Goal: Task Accomplishment & Management: Use online tool/utility

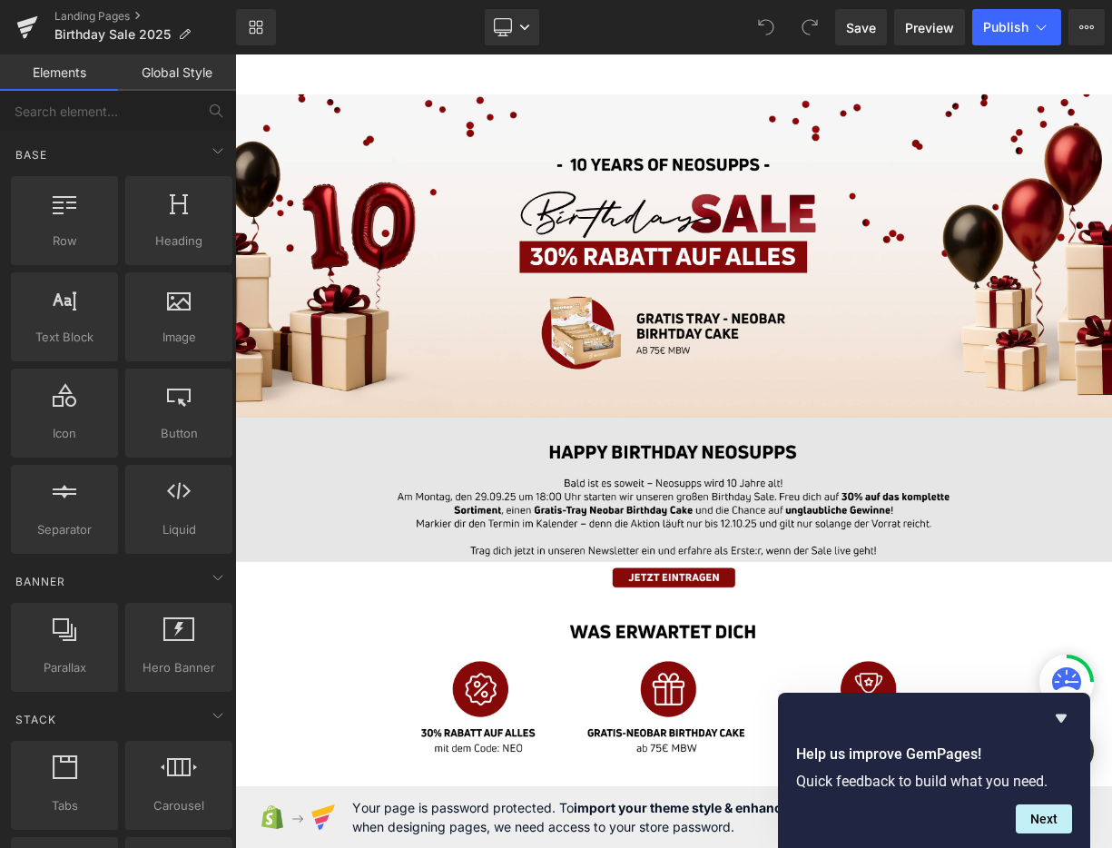
click at [737, 611] on img at bounding box center [784, 599] width 1099 height 181
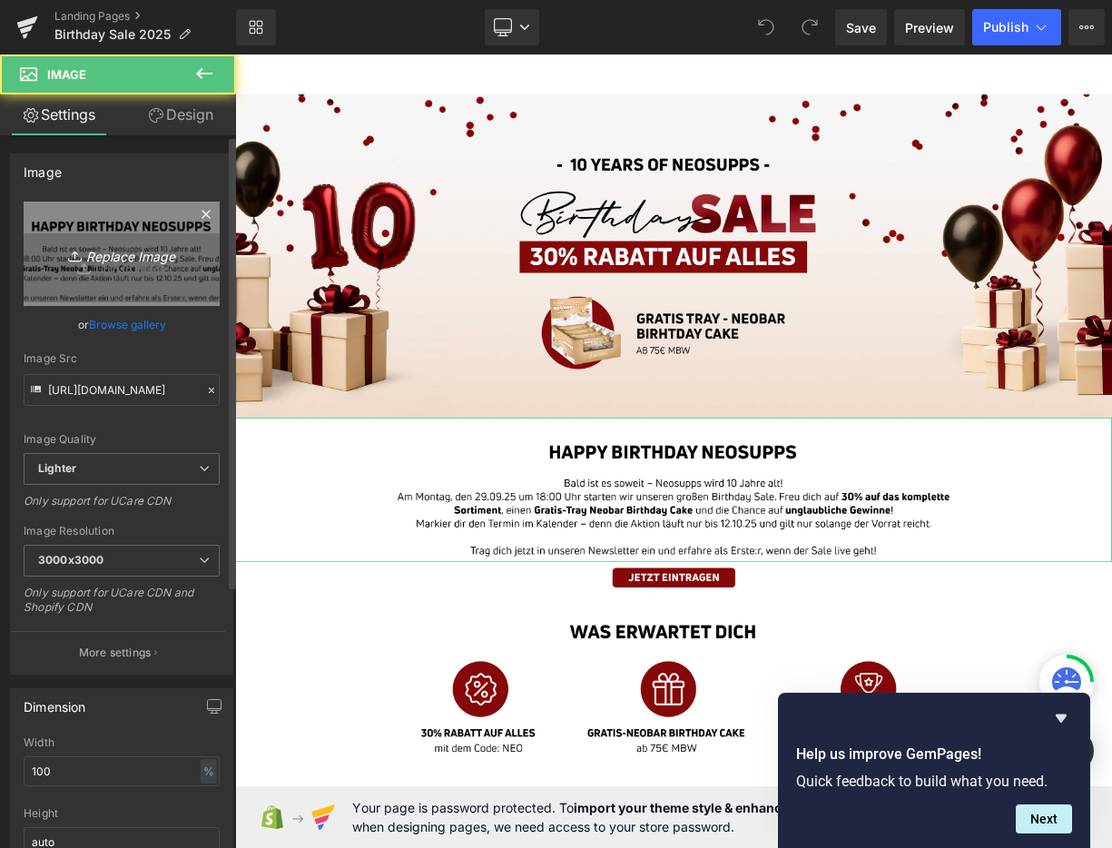
click at [147, 262] on icon "Replace Image" at bounding box center [121, 253] width 145 height 23
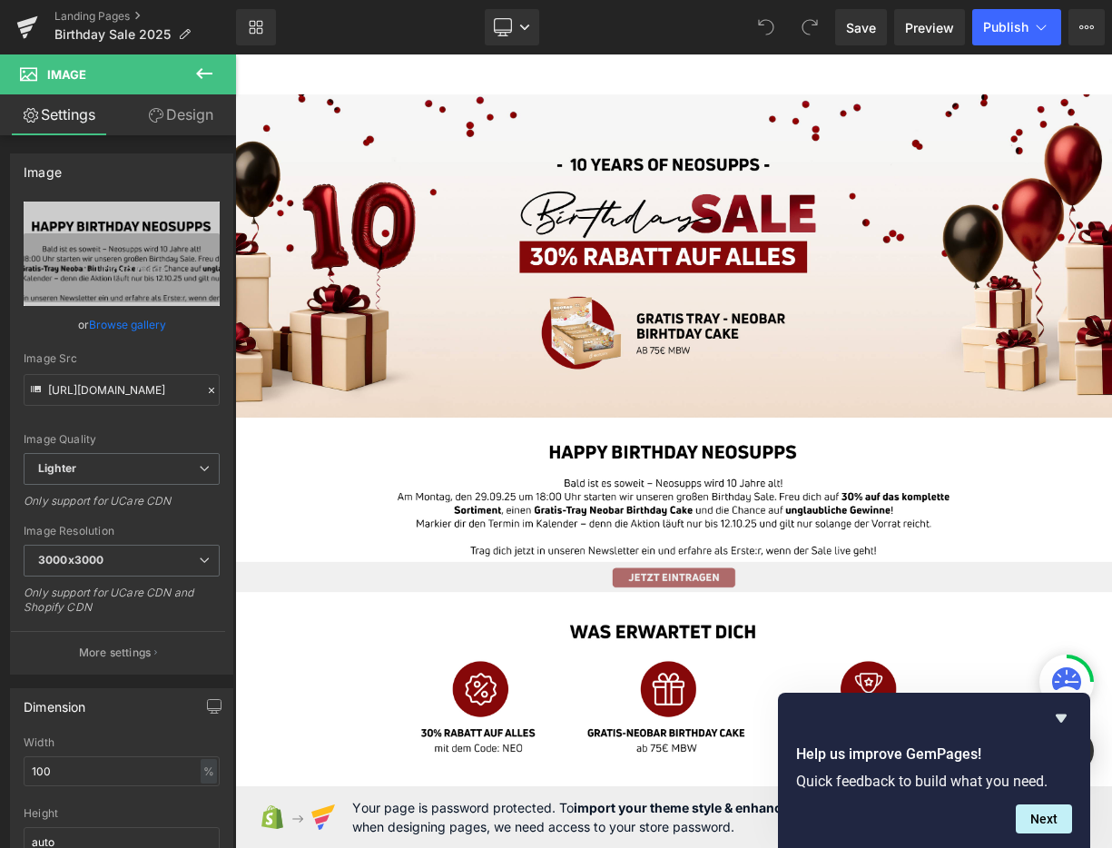
type input "C:\fakepath\01_BirthdaySale_Landingpage_Desktop.jpg"
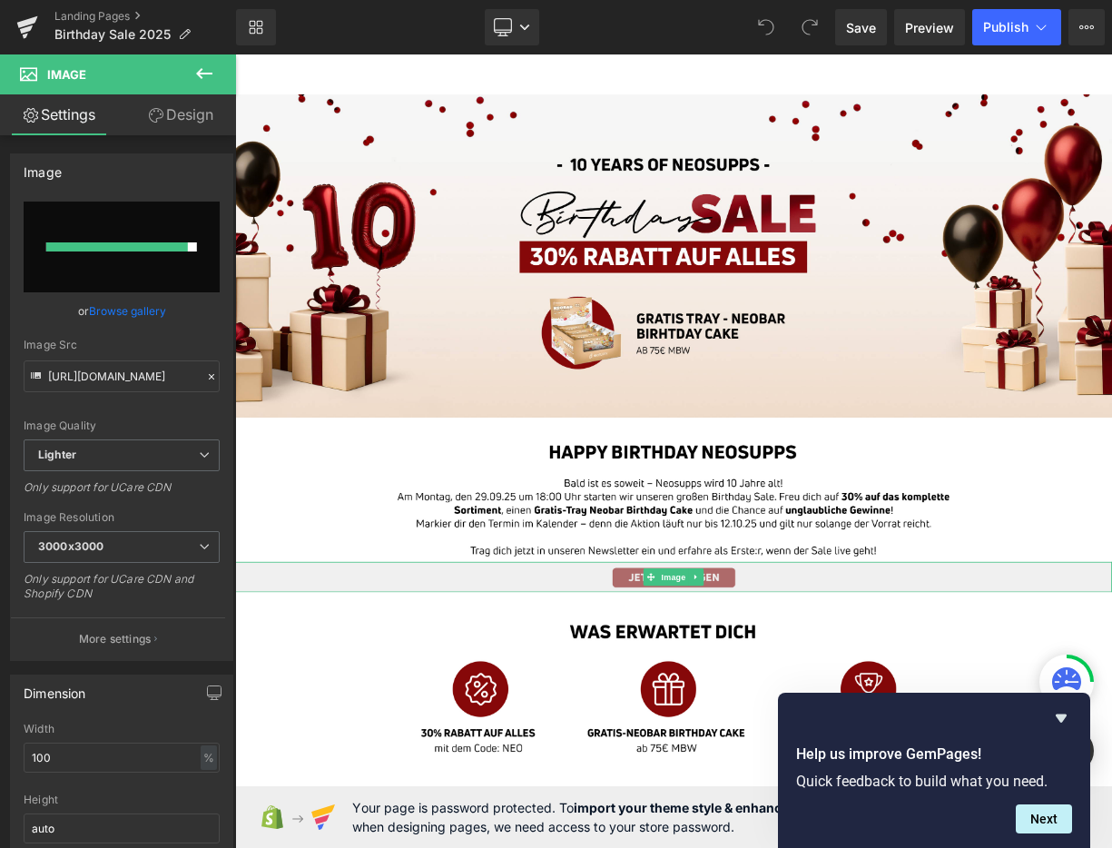
type input "[URL][DOMAIN_NAME]"
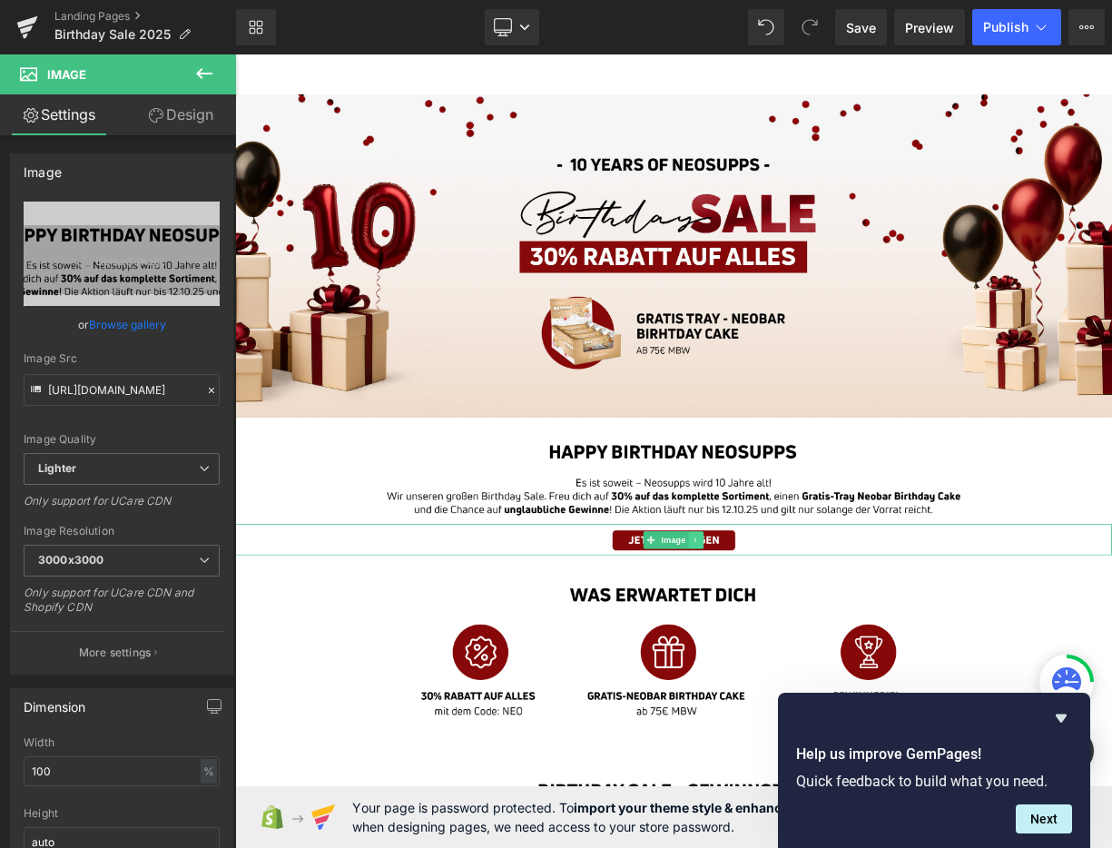
click at [813, 664] on icon at bounding box center [813, 662] width 10 height 11
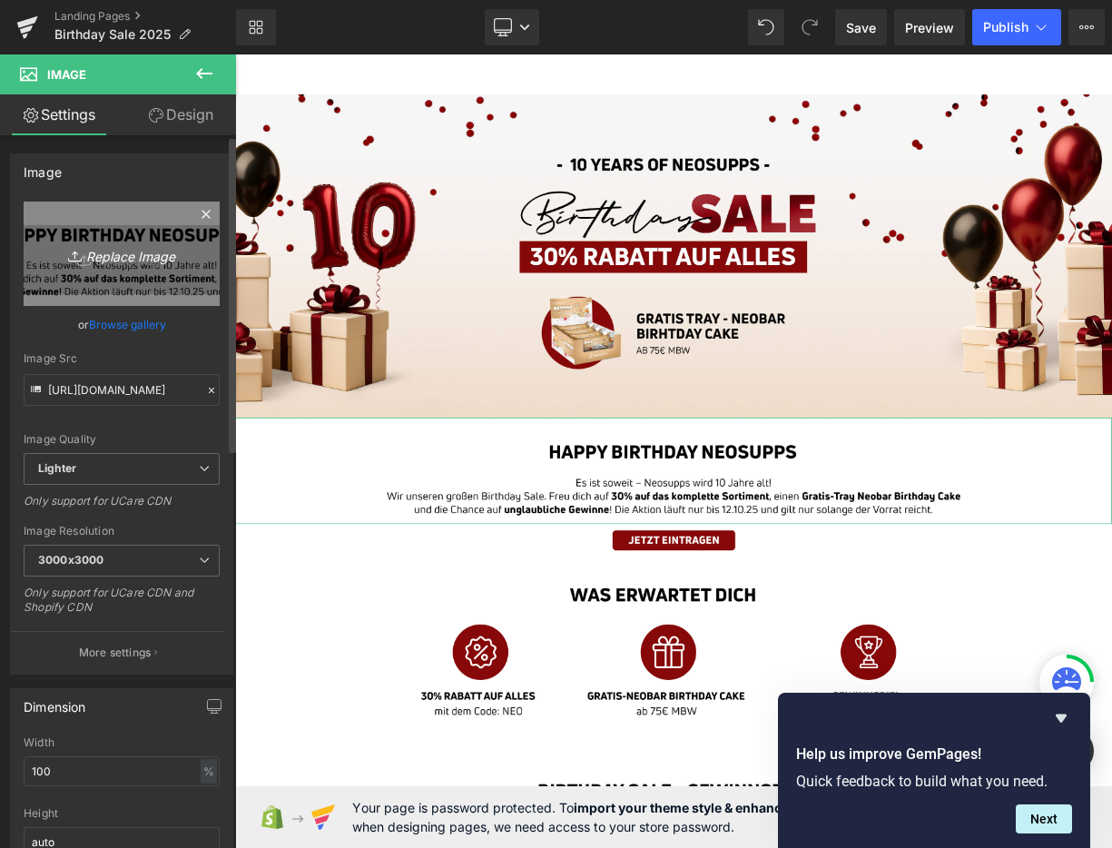
click at [144, 275] on link "Replace Image" at bounding box center [122, 254] width 196 height 104
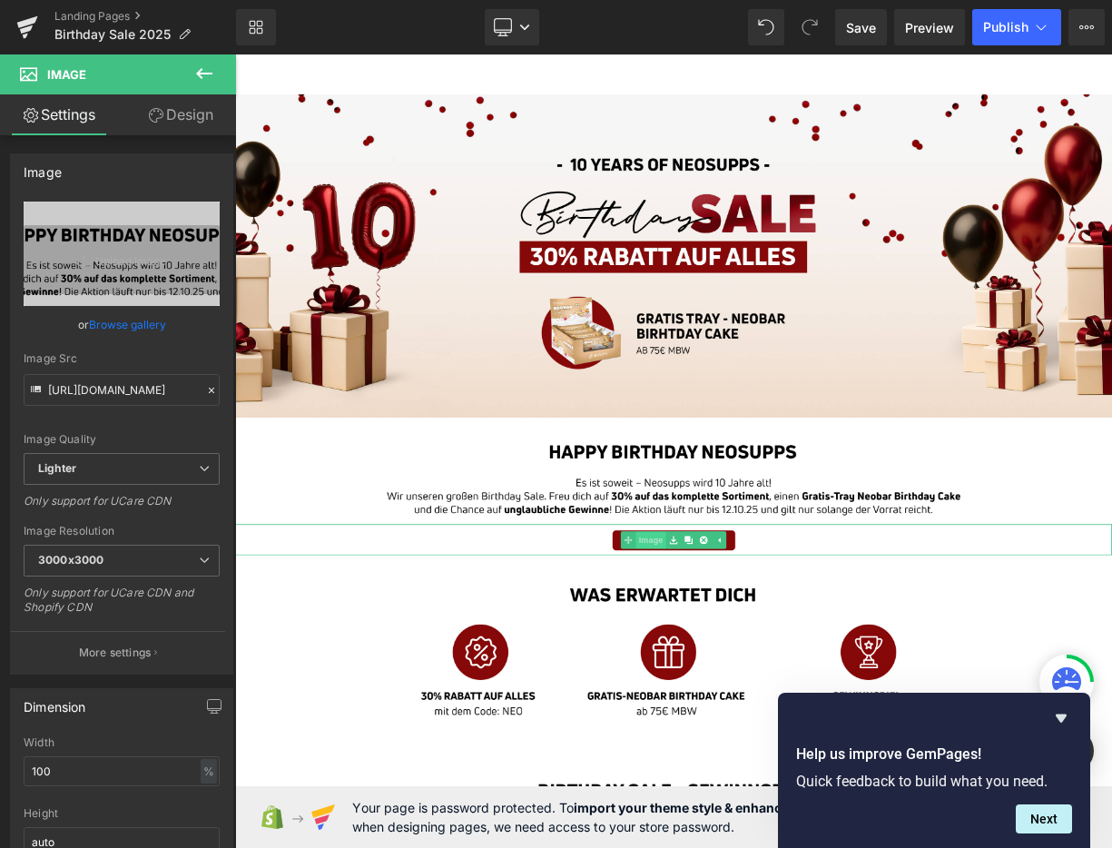
click at [774, 665] on span "Image" at bounding box center [756, 663] width 38 height 22
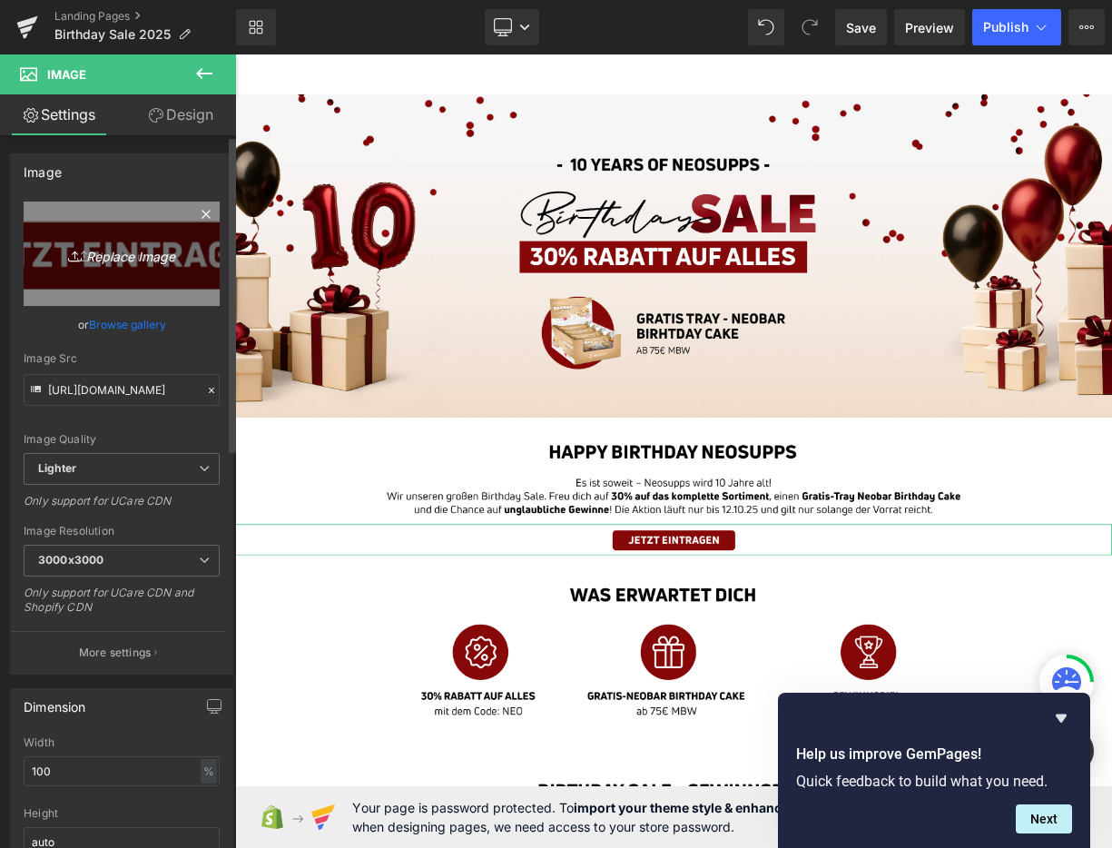
click at [170, 262] on icon "Replace Image" at bounding box center [121, 253] width 145 height 23
type input "C:\fakepath\02_BirthdaySale_Landingpage_Desktop.jpg"
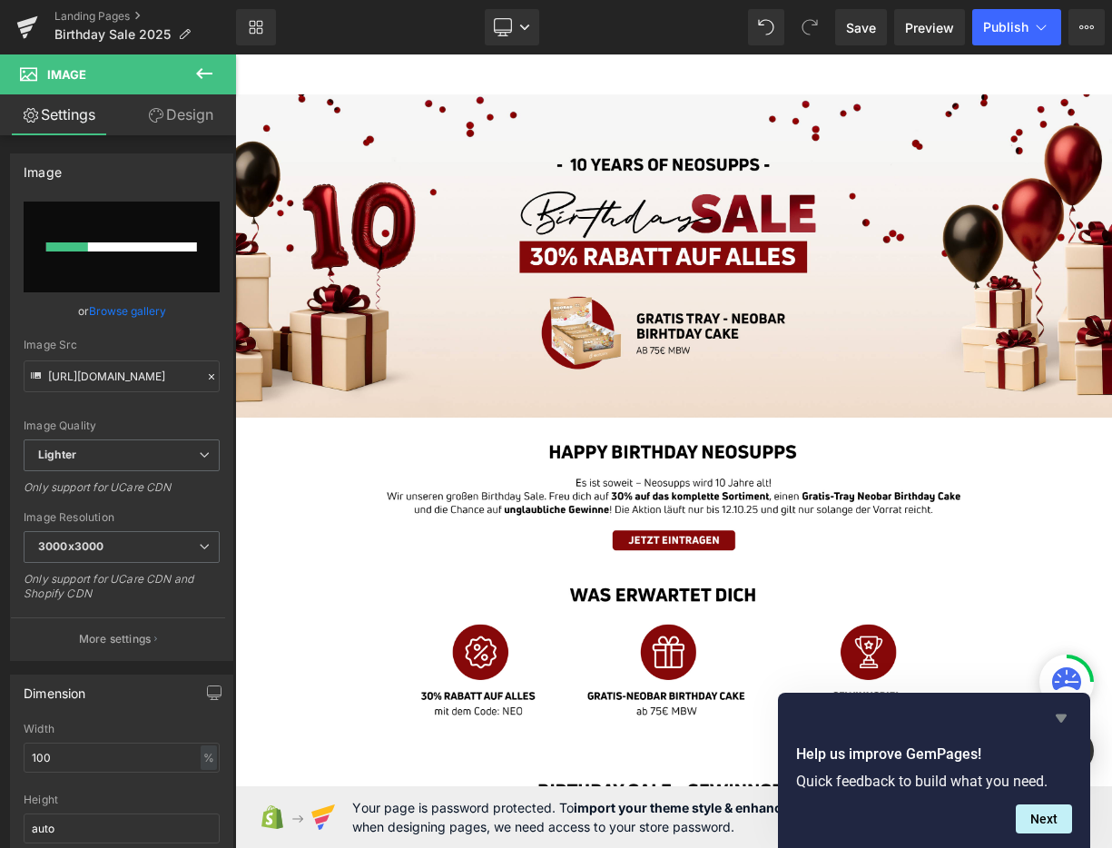
click at [1061, 718] on icon "Hide survey" at bounding box center [1061, 719] width 11 height 8
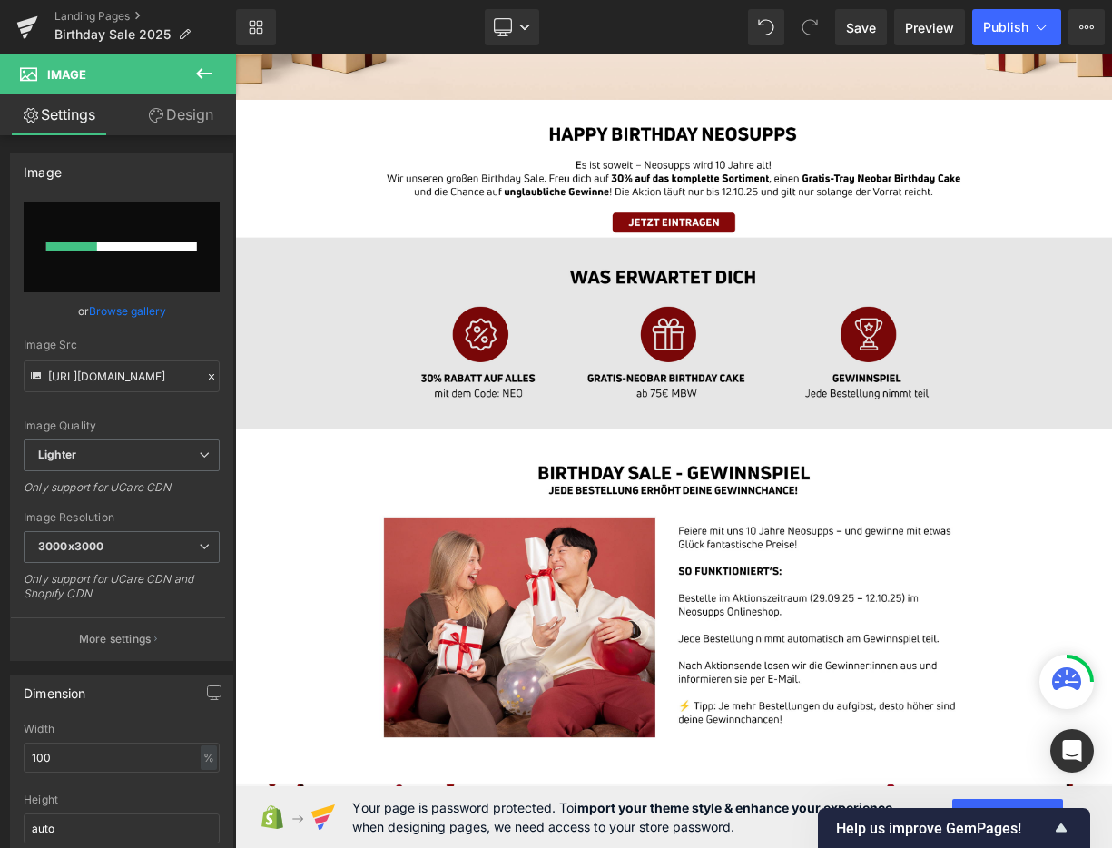
scroll to position [399, 0]
type input "[URL][DOMAIN_NAME]"
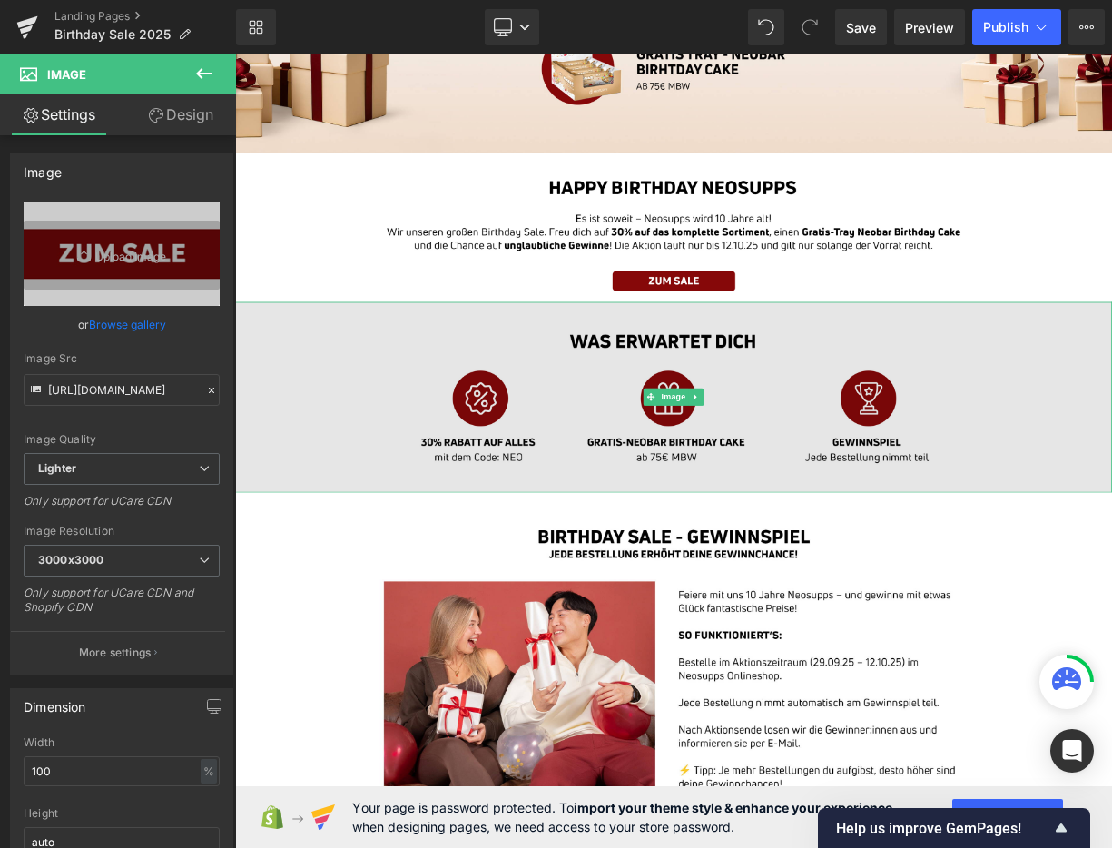
scroll to position [327, 0]
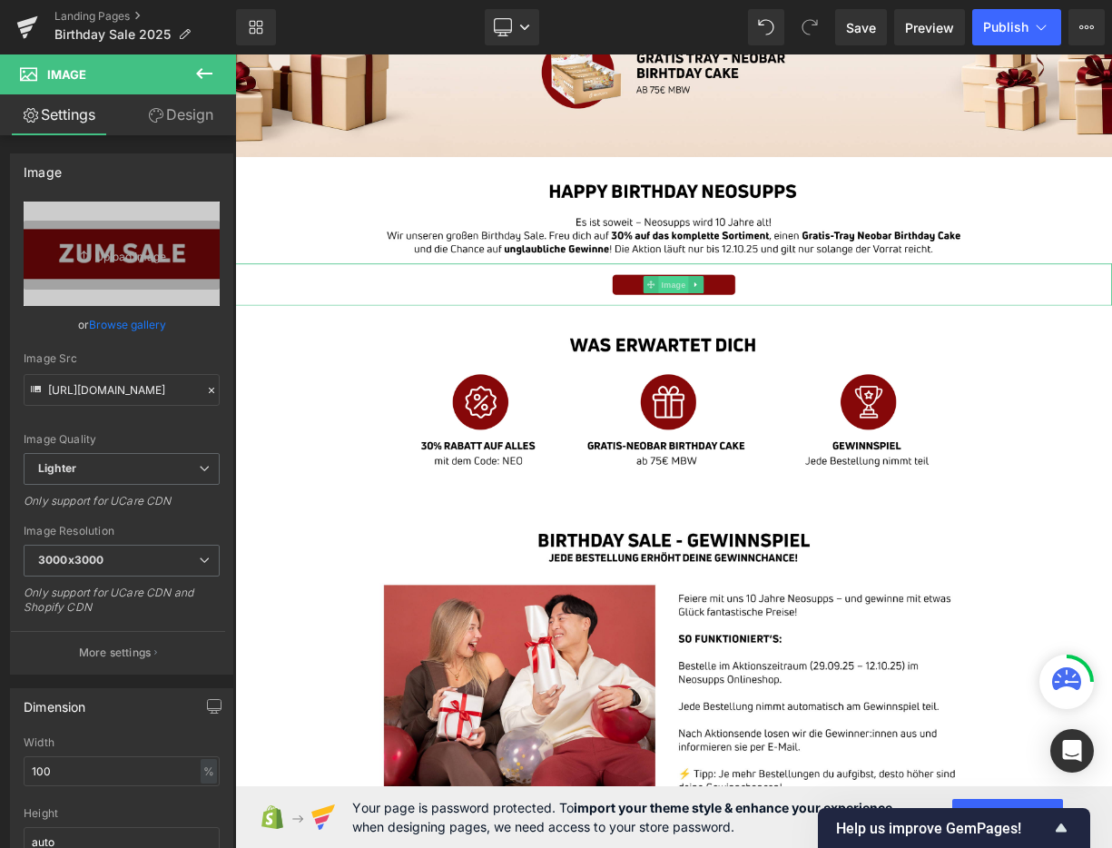
click at [789, 340] on span "Image" at bounding box center [784, 342] width 38 height 22
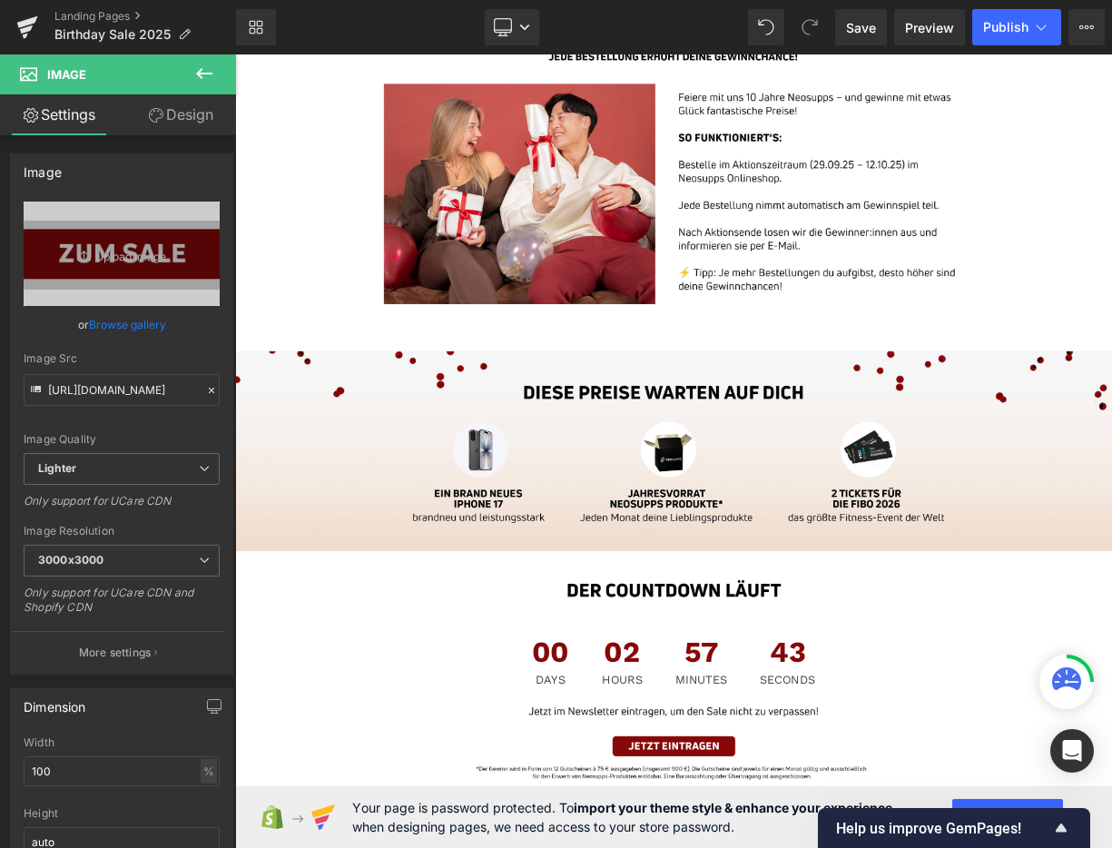
scroll to position [1142, 0]
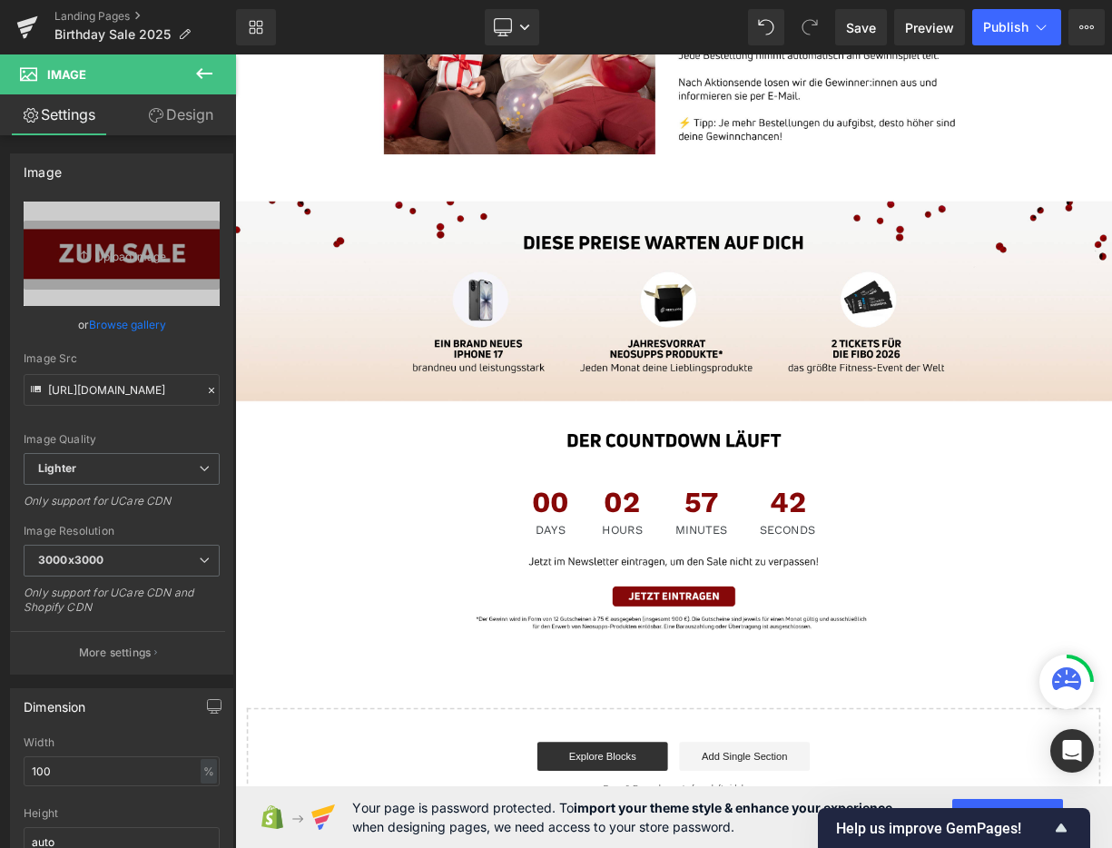
click at [735, 620] on span "02" at bounding box center [720, 619] width 51 height 45
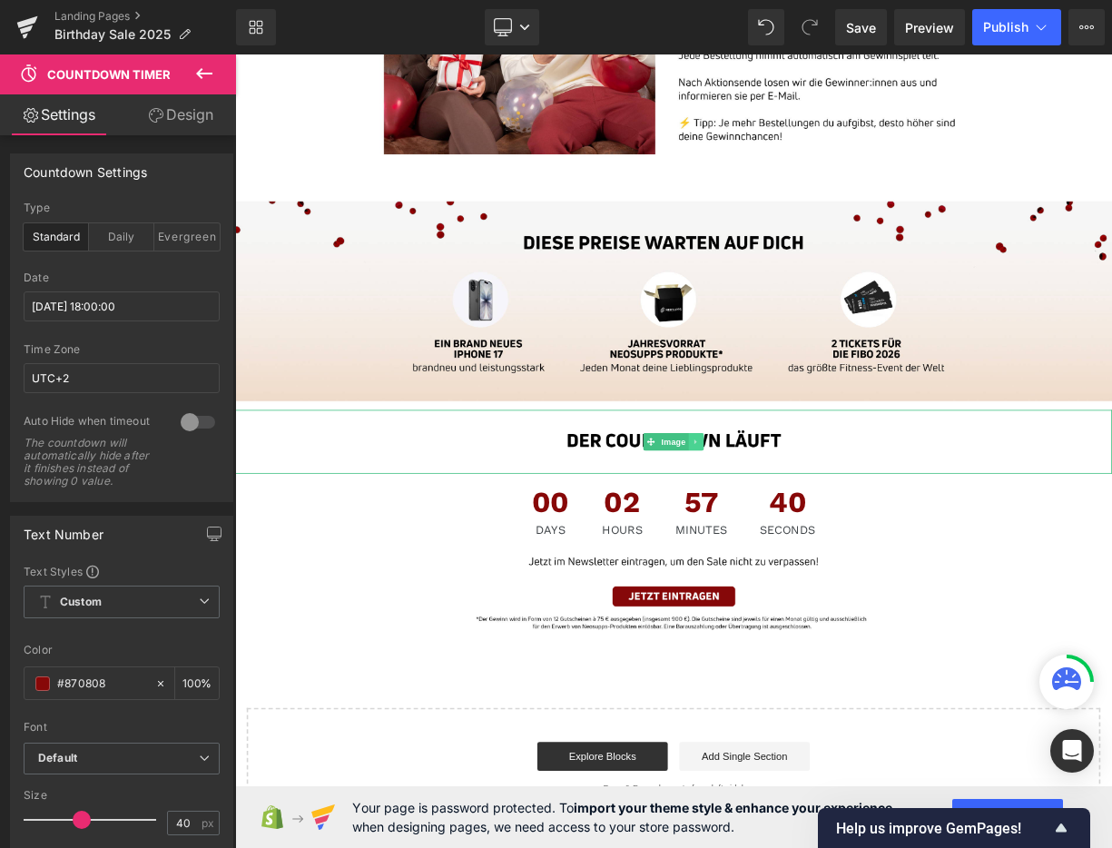
click at [815, 537] on icon at bounding box center [813, 539] width 10 height 11
click at [819, 541] on icon at bounding box center [822, 539] width 10 height 10
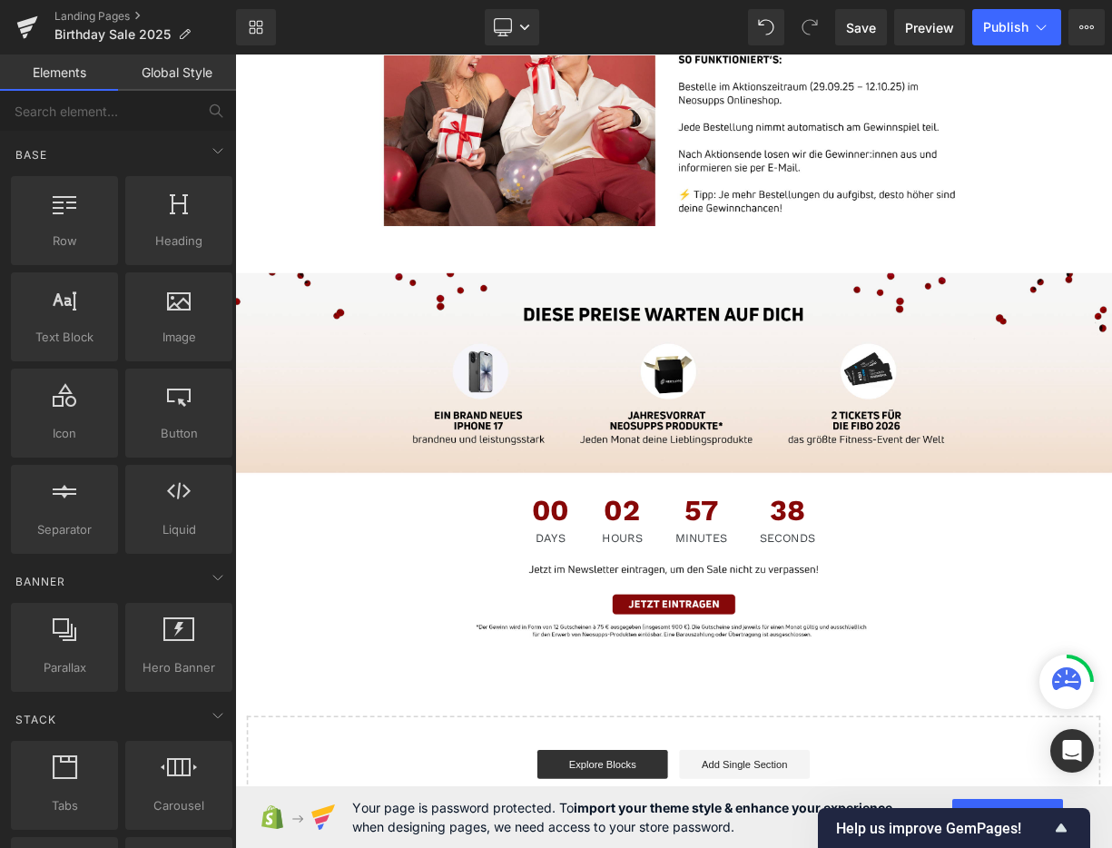
scroll to position [1053, 0]
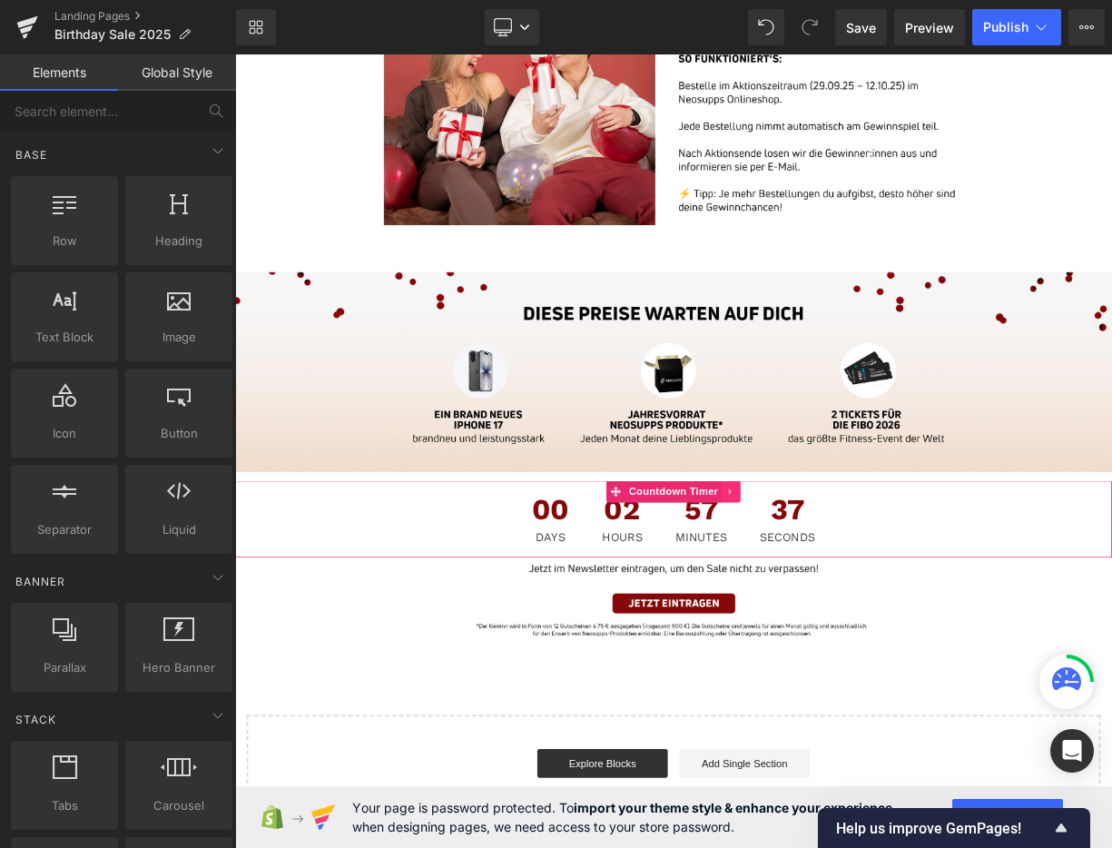
click at [856, 600] on icon at bounding box center [856, 602] width 4 height 8
click at [868, 601] on icon at bounding box center [869, 603] width 13 height 14
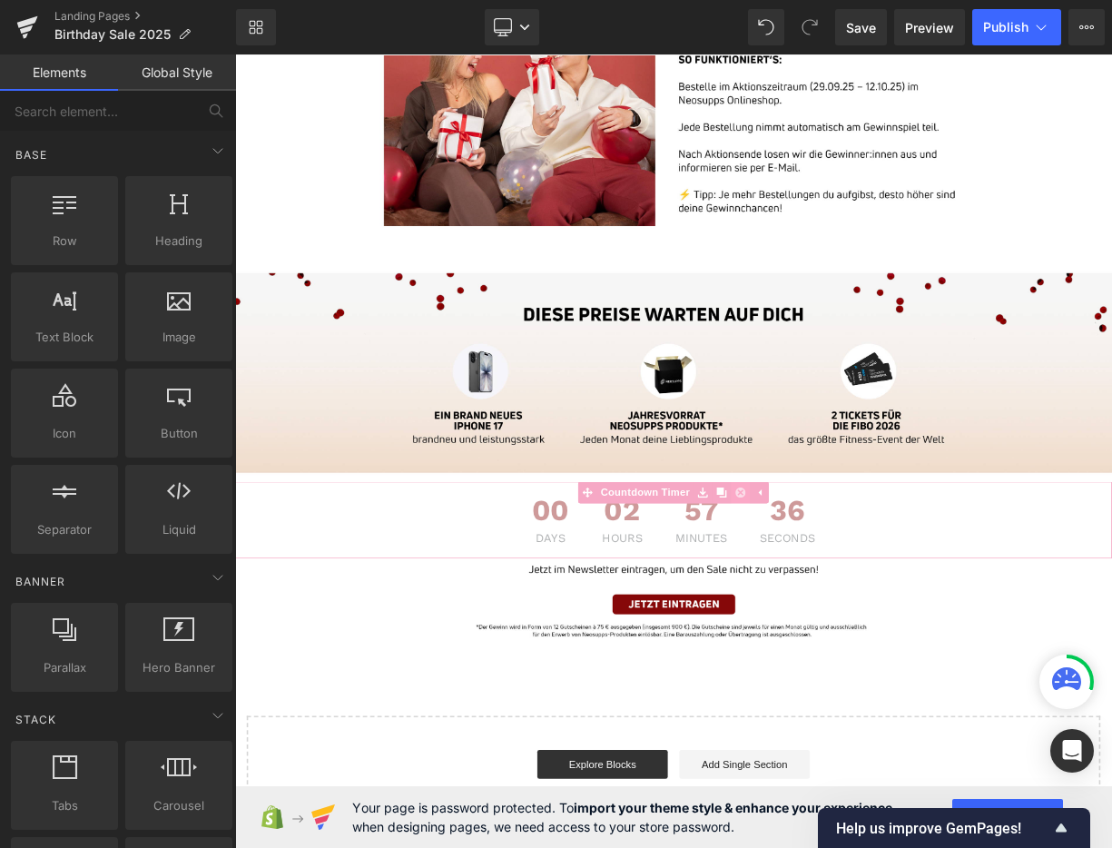
scroll to position [957, 0]
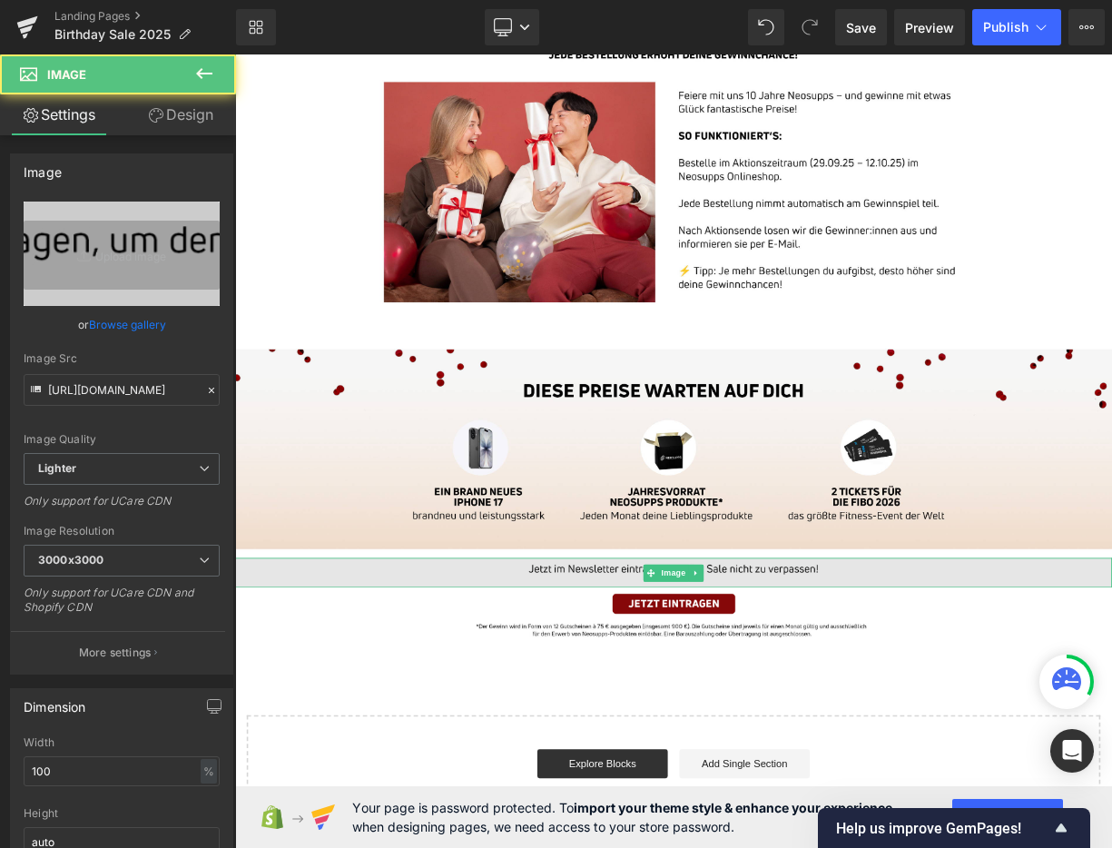
click at [841, 702] on img at bounding box center [784, 703] width 1099 height 37
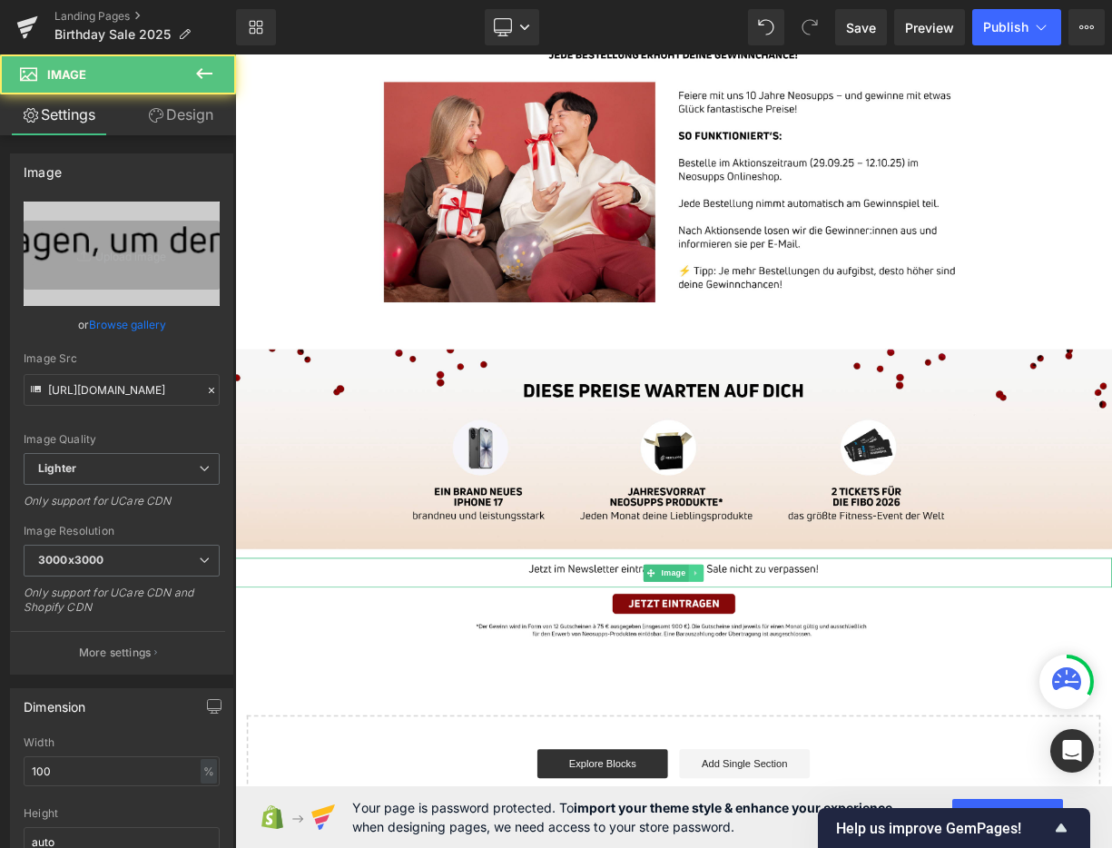
click at [817, 702] on icon at bounding box center [813, 703] width 10 height 11
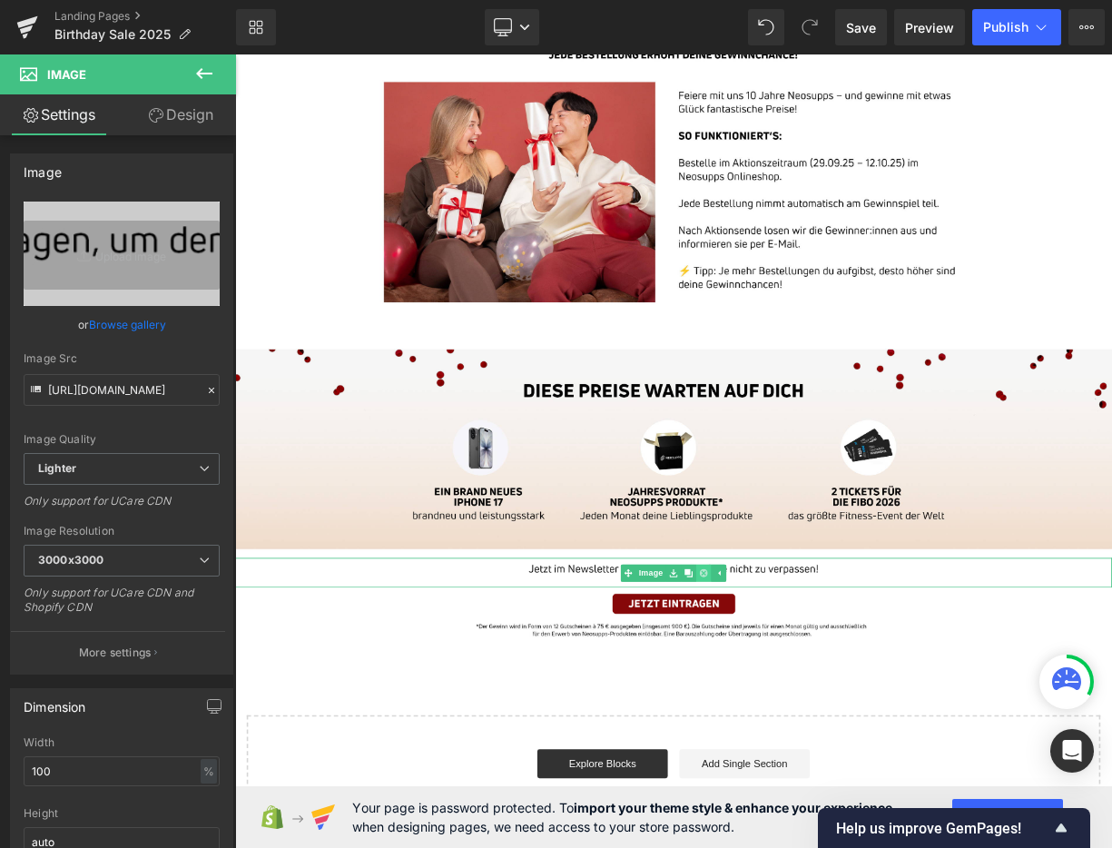
click at [821, 704] on icon at bounding box center [822, 703] width 10 height 11
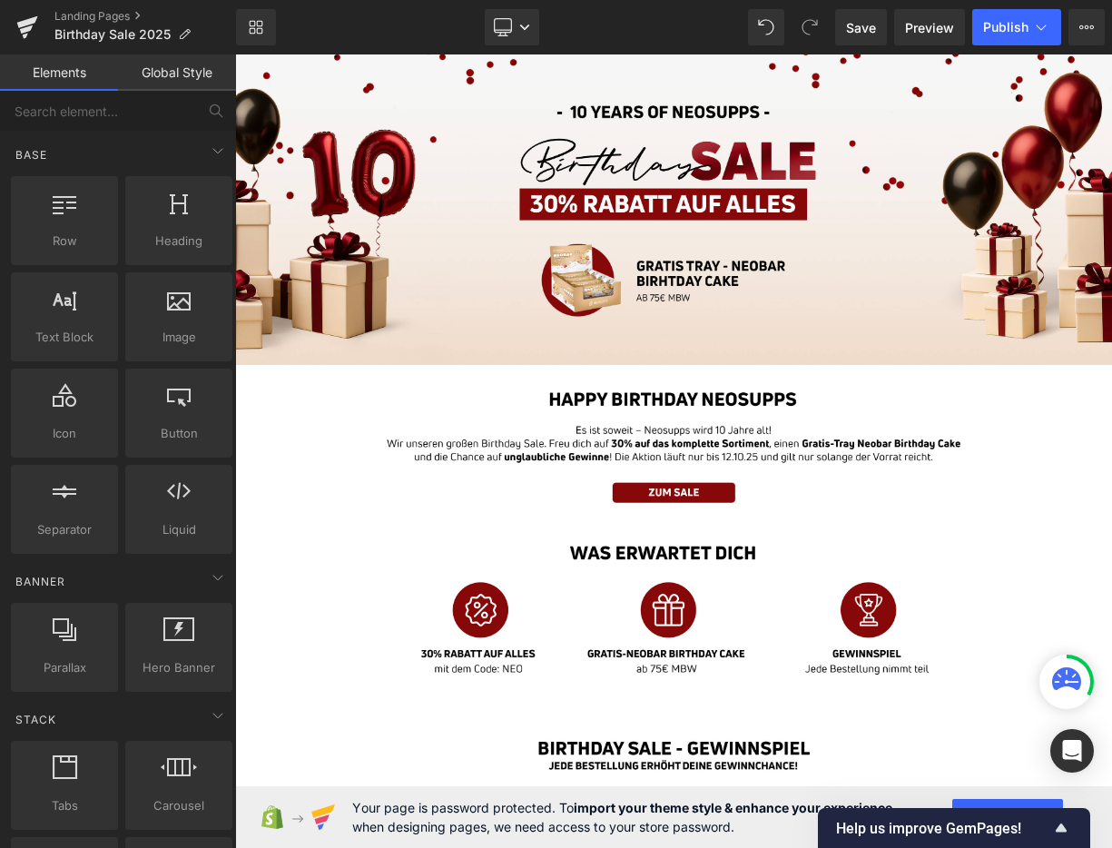
scroll to position [0, 0]
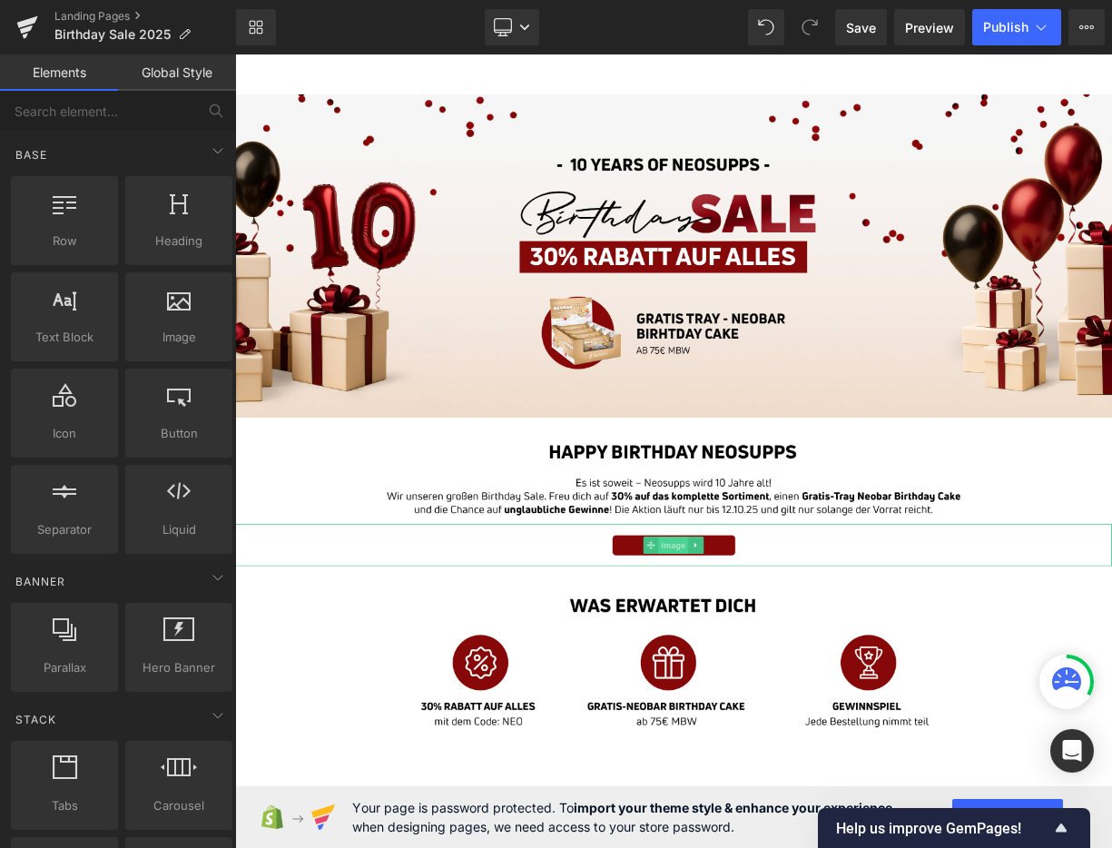
click at [793, 666] on span "Image" at bounding box center [784, 670] width 38 height 22
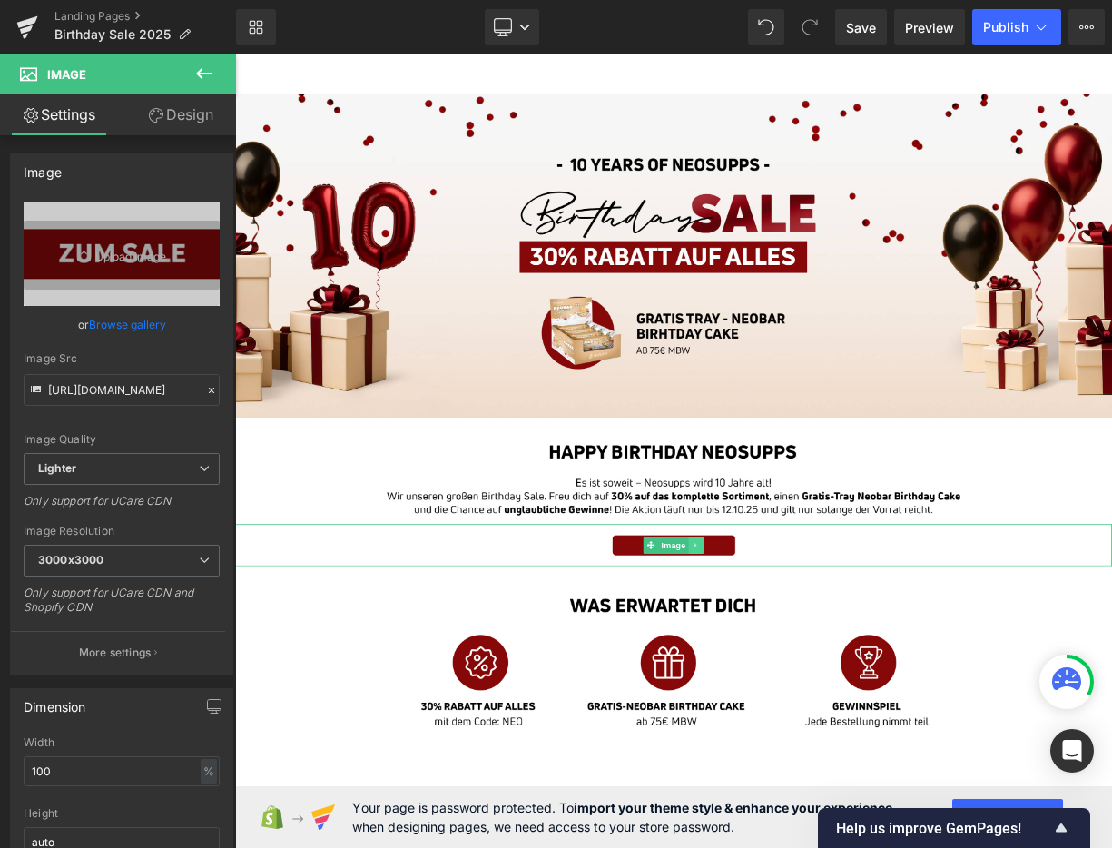
click at [816, 672] on icon at bounding box center [813, 669] width 10 height 11
click at [795, 668] on link at bounding box center [803, 669] width 19 height 22
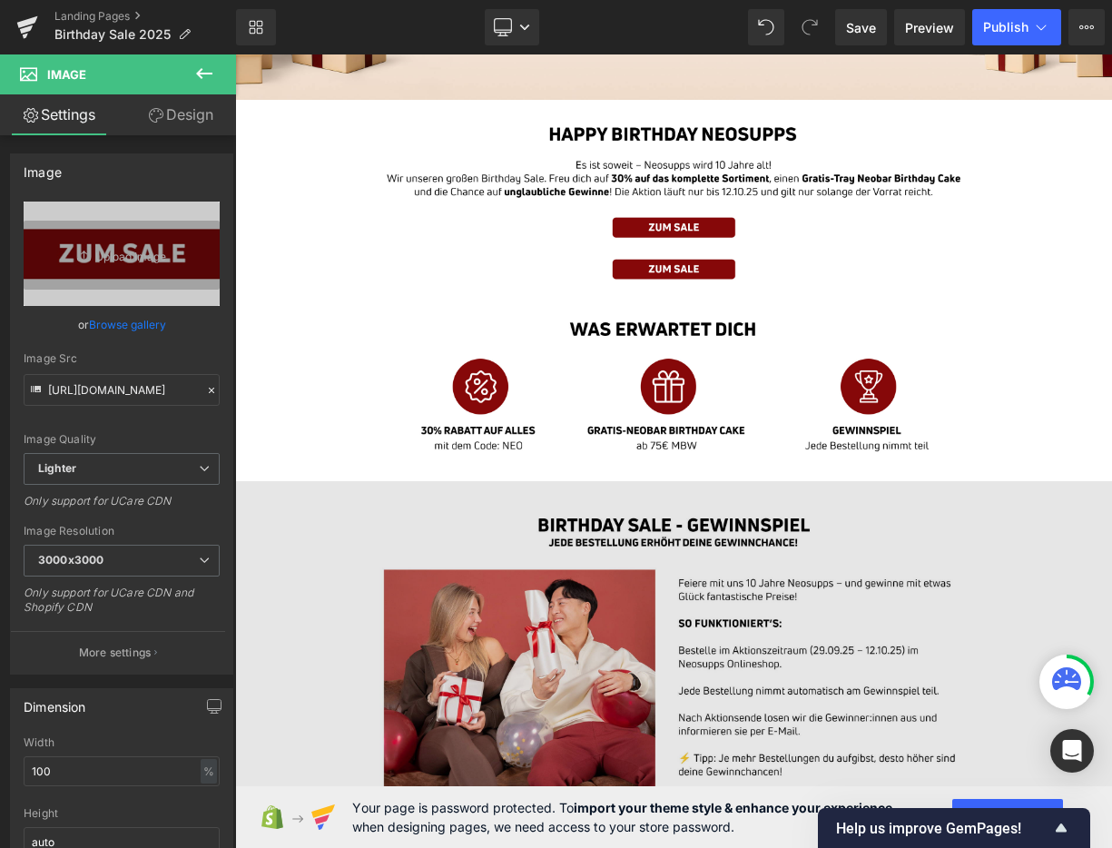
scroll to position [400, 0]
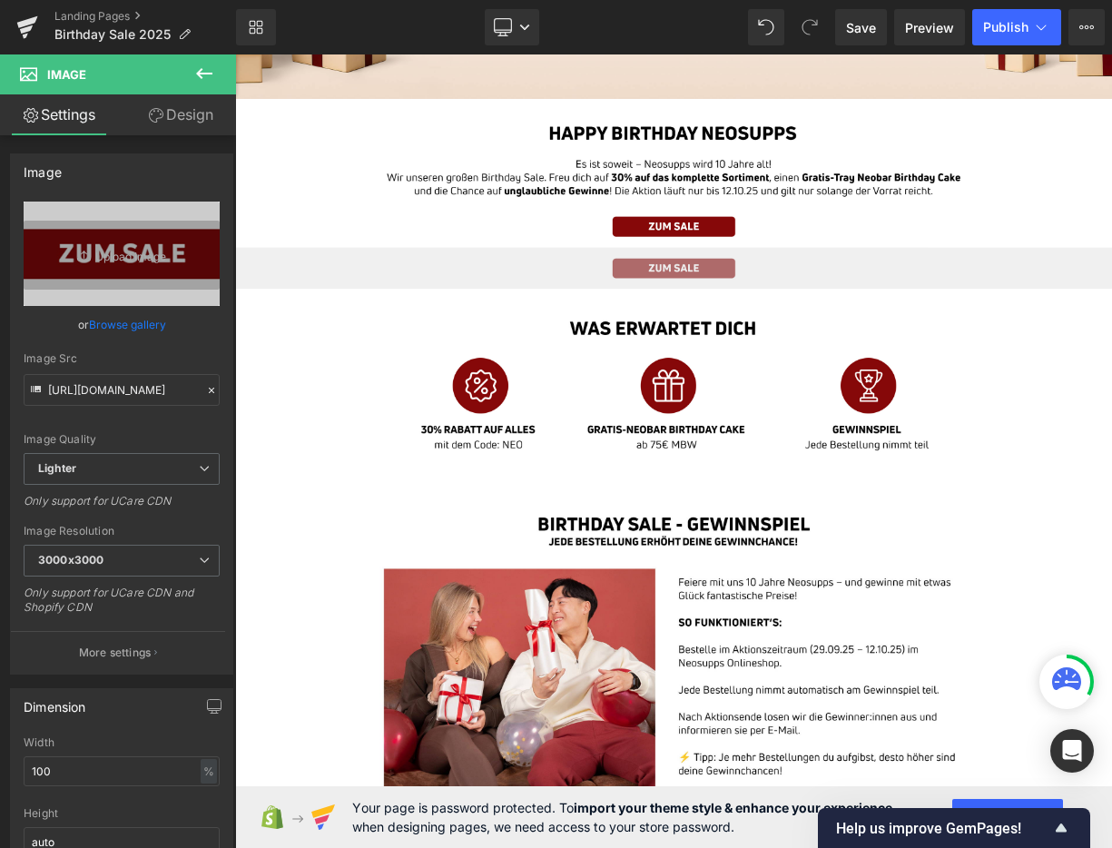
click at [726, 319] on img at bounding box center [784, 322] width 1099 height 52
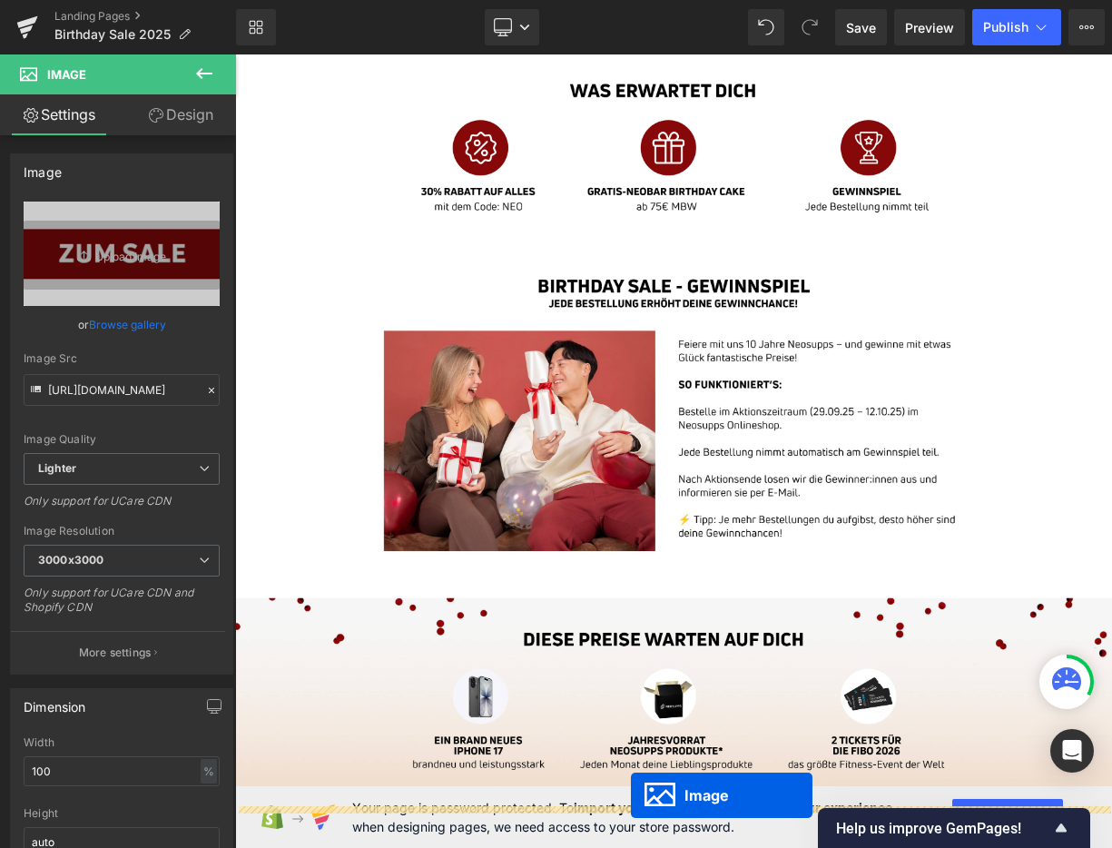
scroll to position [781, 0]
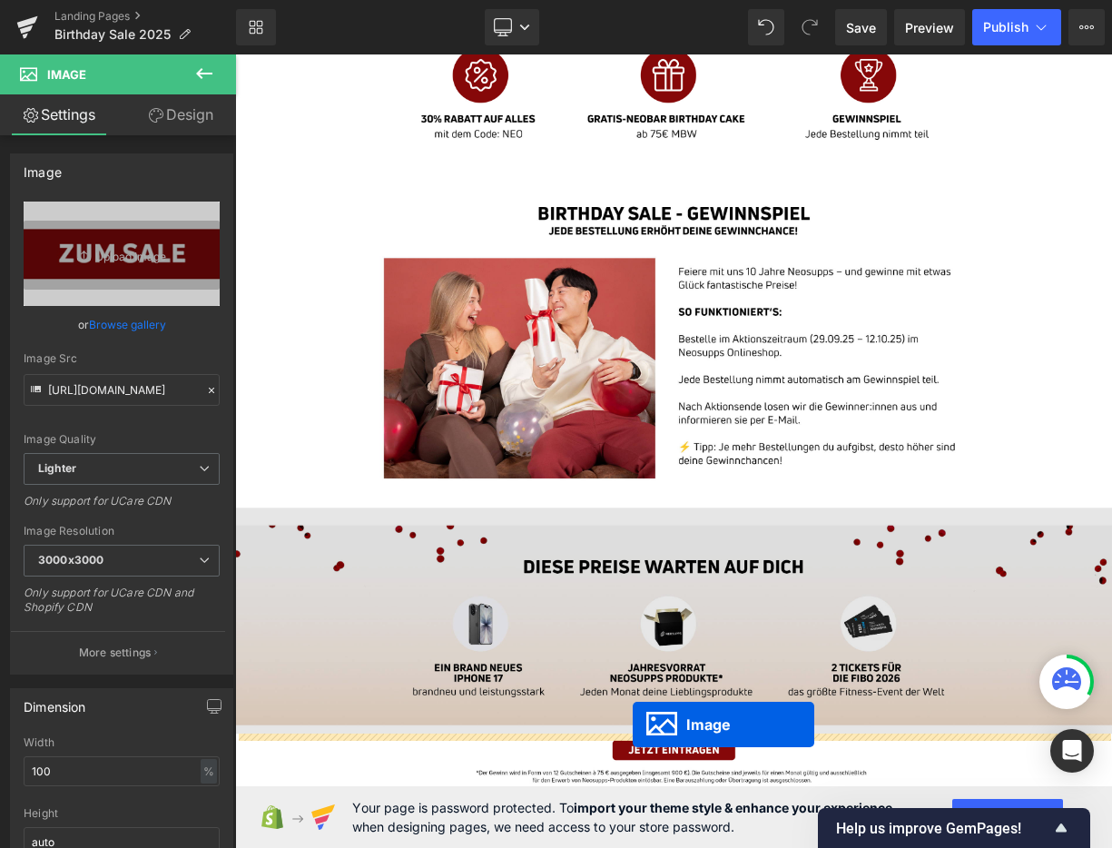
drag, startPoint x: 754, startPoint y: 321, endPoint x: 734, endPoint y: 893, distance: 573.3
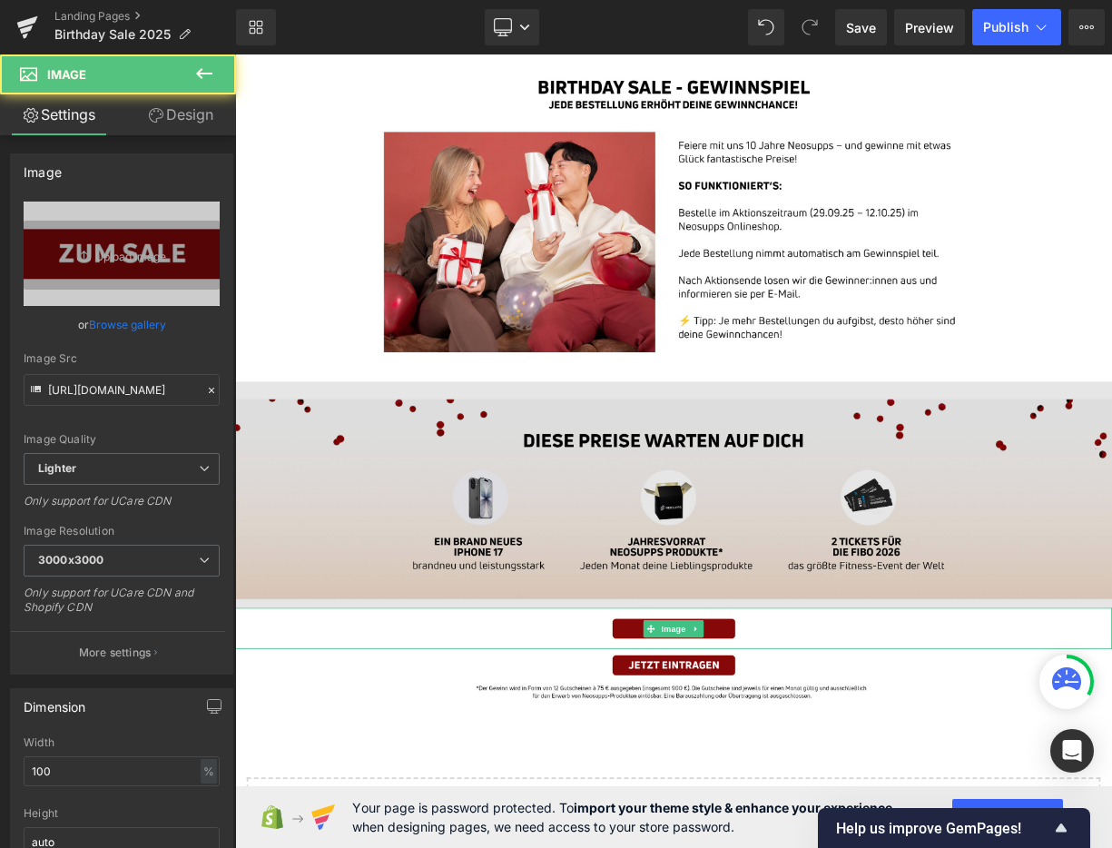
scroll to position [894, 0]
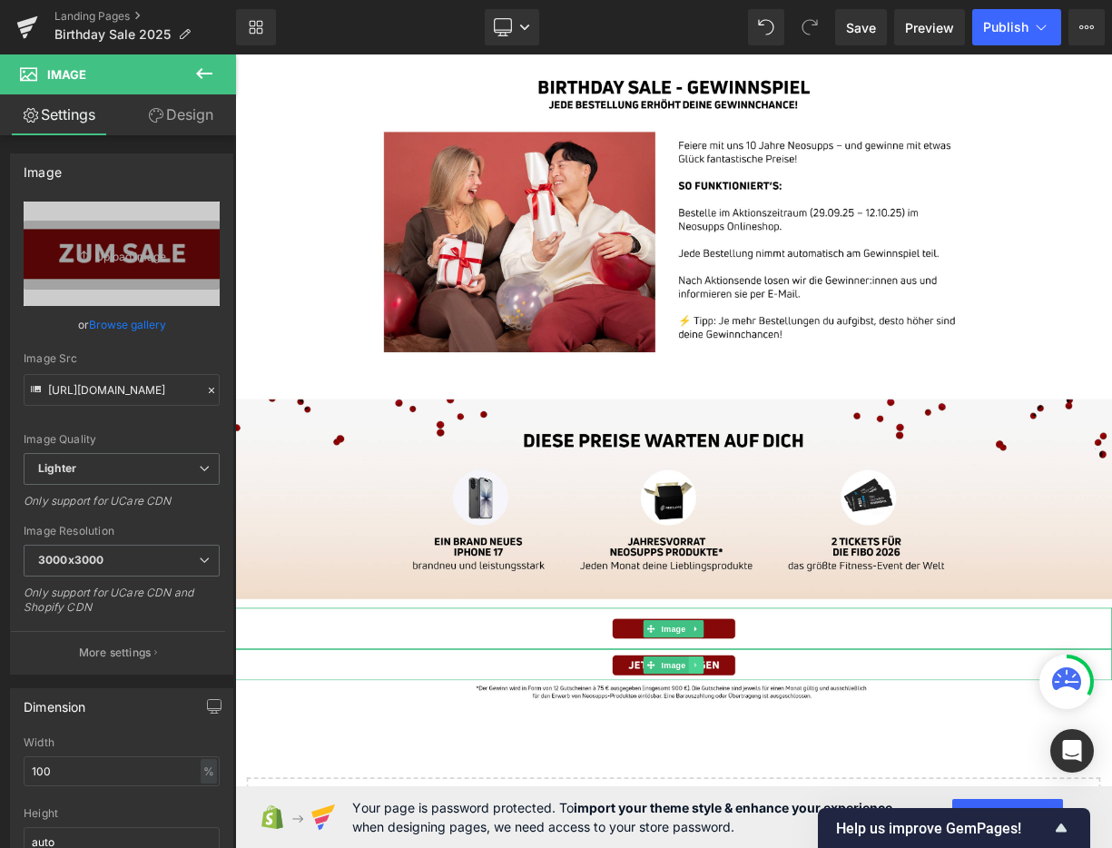
click at [818, 820] on link at bounding box center [813, 819] width 19 height 22
click at [821, 818] on icon at bounding box center [822, 819] width 10 height 10
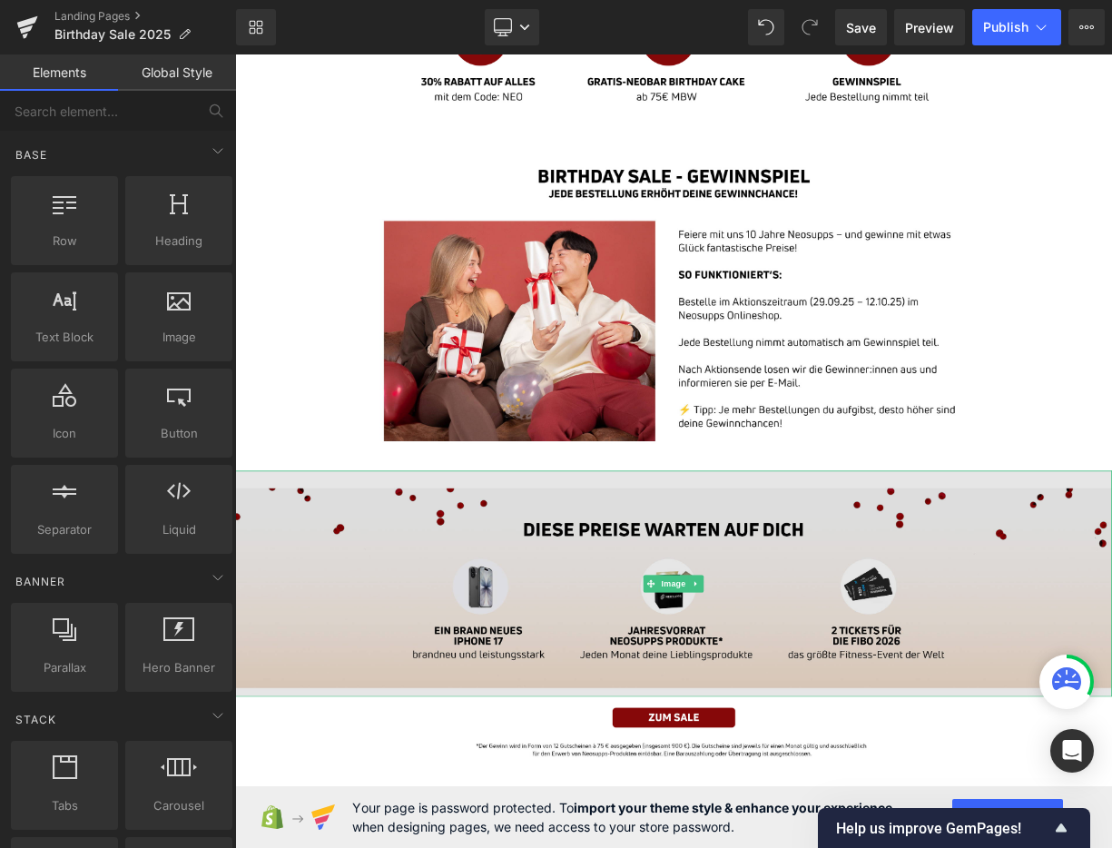
scroll to position [778, 0]
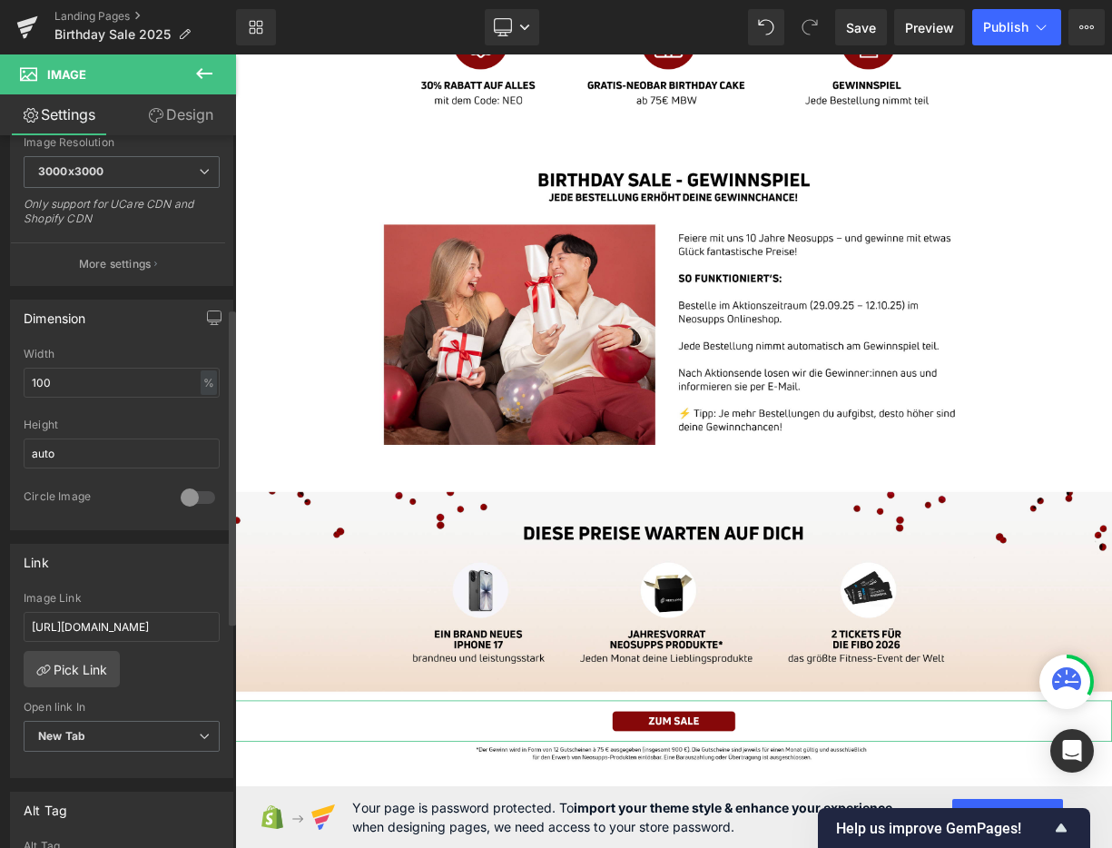
scroll to position [391, 0]
click at [179, 625] on input "[URL][DOMAIN_NAME]" at bounding box center [122, 624] width 196 height 30
paste input "[DOMAIN_NAME][URL]"
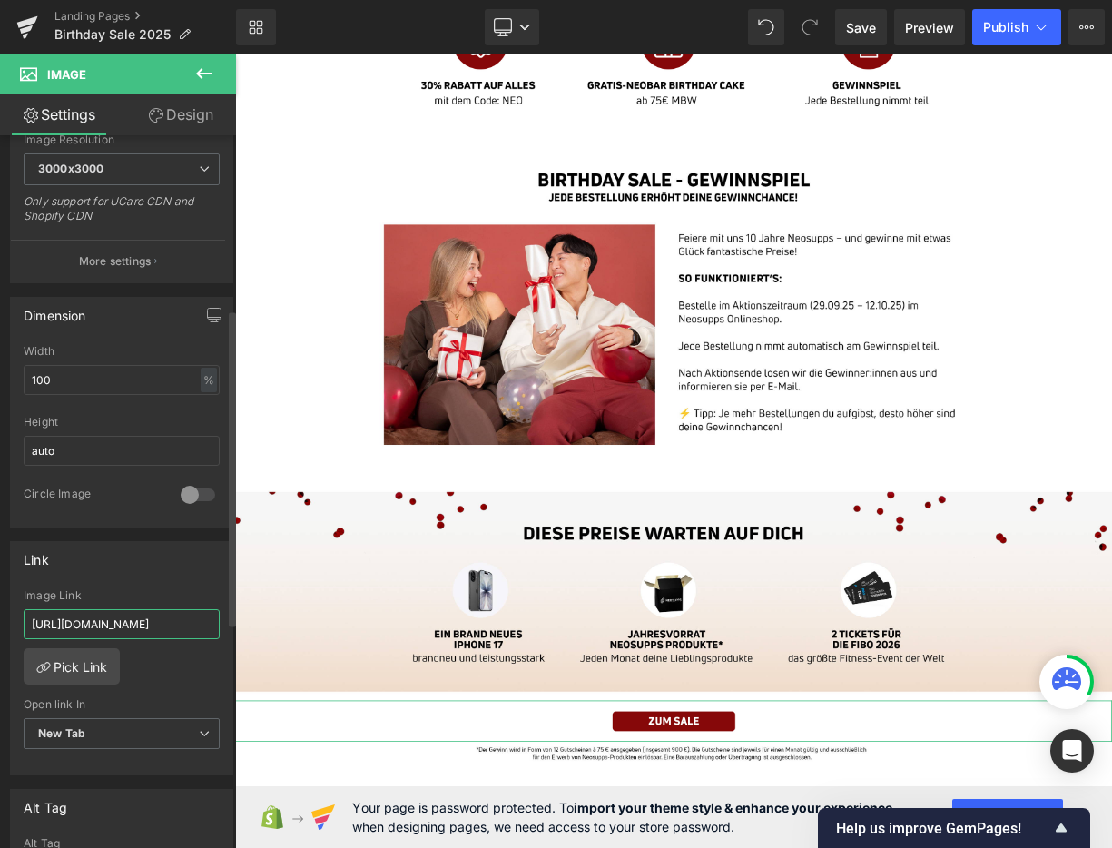
type input "[URL][DOMAIN_NAME]"
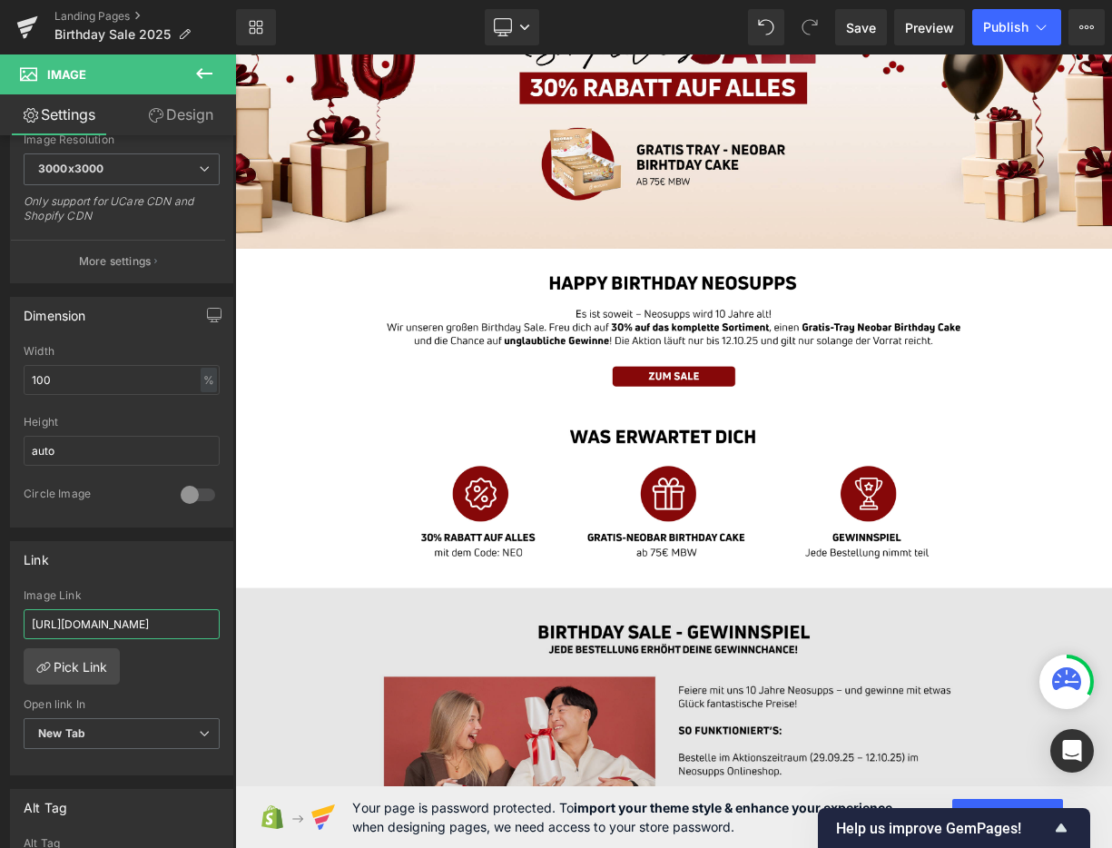
scroll to position [171, 0]
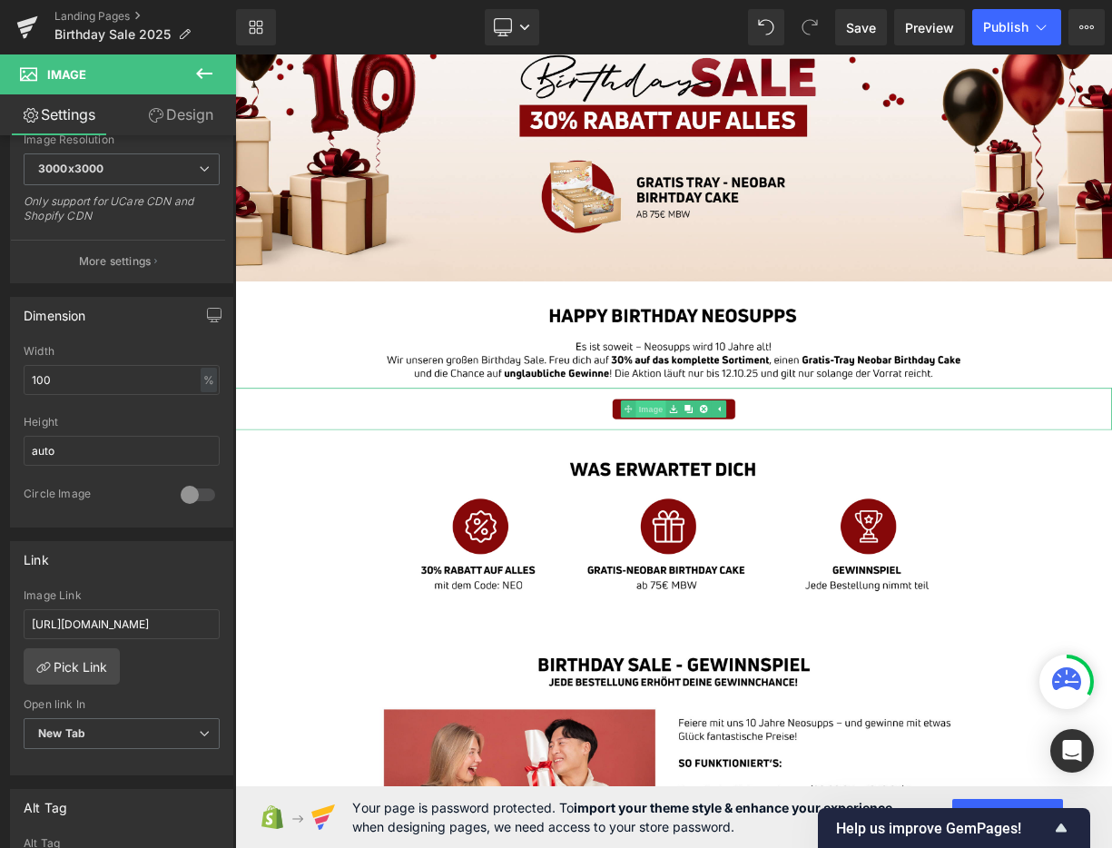
click at [775, 503] on span "Image" at bounding box center [756, 499] width 38 height 22
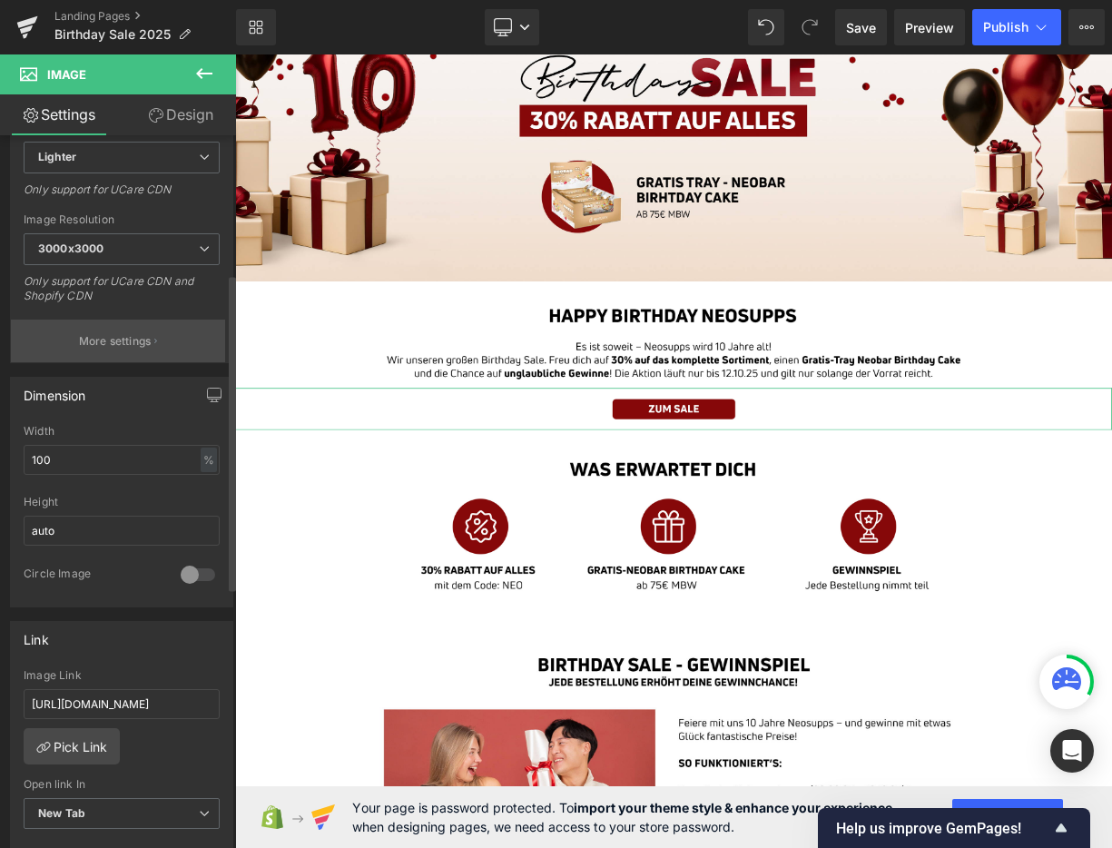
scroll to position [360, 0]
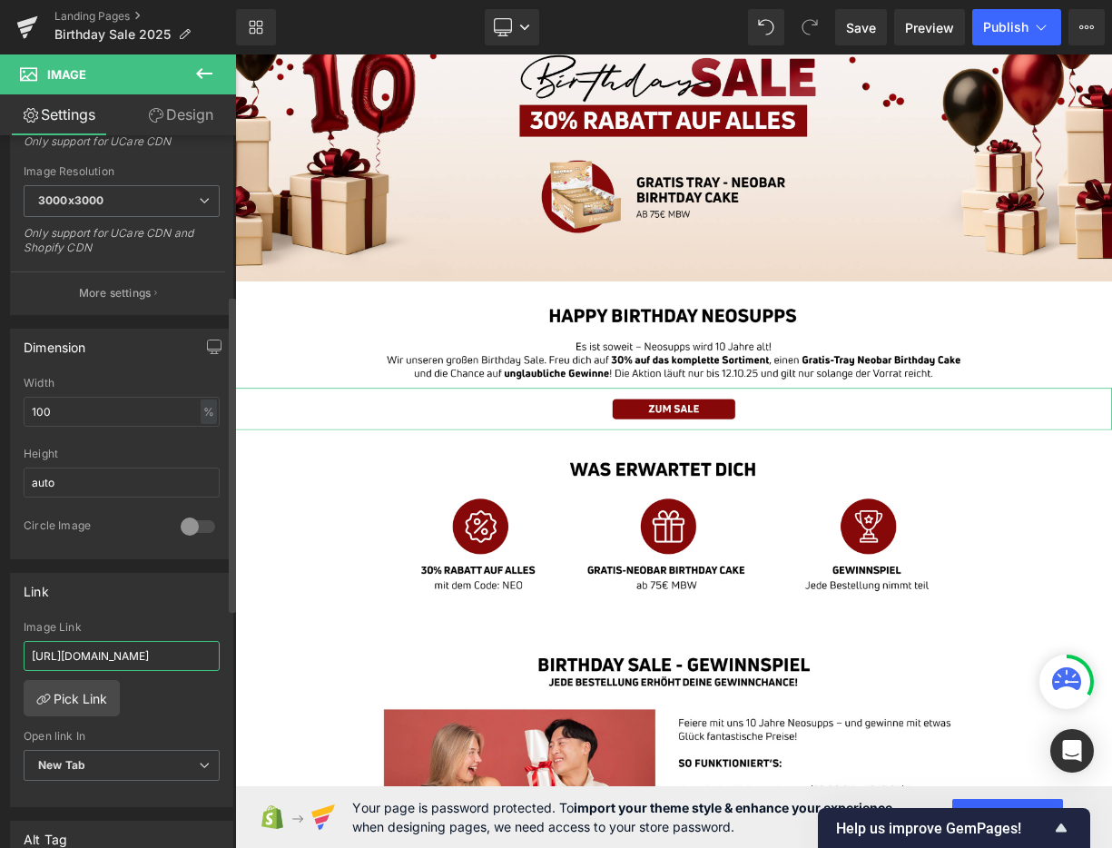
click at [107, 661] on input "[URL][DOMAIN_NAME]" at bounding box center [122, 656] width 196 height 30
paste input "[DOMAIN_NAME][URL]"
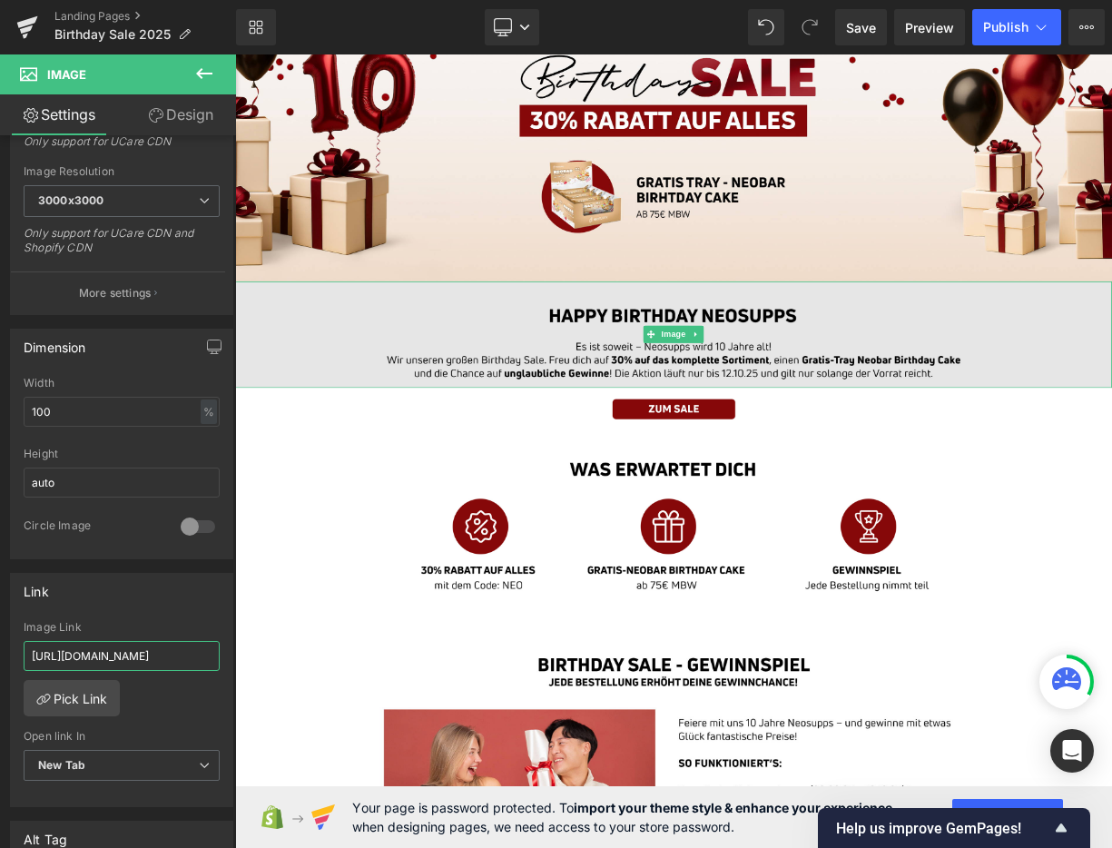
scroll to position [0, 0]
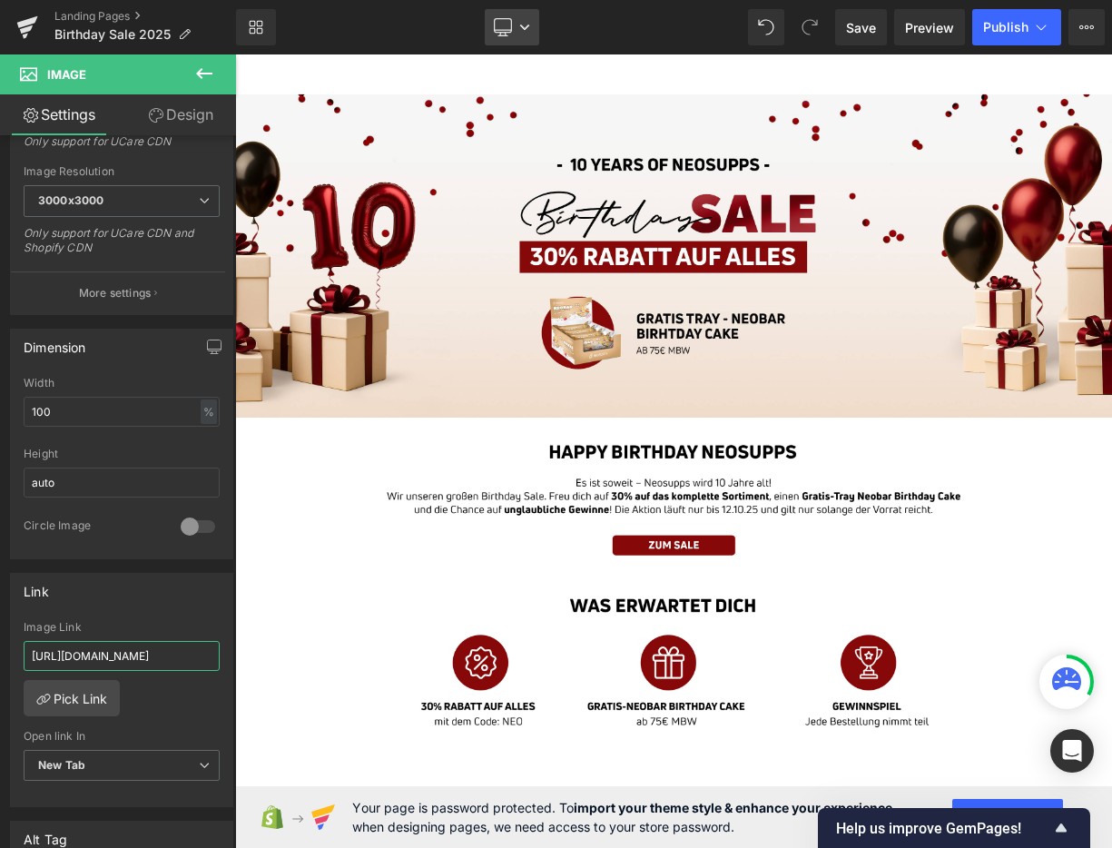
type input "[URL][DOMAIN_NAME]"
click at [528, 35] on link "Desktop" at bounding box center [512, 27] width 54 height 36
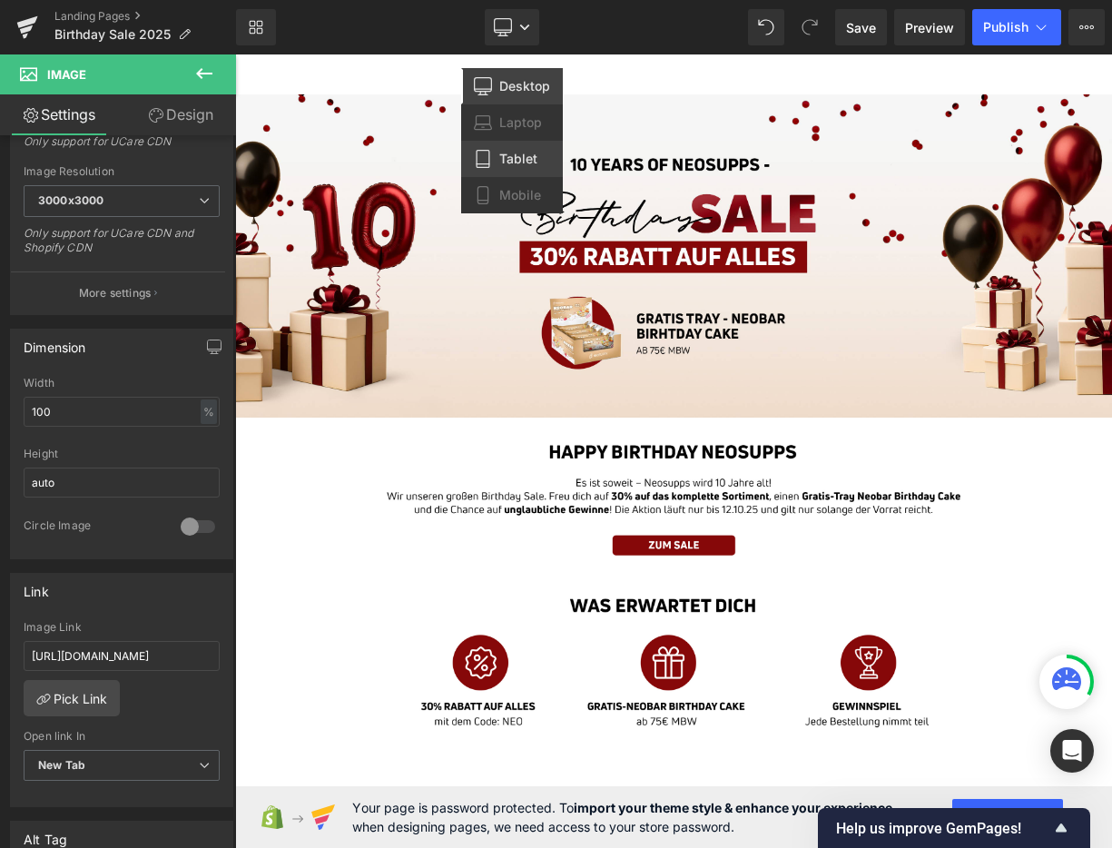
click at [525, 150] on link "Tablet" at bounding box center [512, 159] width 102 height 36
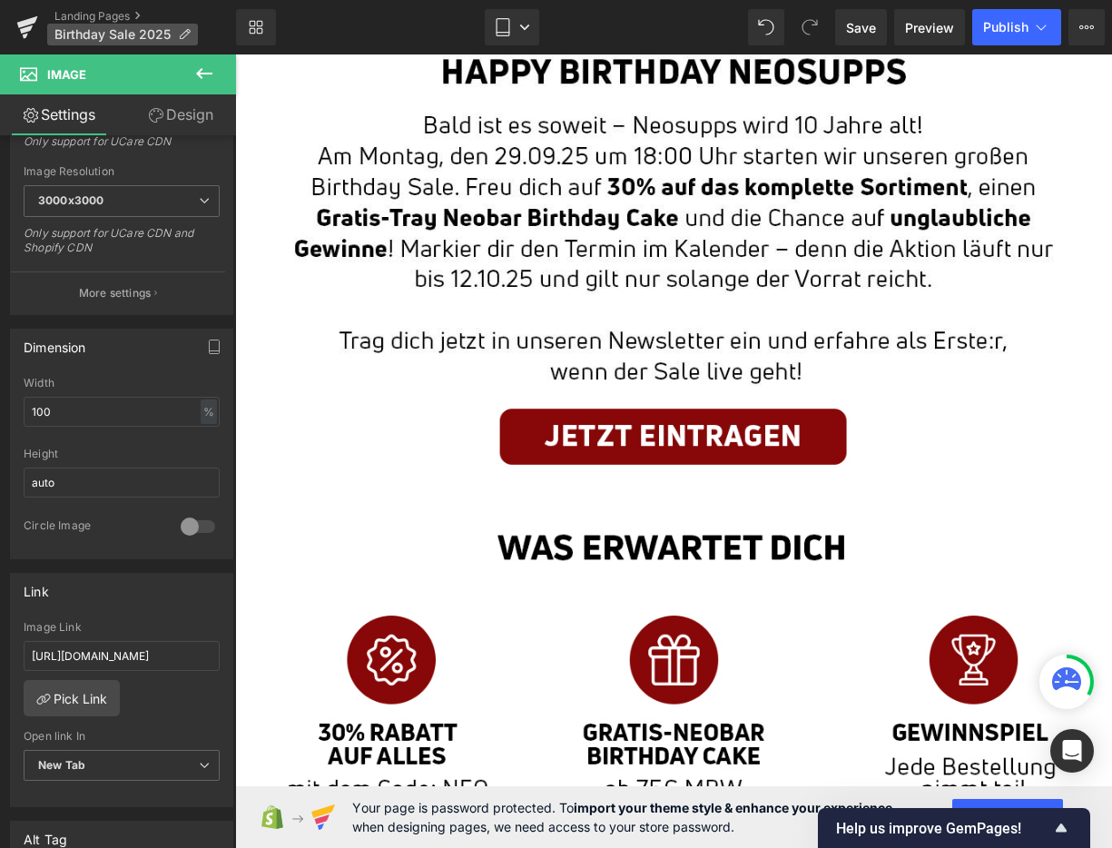
scroll to position [414, 0]
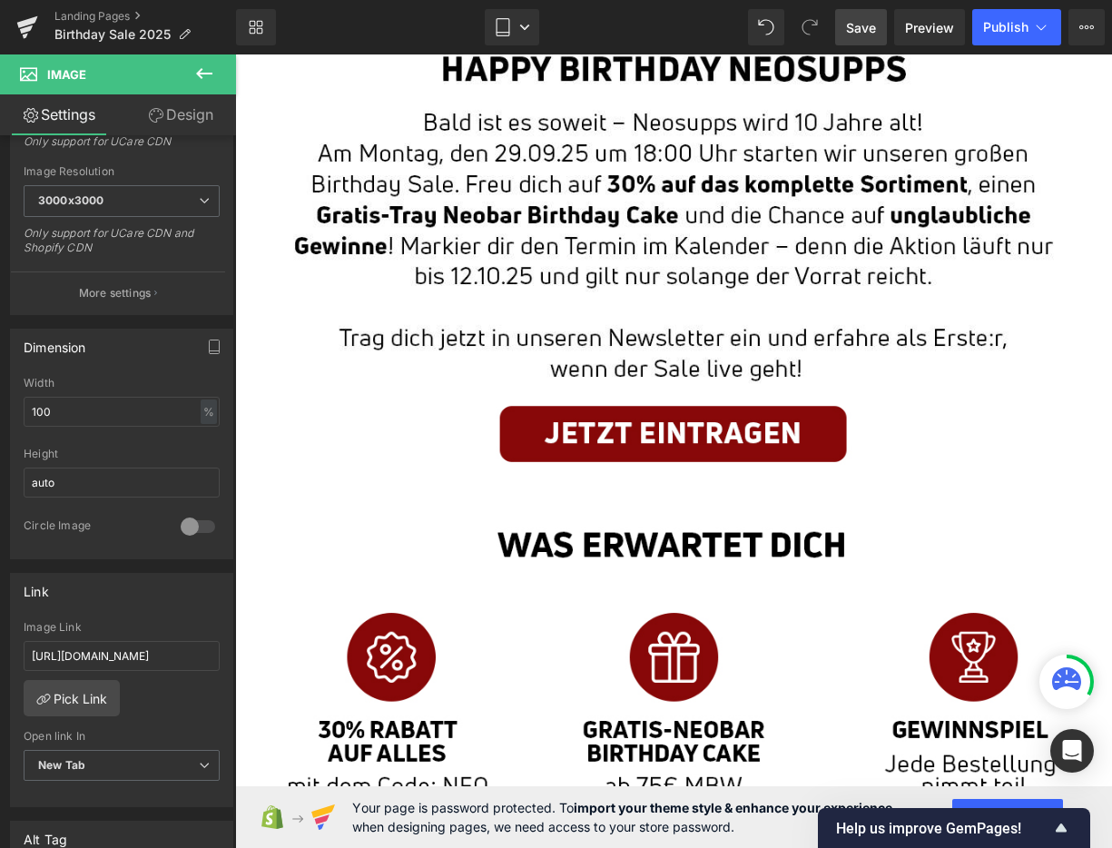
click at [864, 32] on span "Save" at bounding box center [861, 27] width 30 height 19
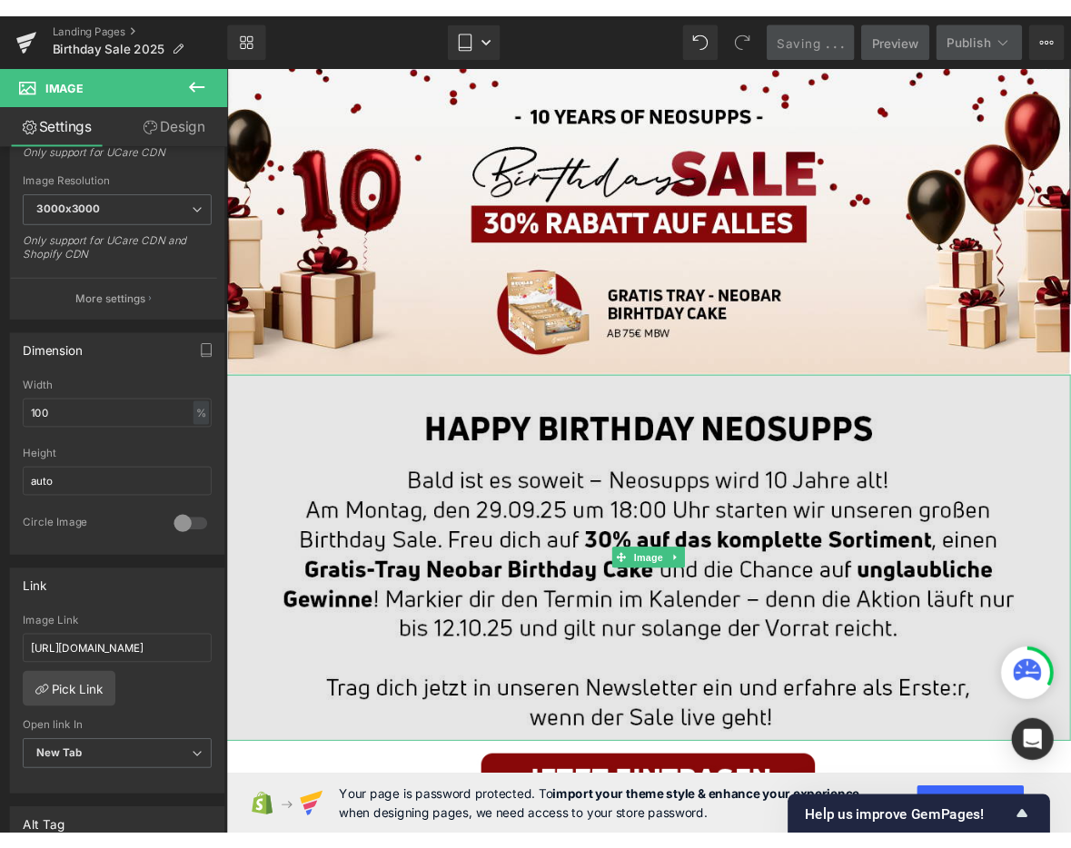
scroll to position [44, 0]
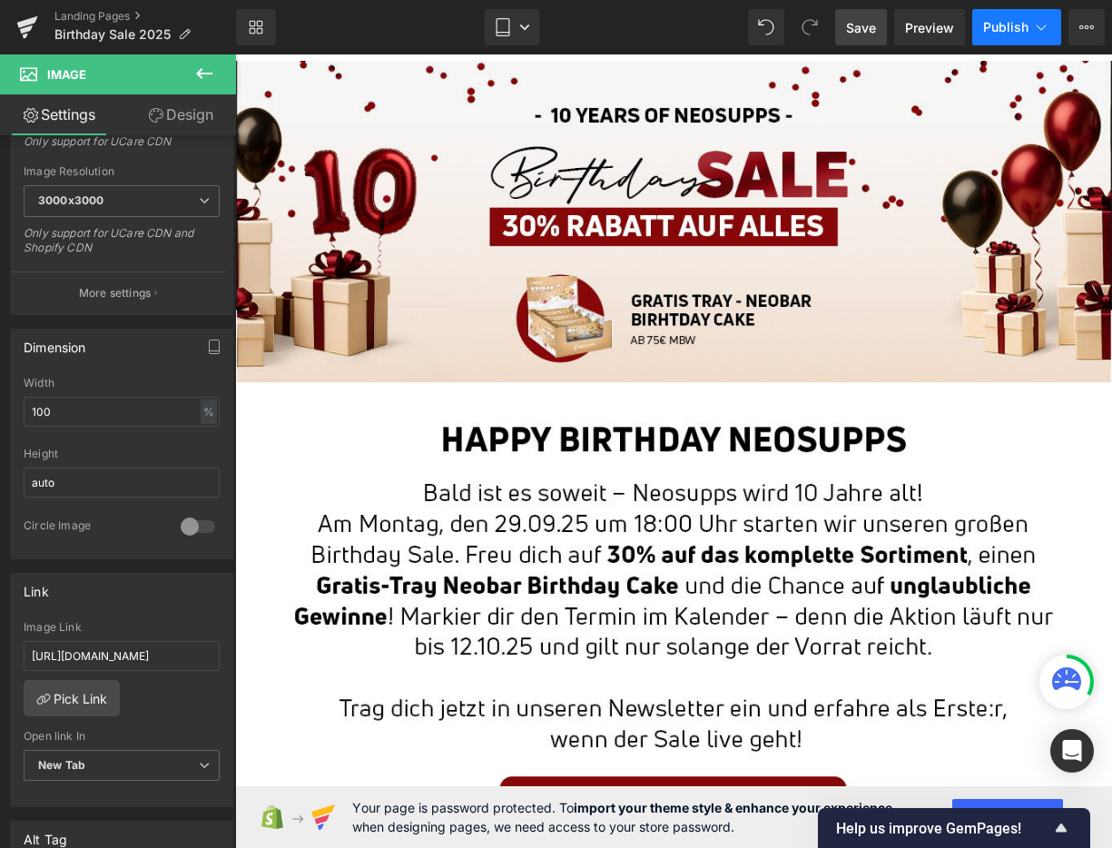
click at [1010, 25] on span "Publish" at bounding box center [1005, 27] width 45 height 15
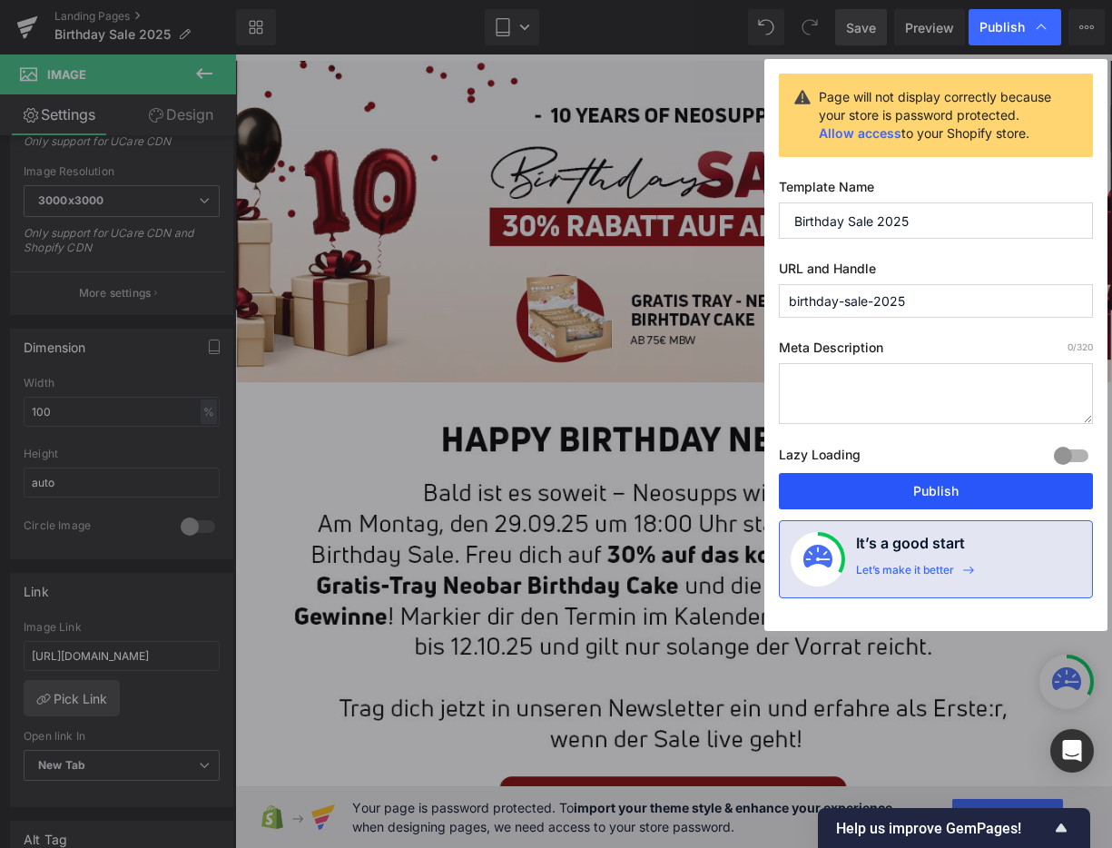
click at [913, 496] on button "Publish" at bounding box center [936, 491] width 314 height 36
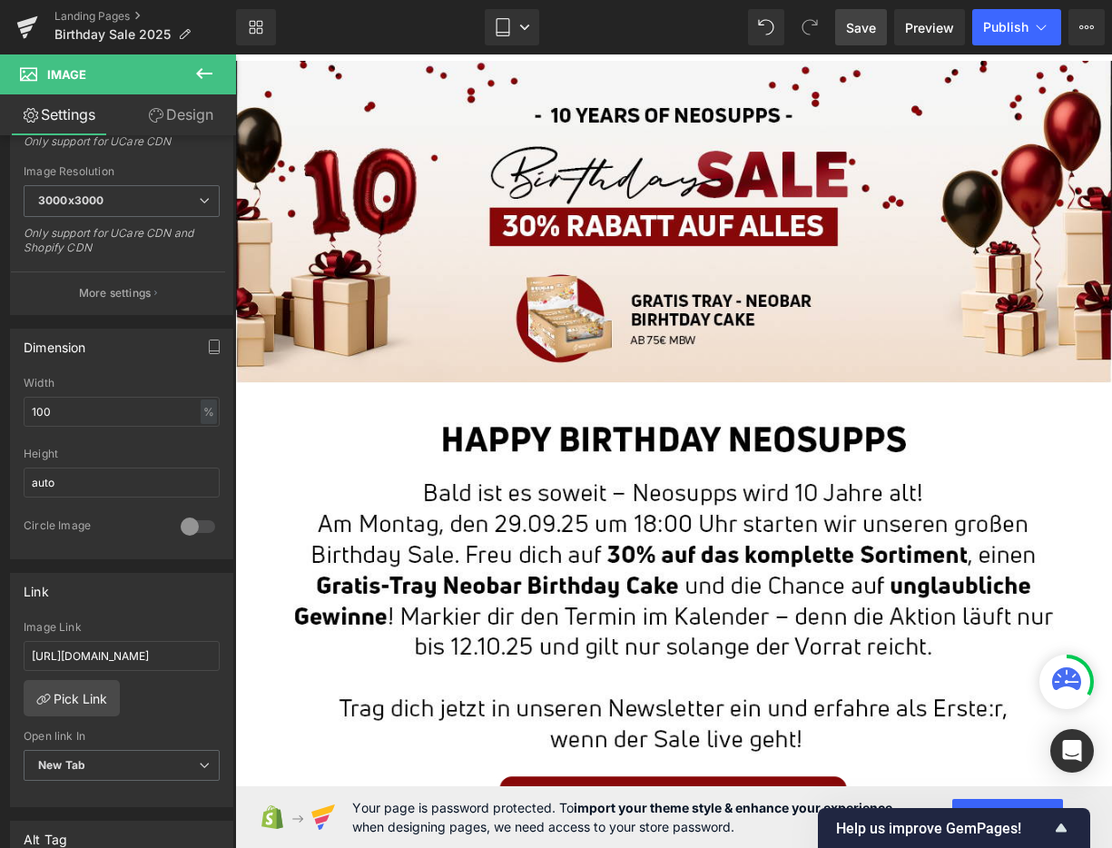
click at [844, 34] on link "Save" at bounding box center [861, 27] width 52 height 36
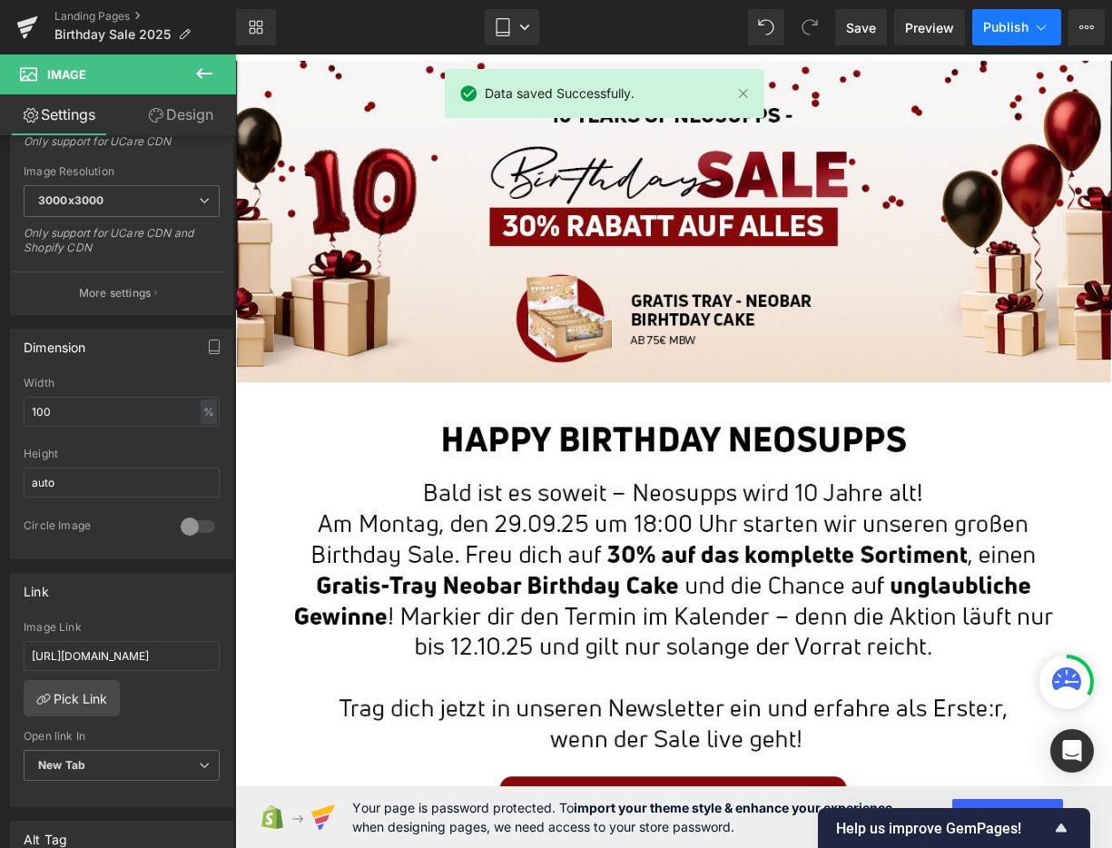
click at [1016, 31] on span "Publish" at bounding box center [1005, 27] width 45 height 15
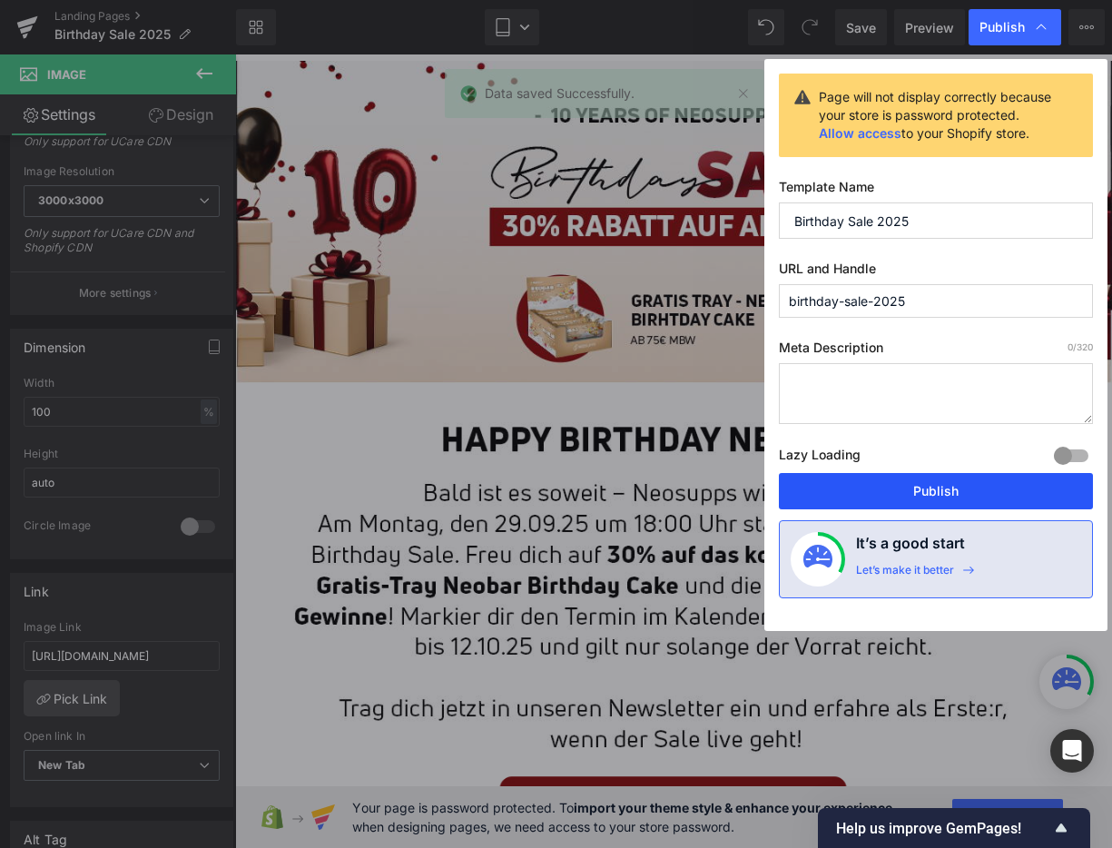
click at [893, 498] on button "Publish" at bounding box center [936, 491] width 314 height 36
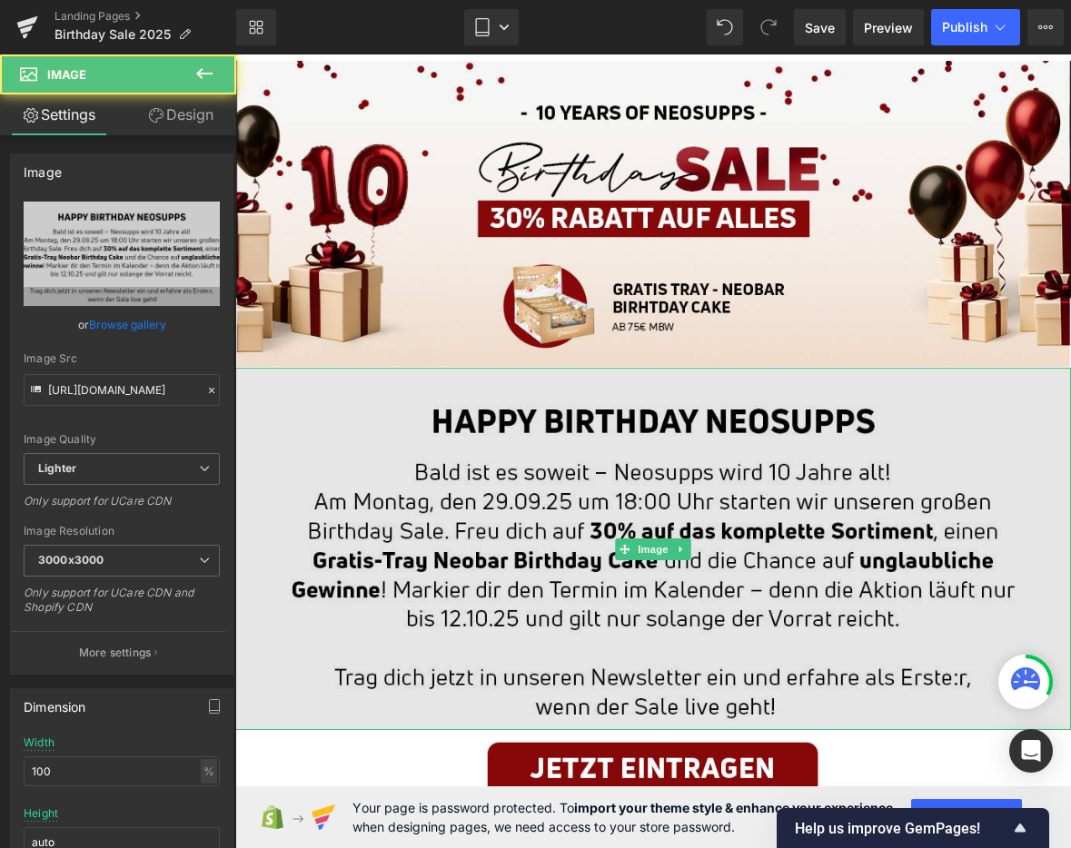
click at [457, 491] on img at bounding box center [652, 549] width 835 height 362
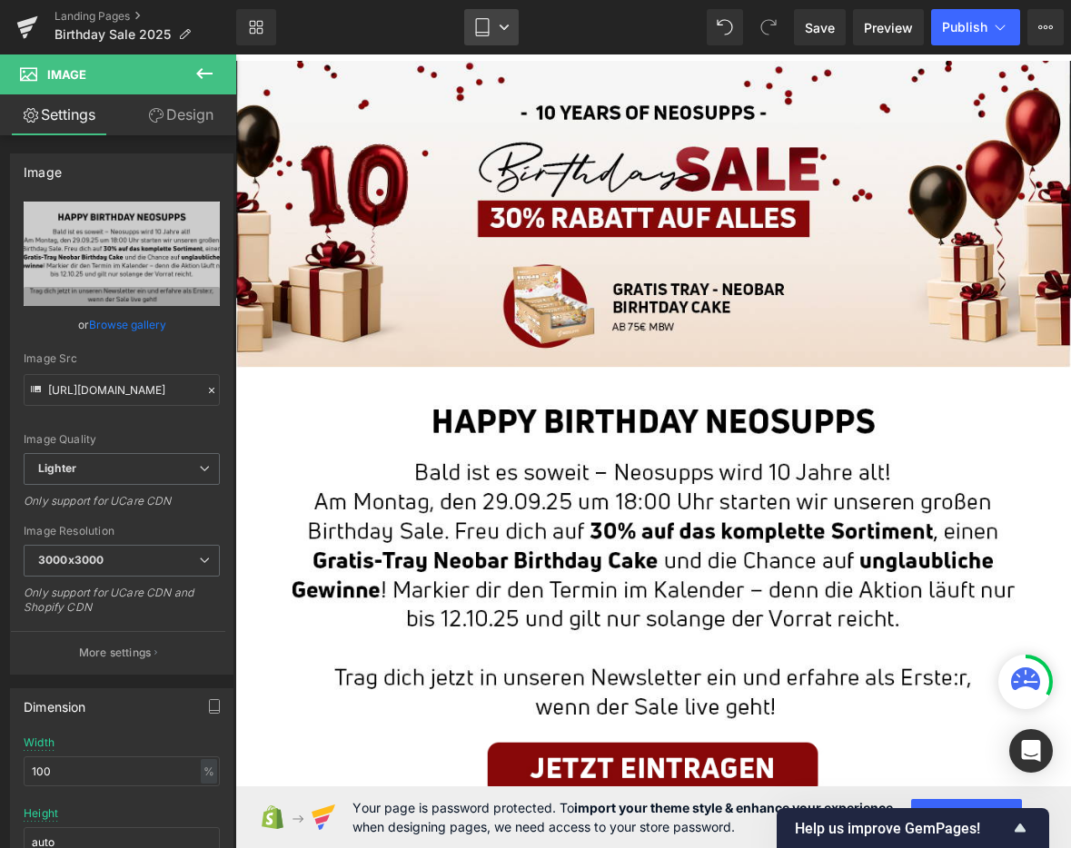
click at [479, 20] on icon at bounding box center [482, 27] width 18 height 18
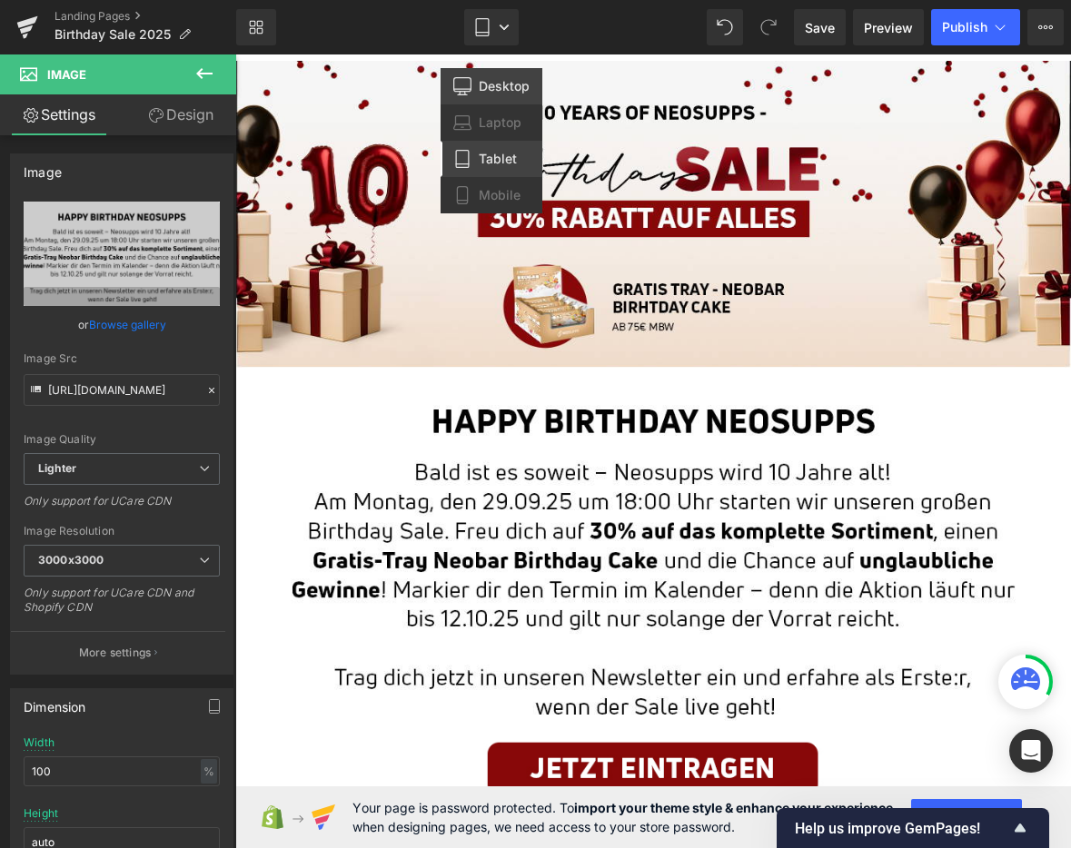
click at [498, 93] on span "Desktop" at bounding box center [504, 86] width 51 height 16
type input "auto"
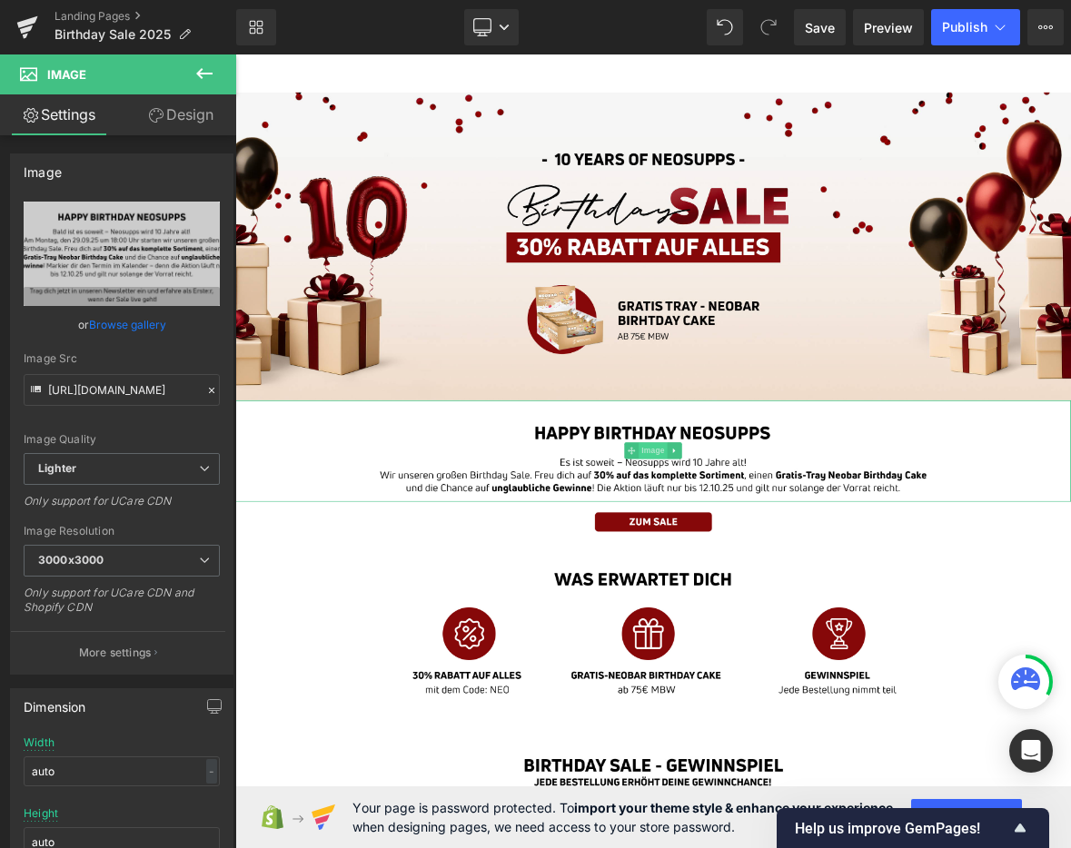
click at [784, 577] on span "Image" at bounding box center [784, 576] width 38 height 22
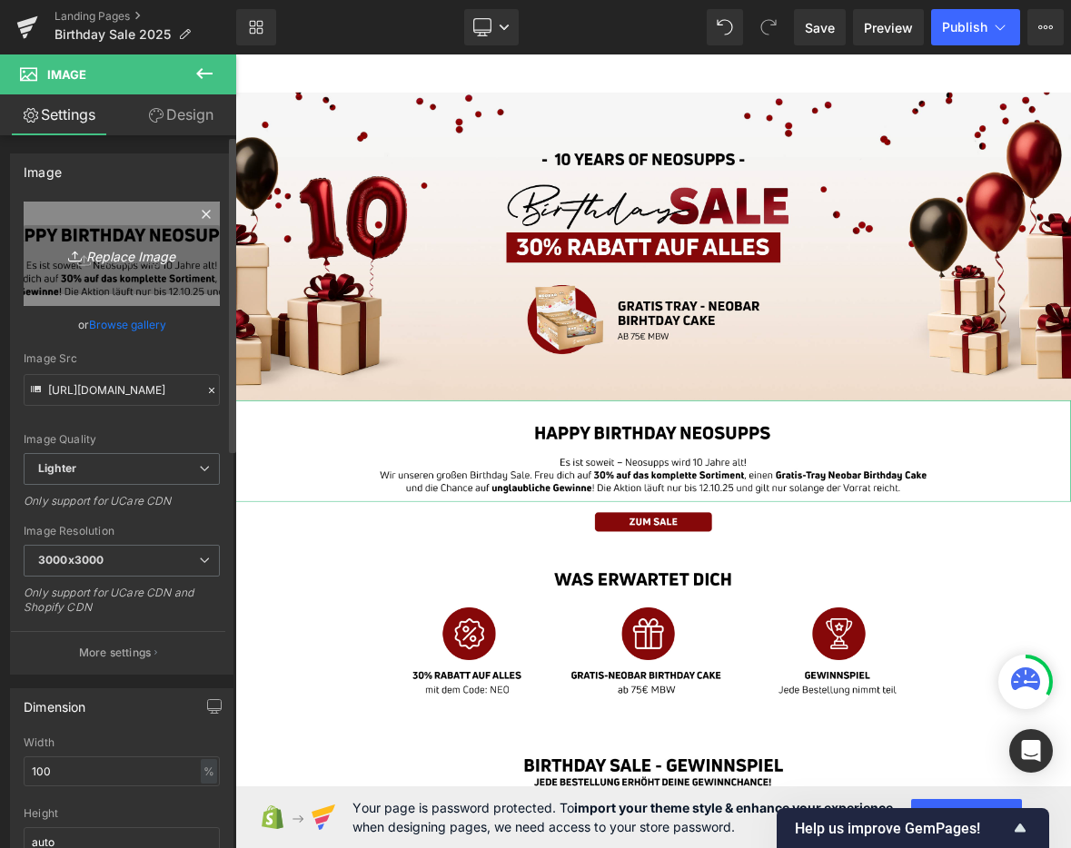
click at [120, 258] on icon "Replace Image" at bounding box center [121, 253] width 145 height 23
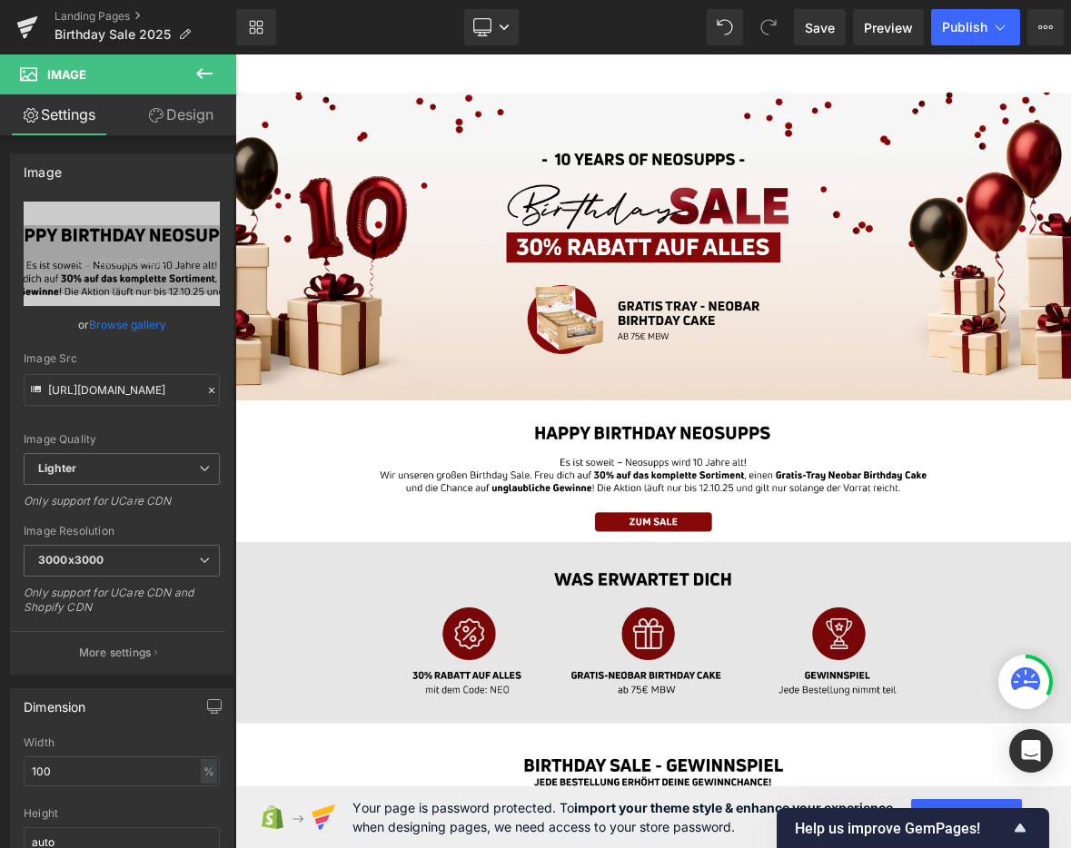
type input "C:\fakepath\01_BirthdaySale_Landingpage_Desktop.jpg"
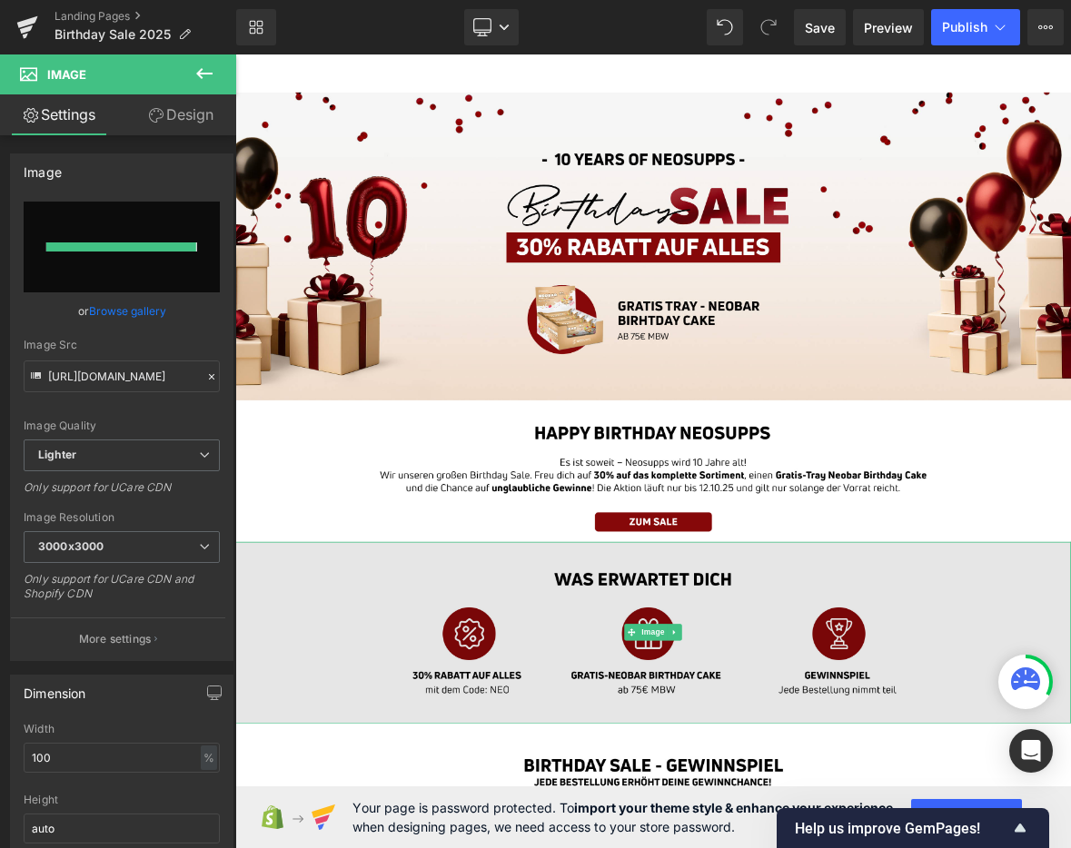
type input "[URL][DOMAIN_NAME]"
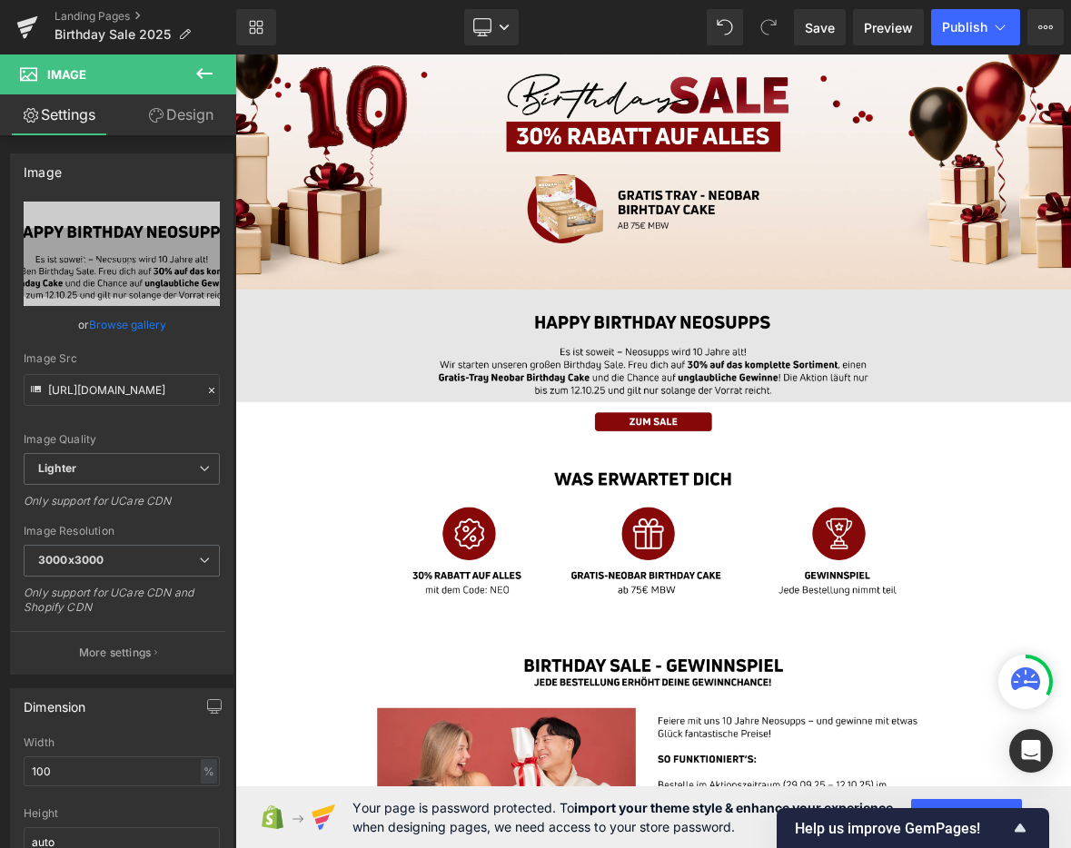
scroll to position [106, 0]
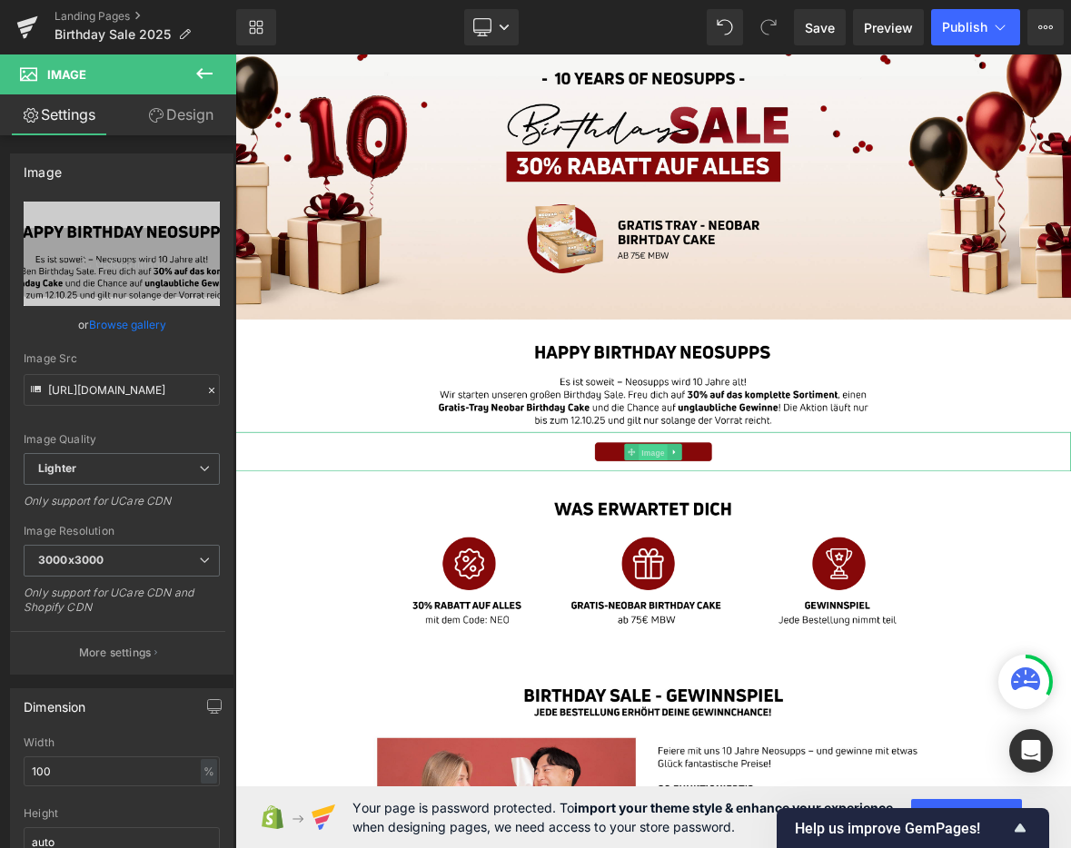
click at [793, 572] on span "Image" at bounding box center [784, 578] width 38 height 22
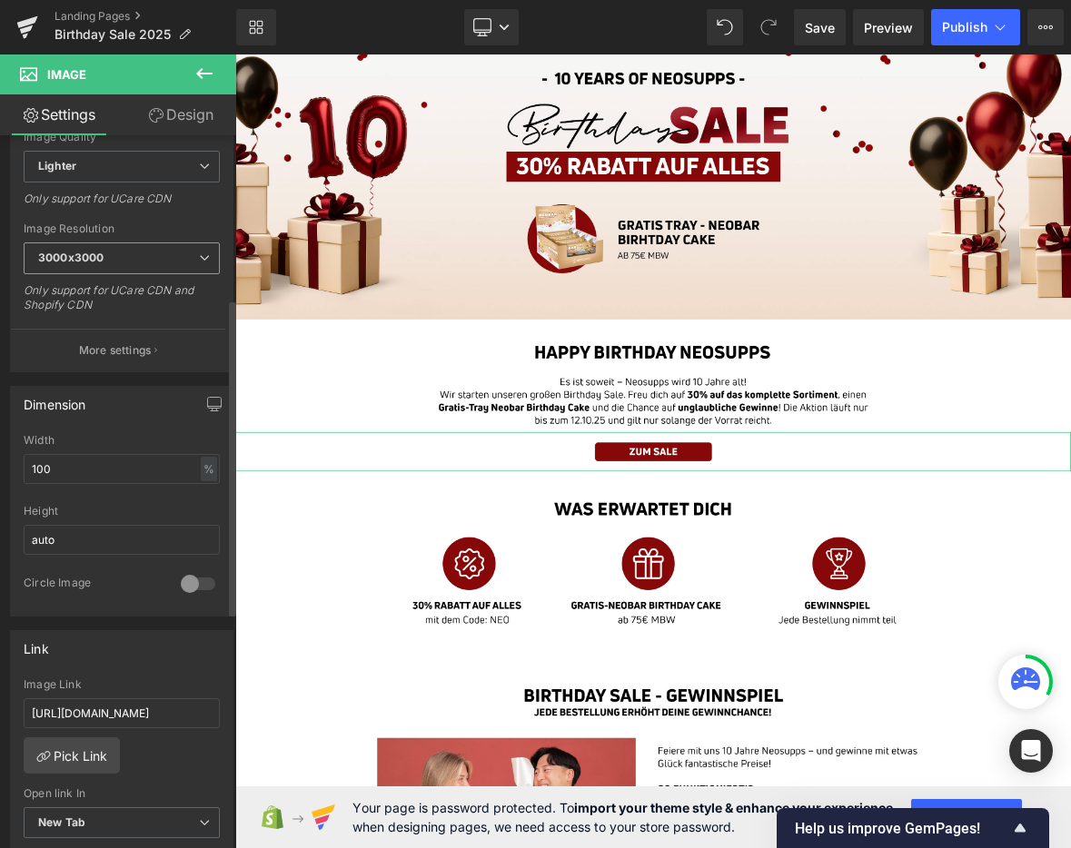
scroll to position [390, 0]
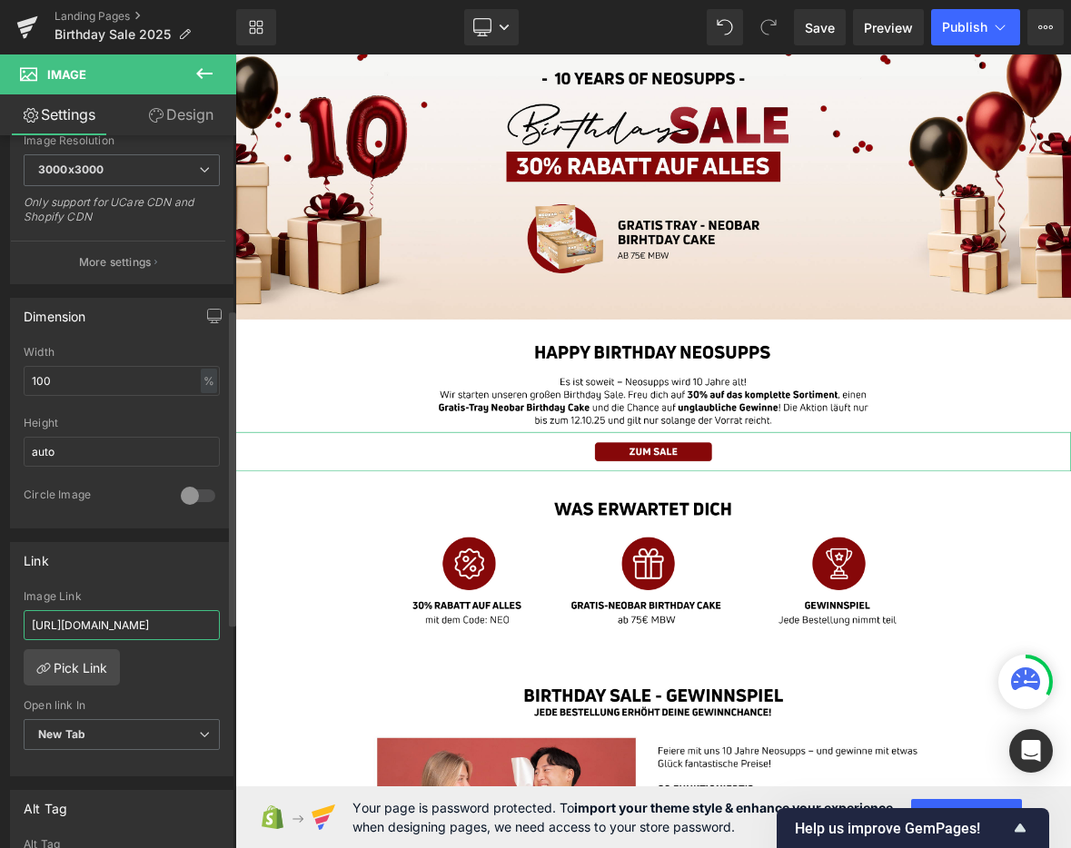
click at [113, 624] on input "[URL][DOMAIN_NAME]" at bounding box center [122, 625] width 196 height 30
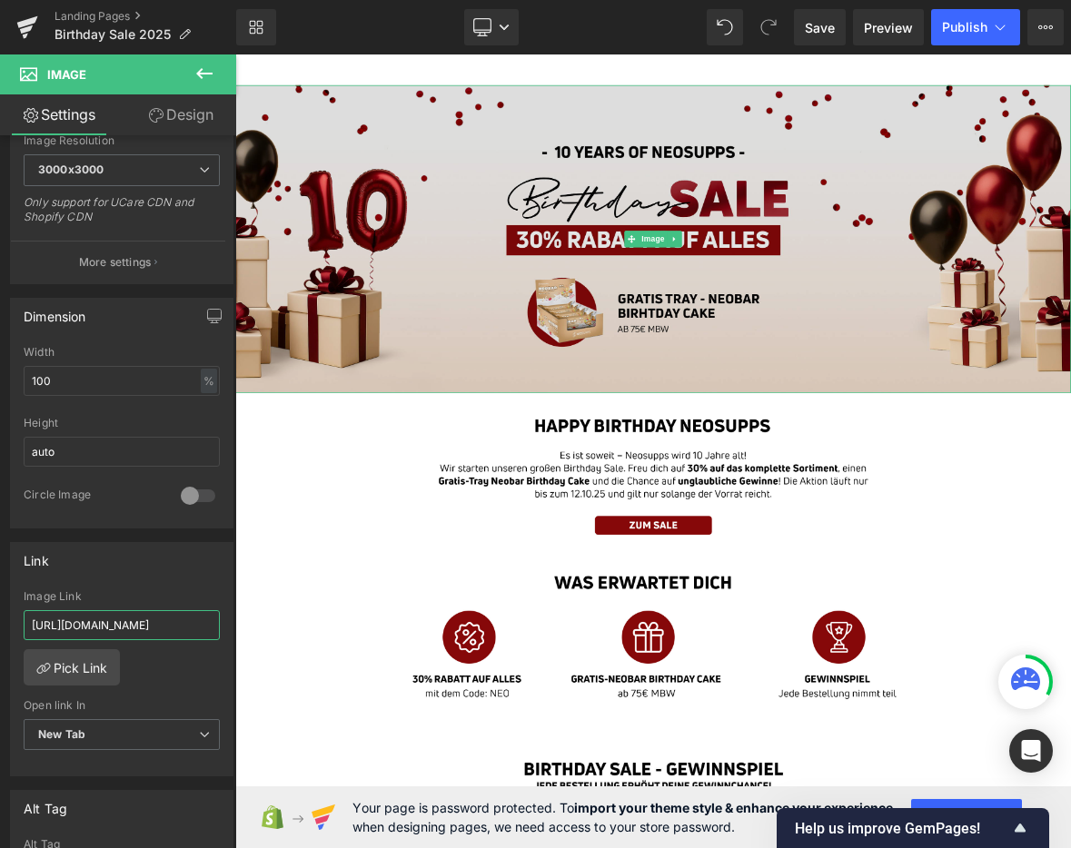
scroll to position [0, 0]
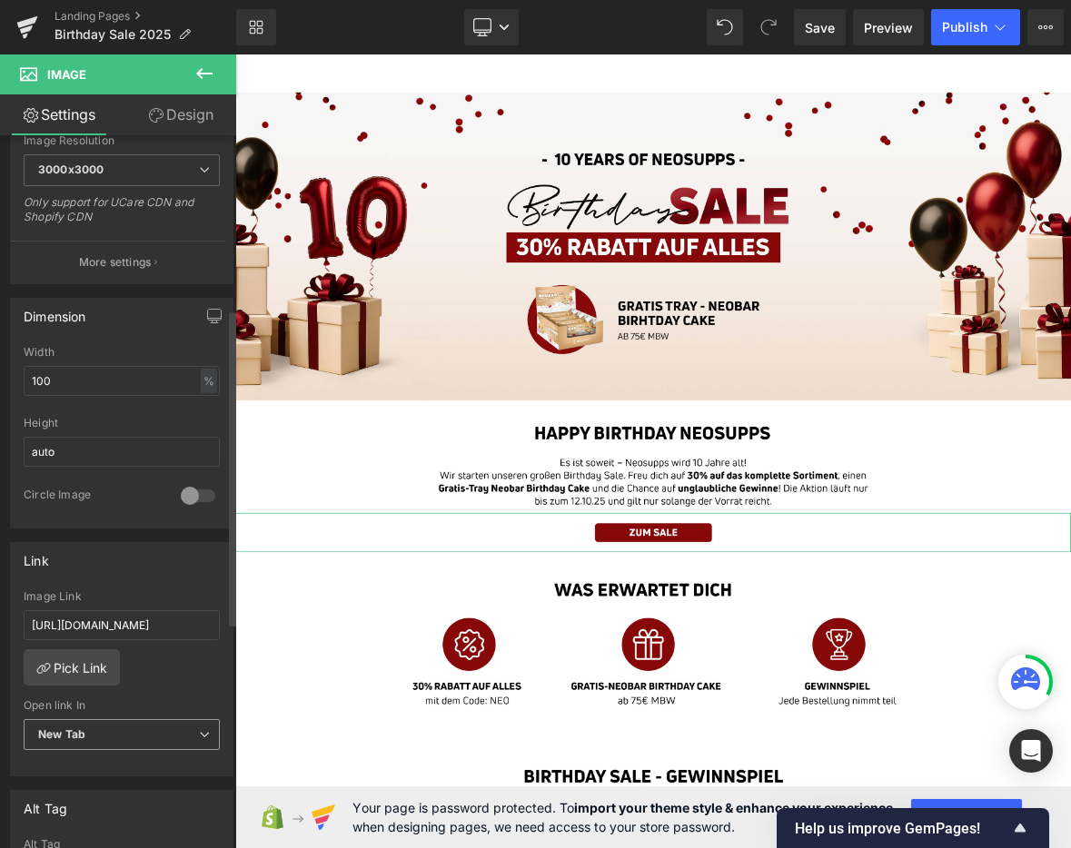
click at [150, 728] on span "New Tab" at bounding box center [122, 735] width 196 height 32
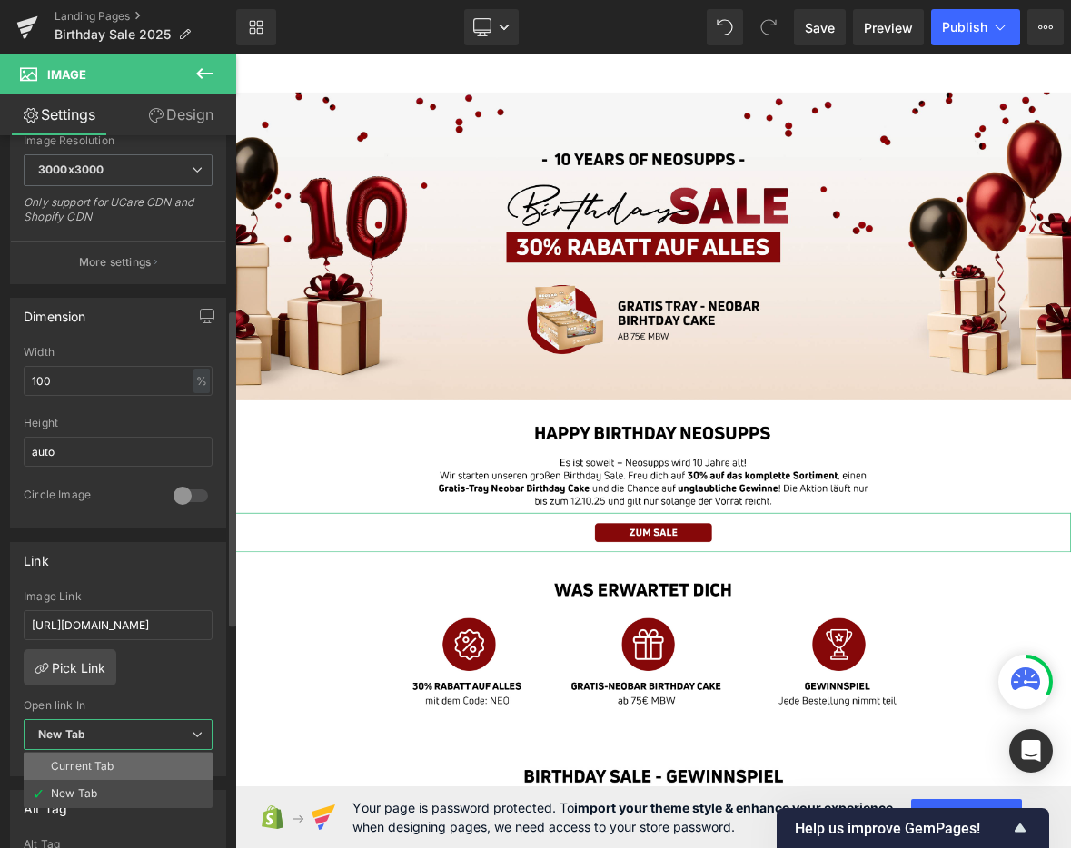
click at [123, 764] on li "Current Tab" at bounding box center [118, 766] width 189 height 27
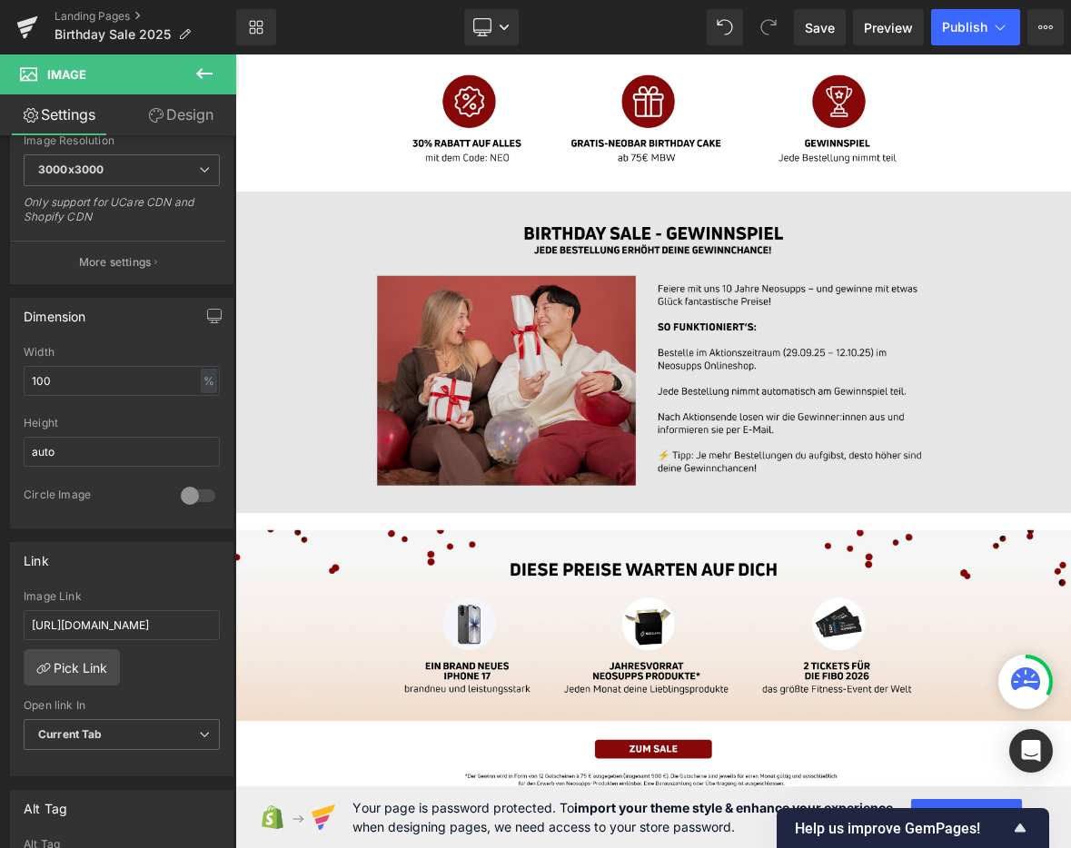
scroll to position [853, 0]
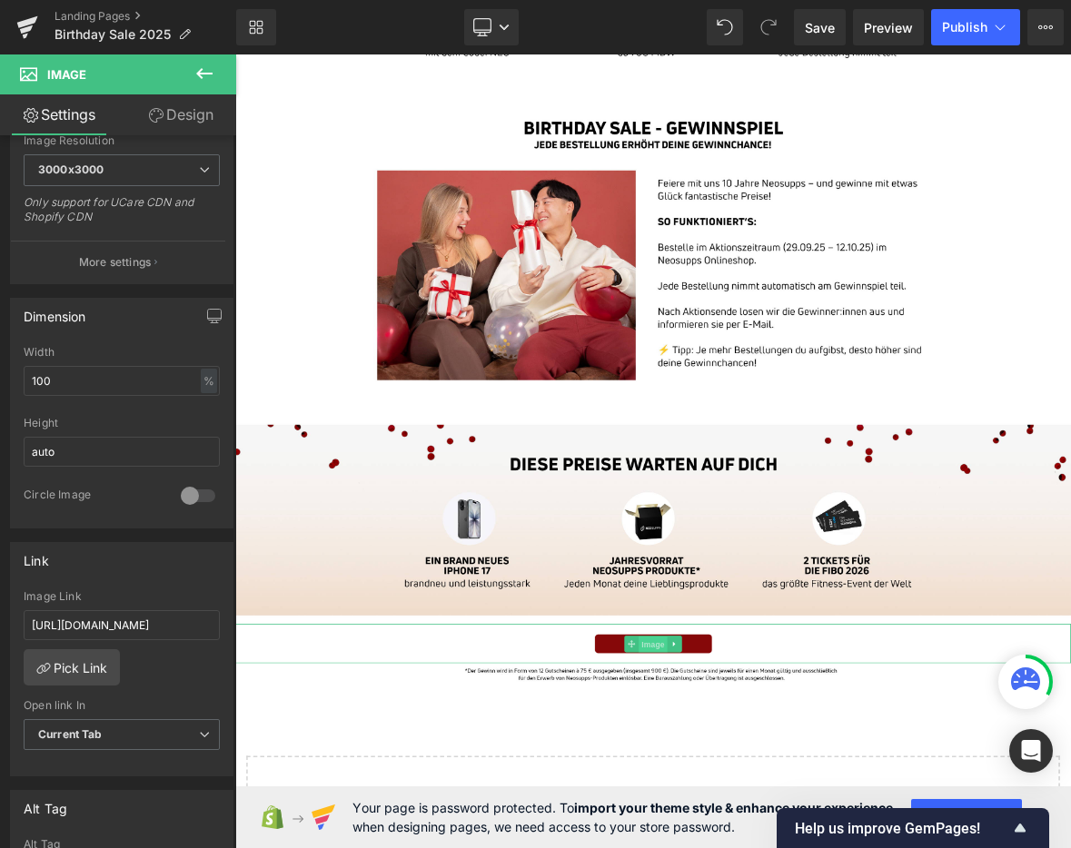
click at [775, 821] on span "Image" at bounding box center [784, 830] width 38 height 22
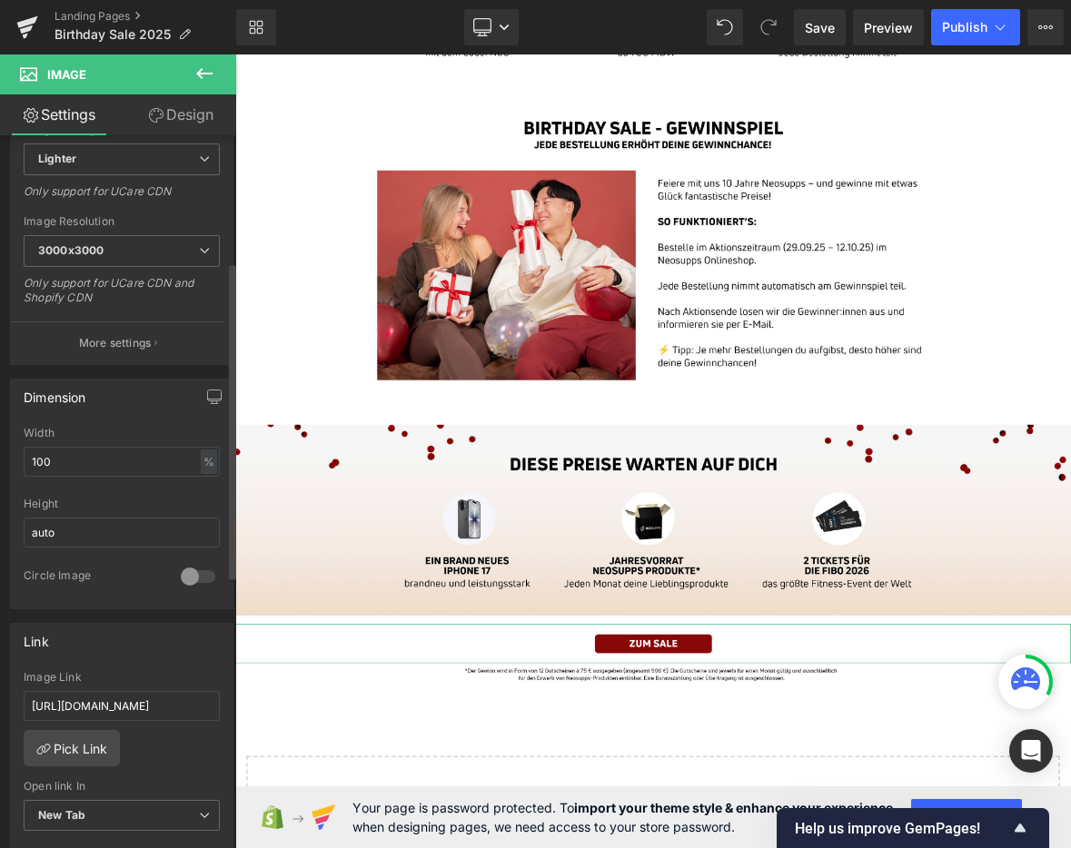
scroll to position [311, 0]
click at [104, 818] on span "New Tab" at bounding box center [122, 814] width 196 height 32
click at [107, 839] on div "Current Tab" at bounding box center [83, 845] width 64 height 13
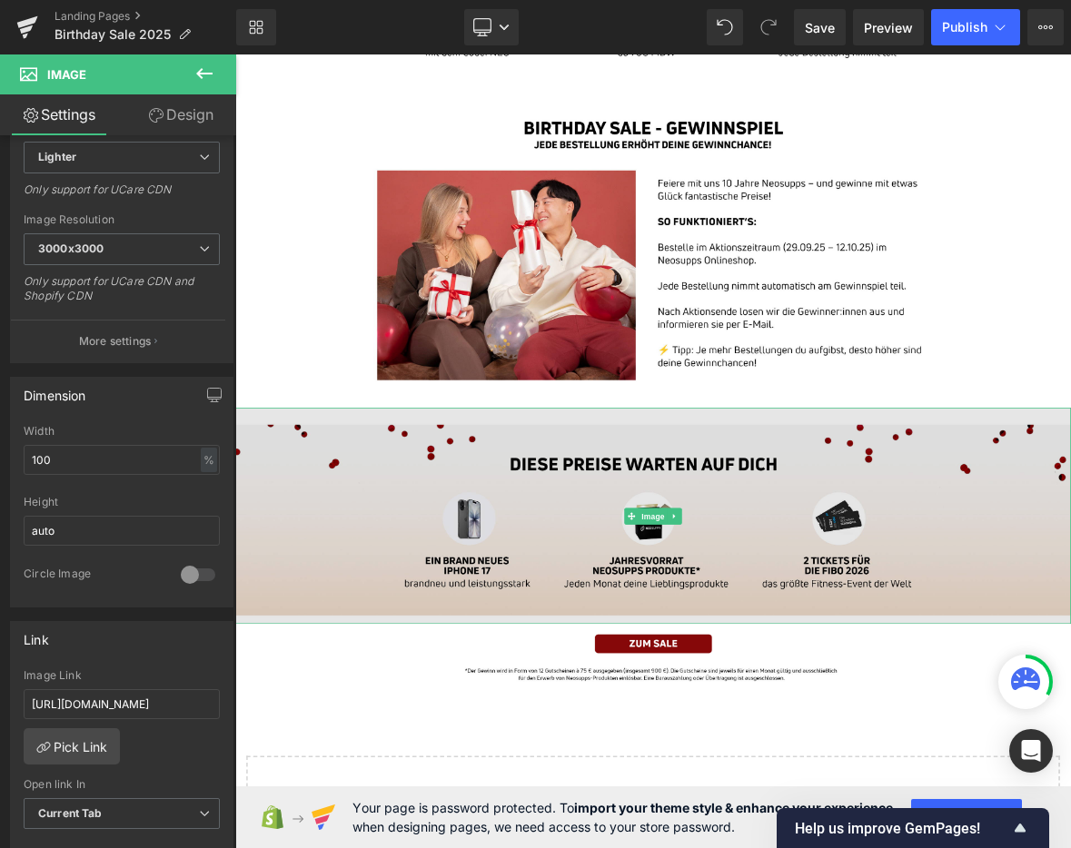
scroll to position [907, 0]
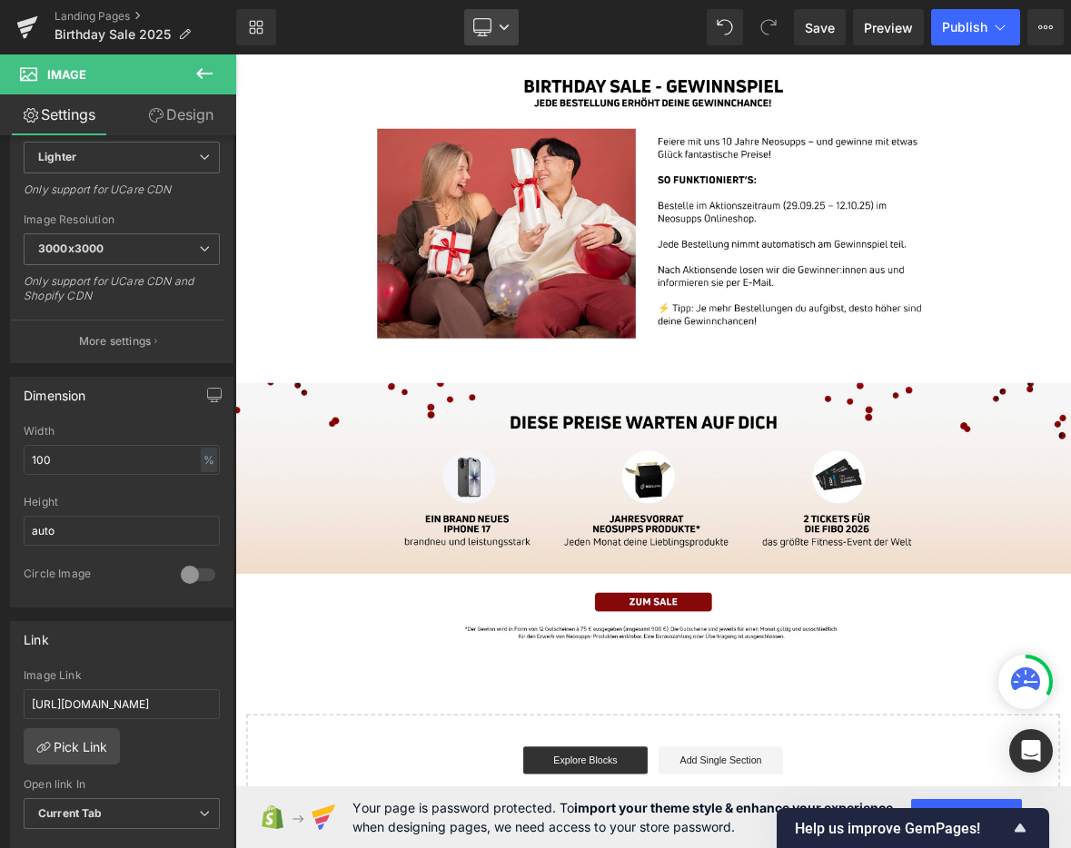
click at [490, 31] on icon at bounding box center [482, 27] width 18 height 18
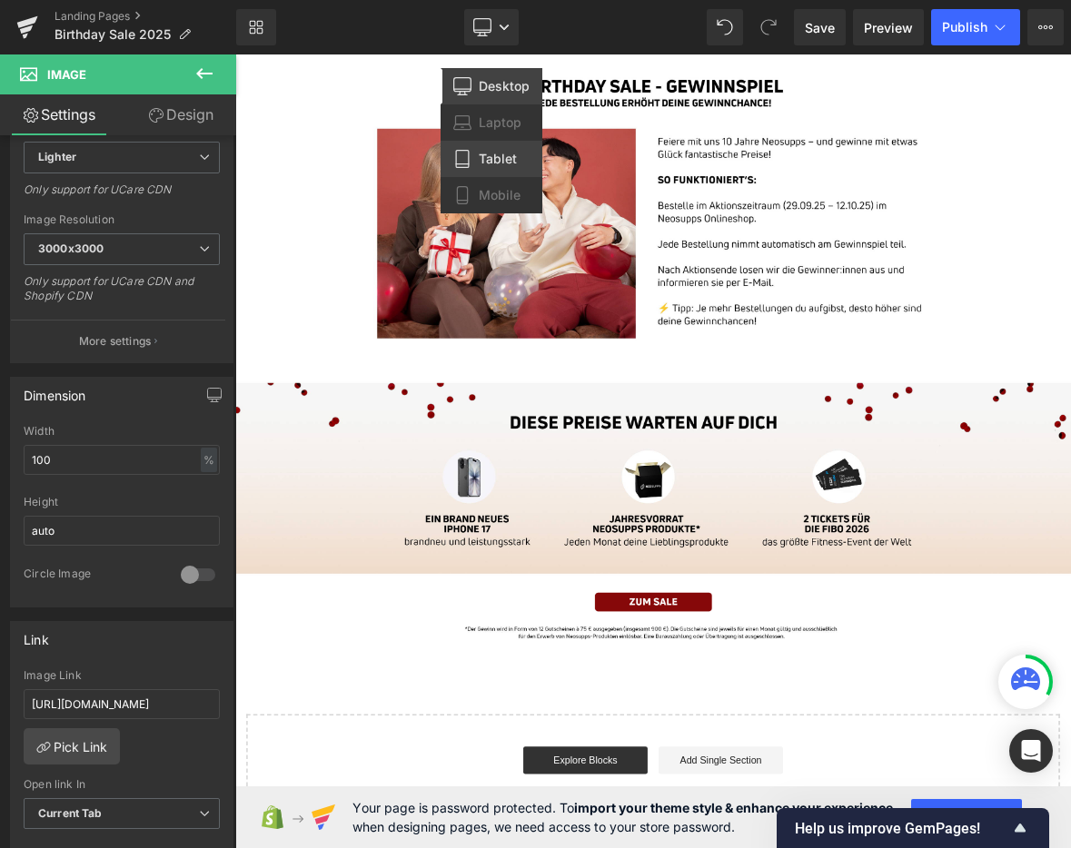
click at [501, 154] on span "Tablet" at bounding box center [498, 159] width 38 height 16
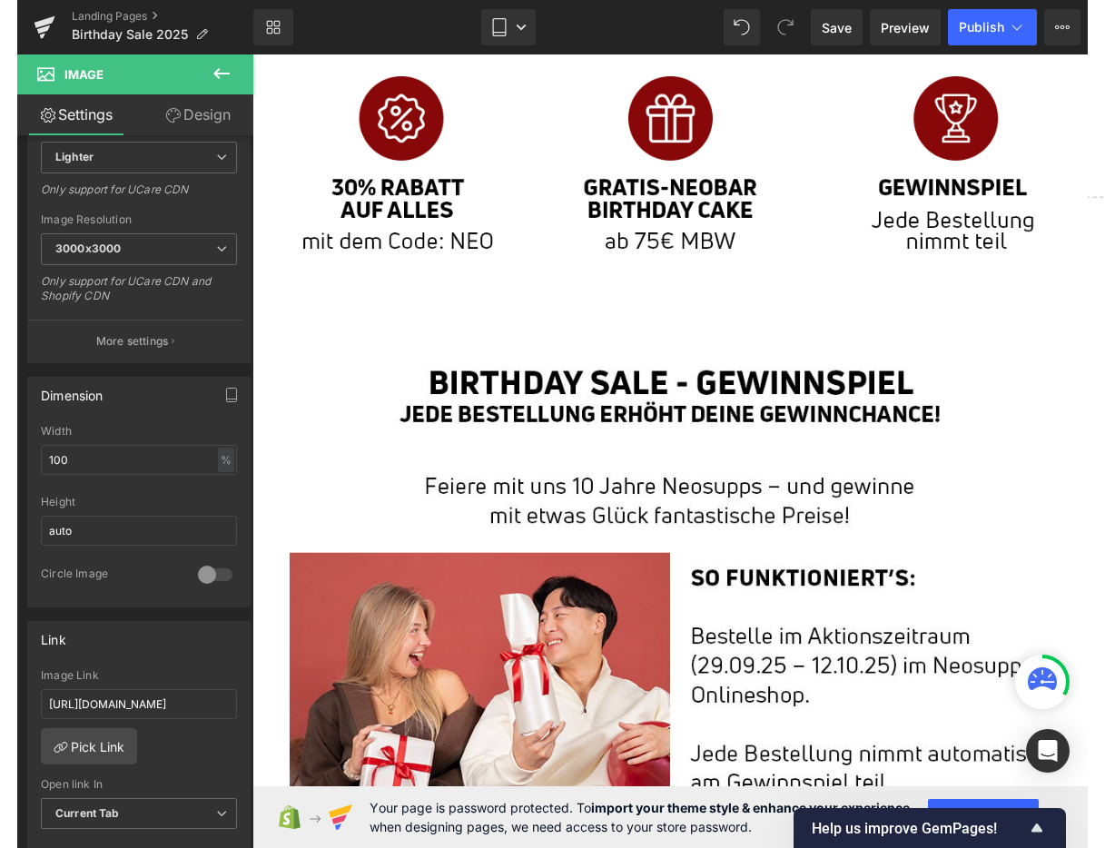
scroll to position [0, 0]
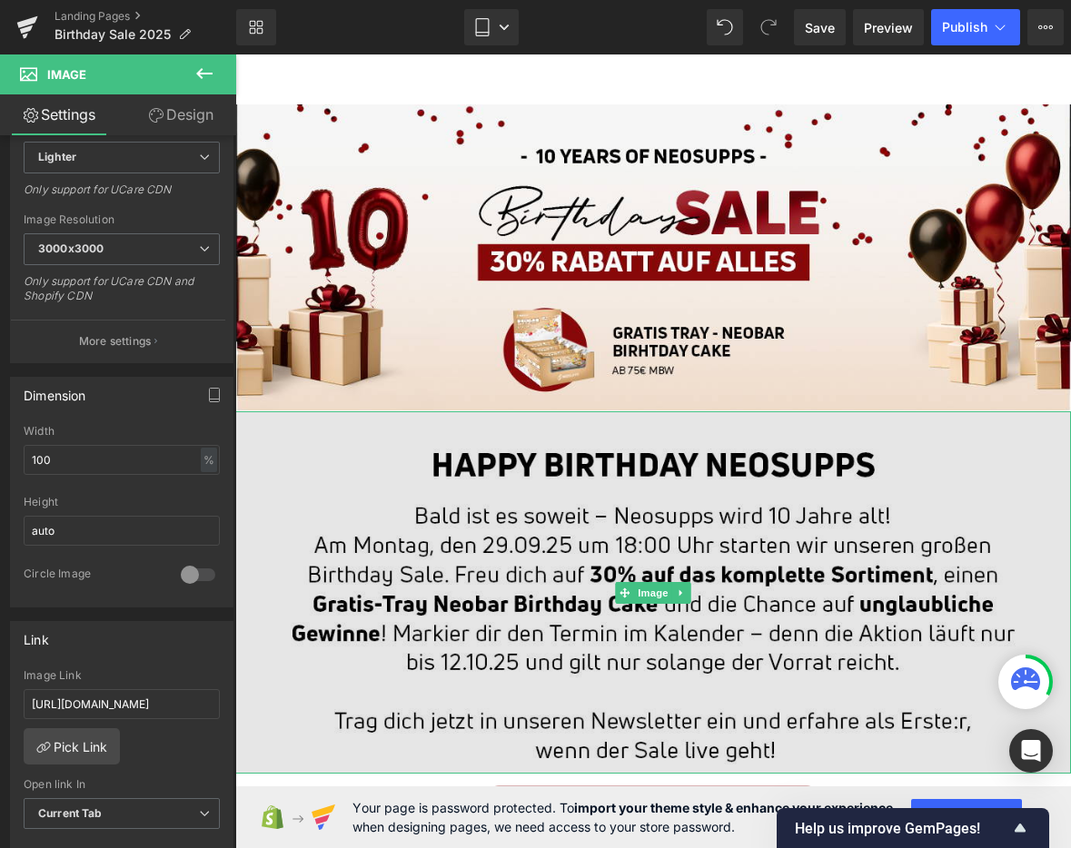
click at [646, 553] on img at bounding box center [652, 592] width 835 height 362
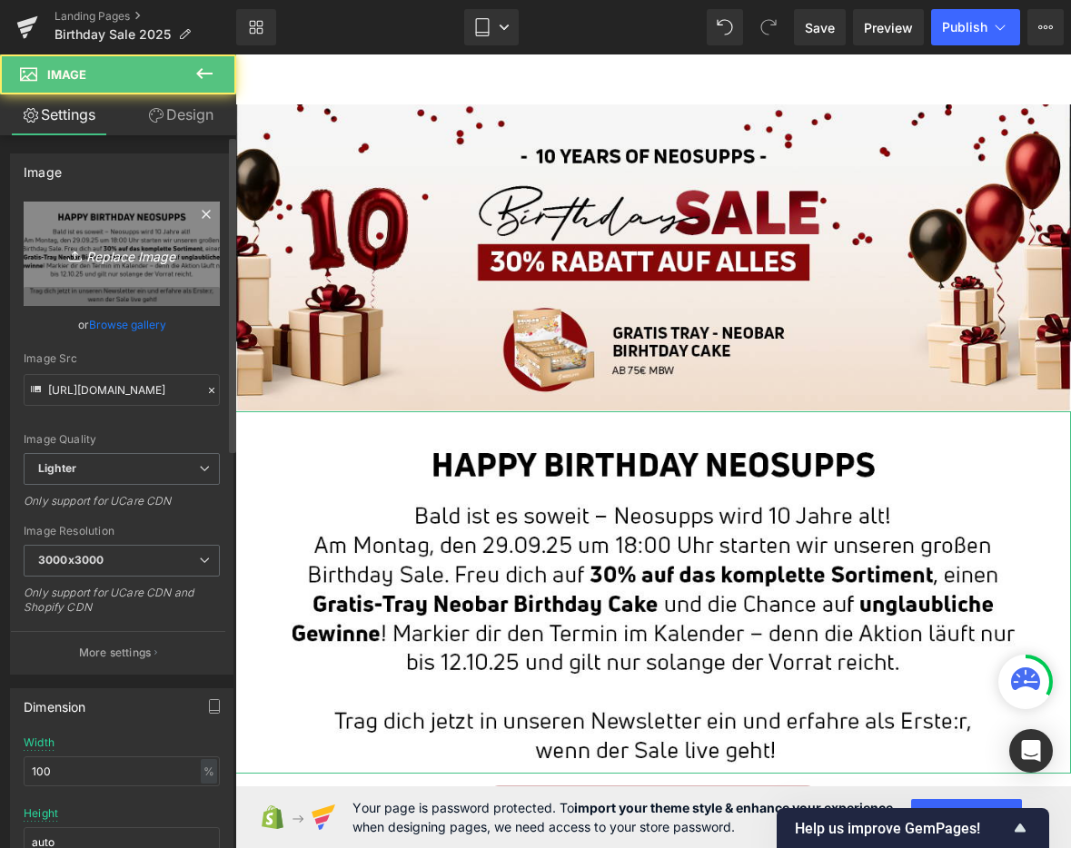
click at [162, 249] on icon "Replace Image" at bounding box center [121, 253] width 145 height 23
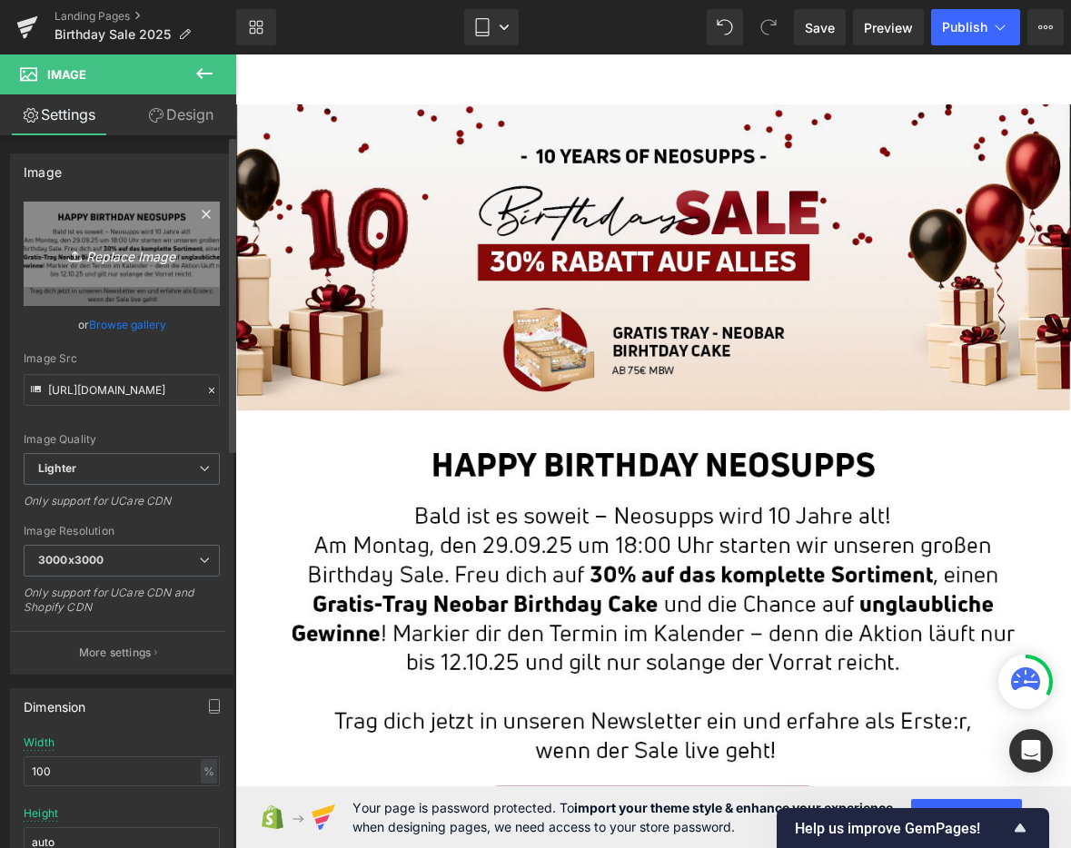
type input "C:\fakepath\01_BirthdaySale_Landingpage_Mobil.jpg"
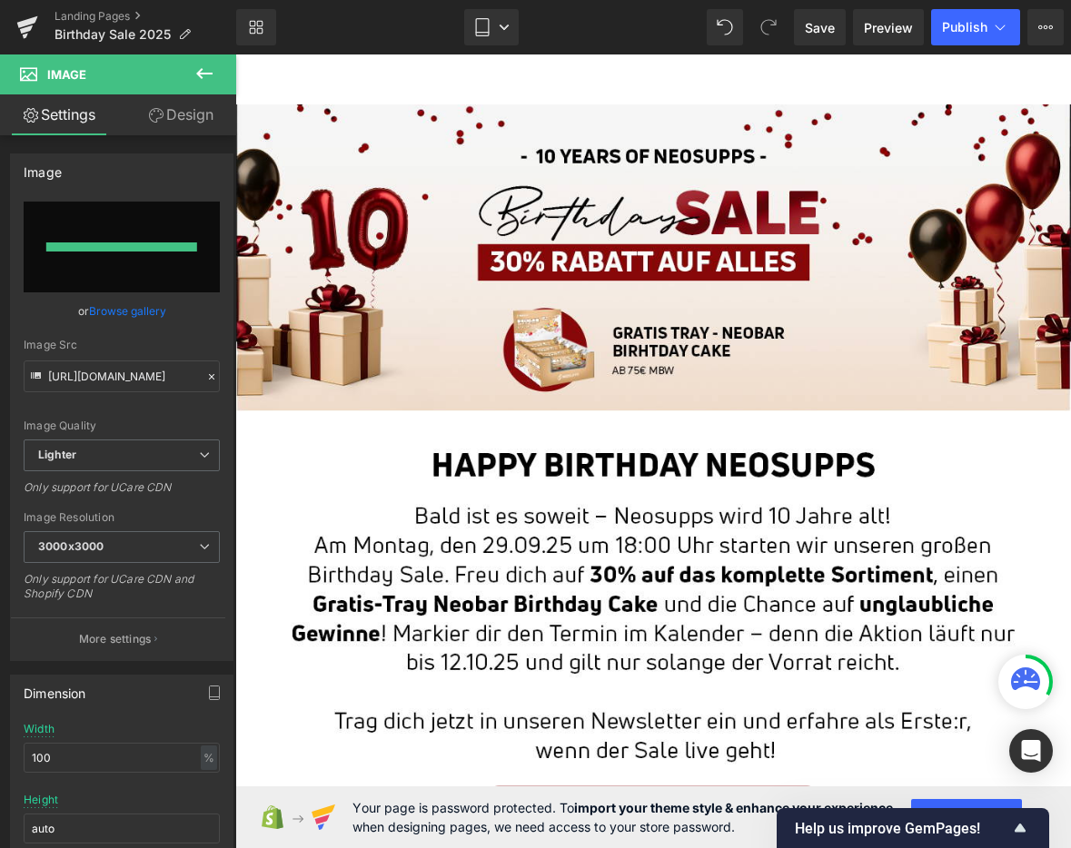
type input "[URL][DOMAIN_NAME]"
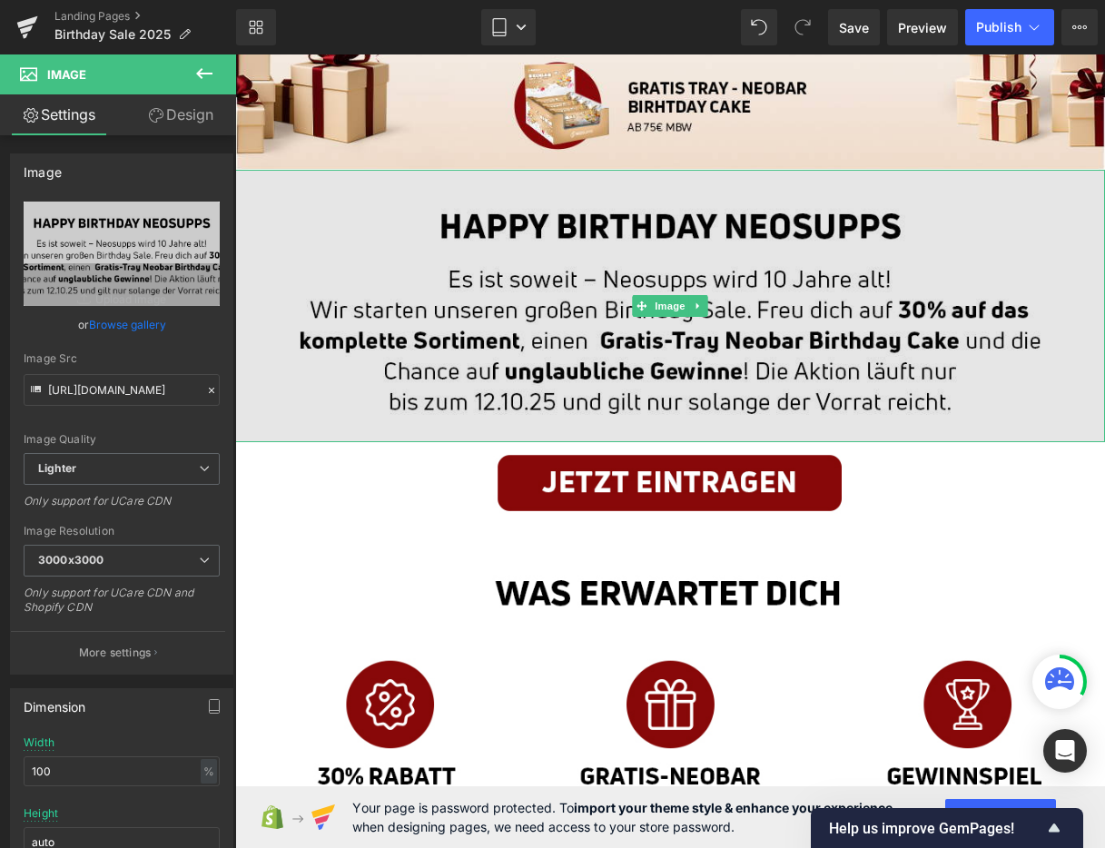
scroll to position [288, 0]
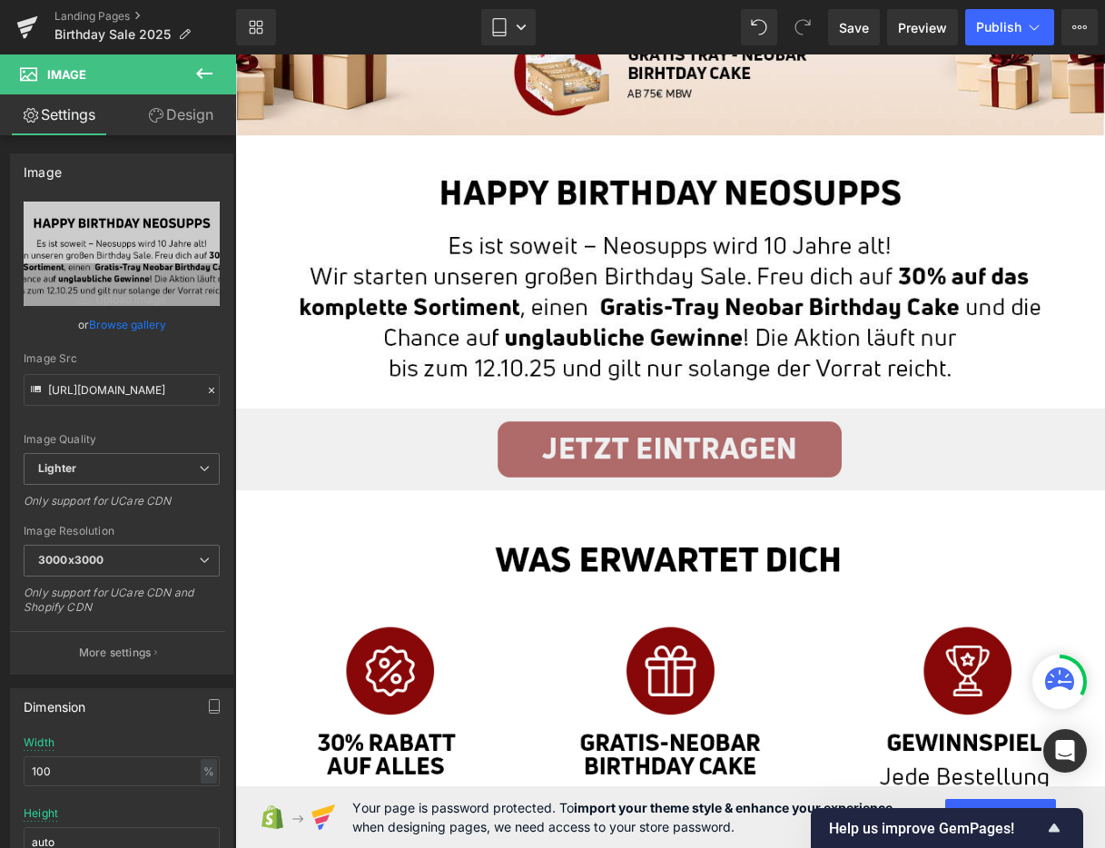
click at [675, 445] on div "Image" at bounding box center [670, 450] width 870 height 82
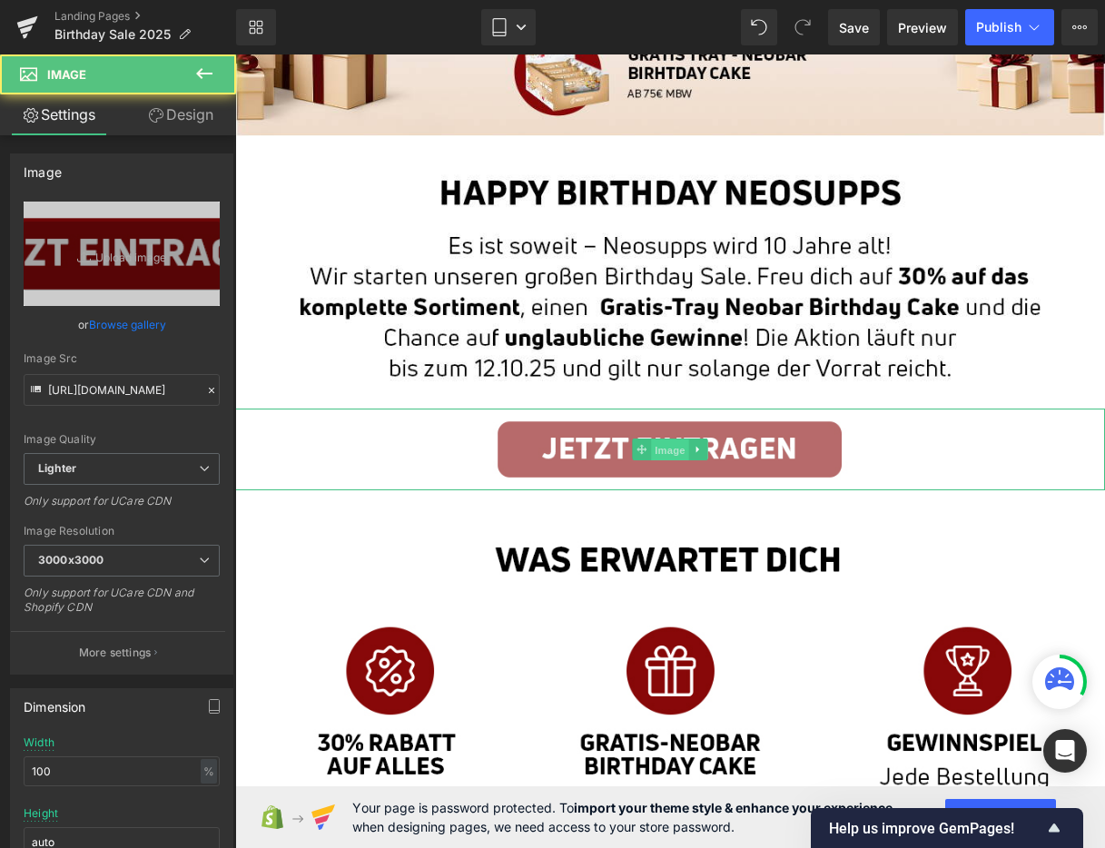
click at [669, 448] on span "Image" at bounding box center [670, 450] width 38 height 22
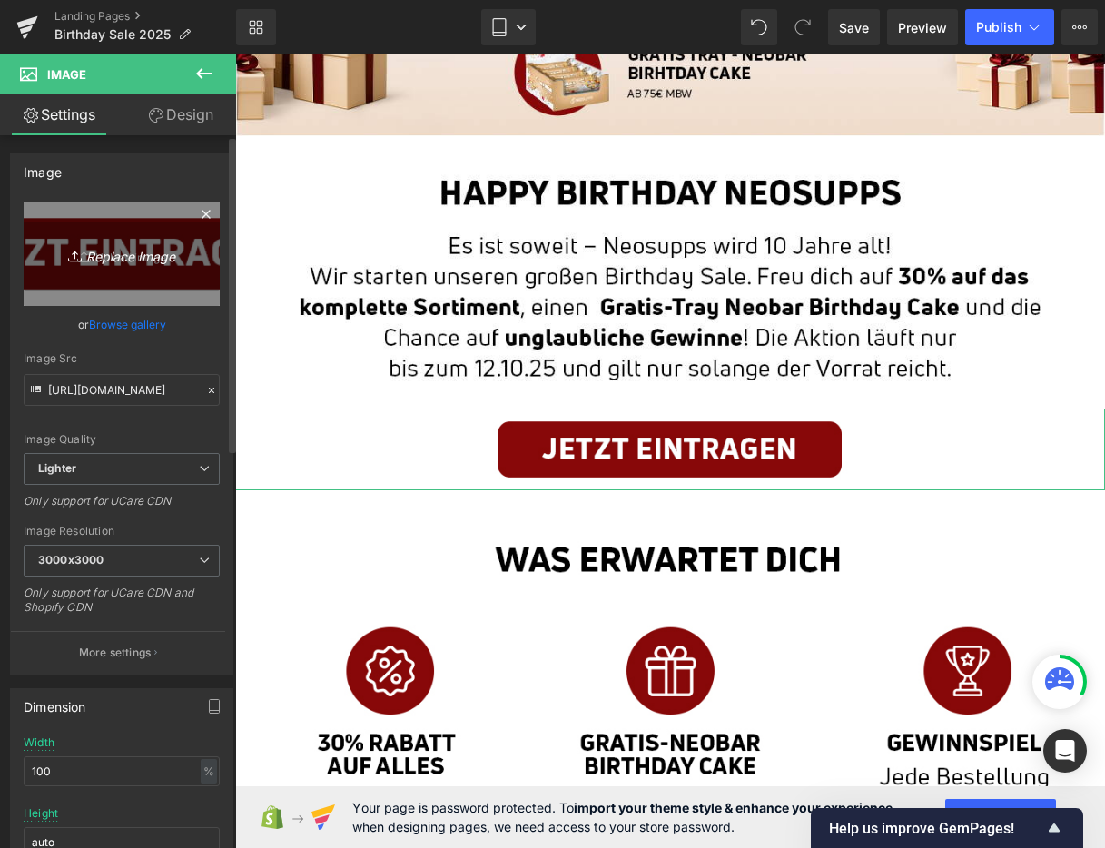
click at [123, 256] on icon "Replace Image" at bounding box center [121, 253] width 145 height 23
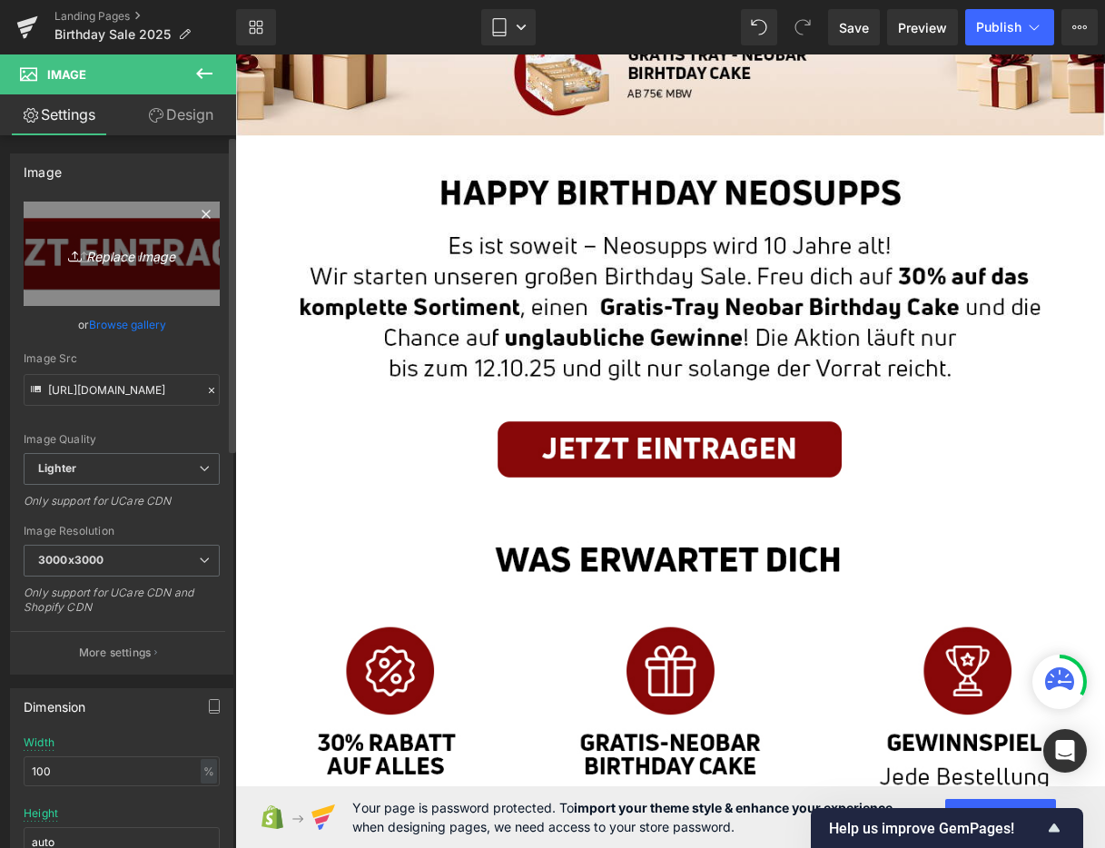
type input "C:\fakepath\02_BirthdaySale_Landingpage_Mobil.jpg"
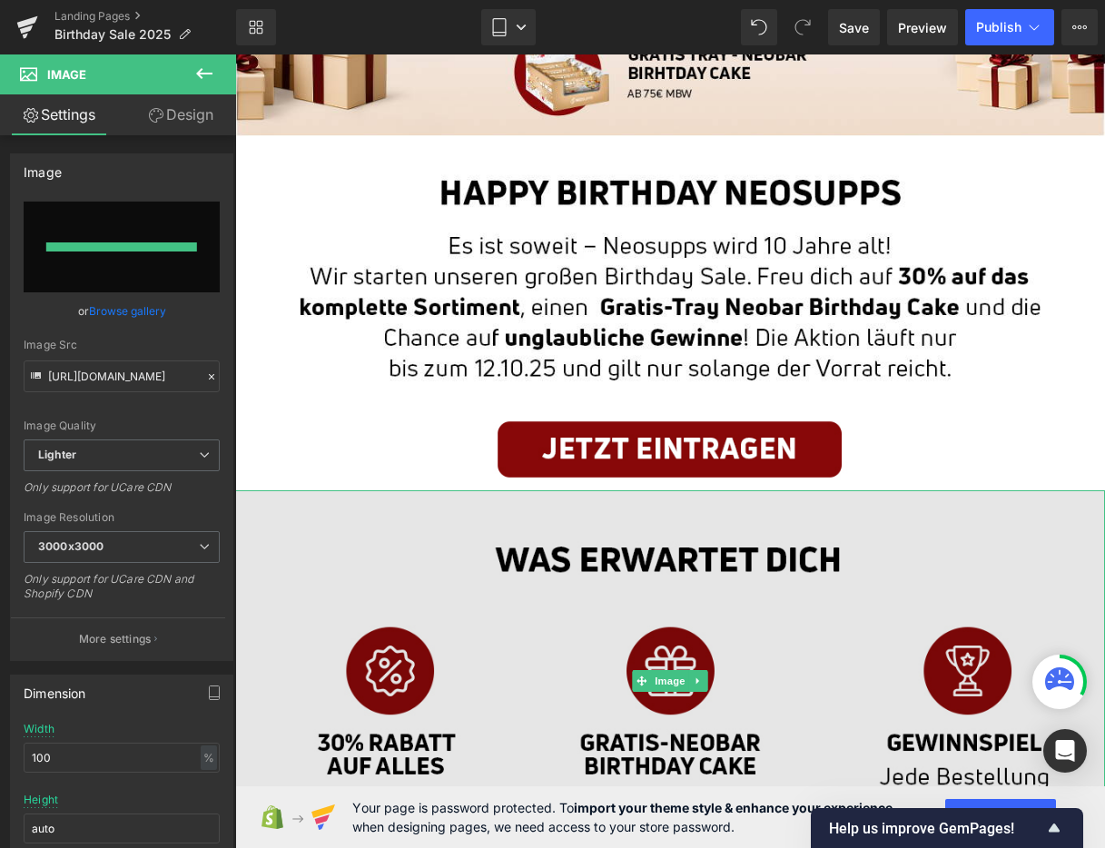
type input "[URL][DOMAIN_NAME]"
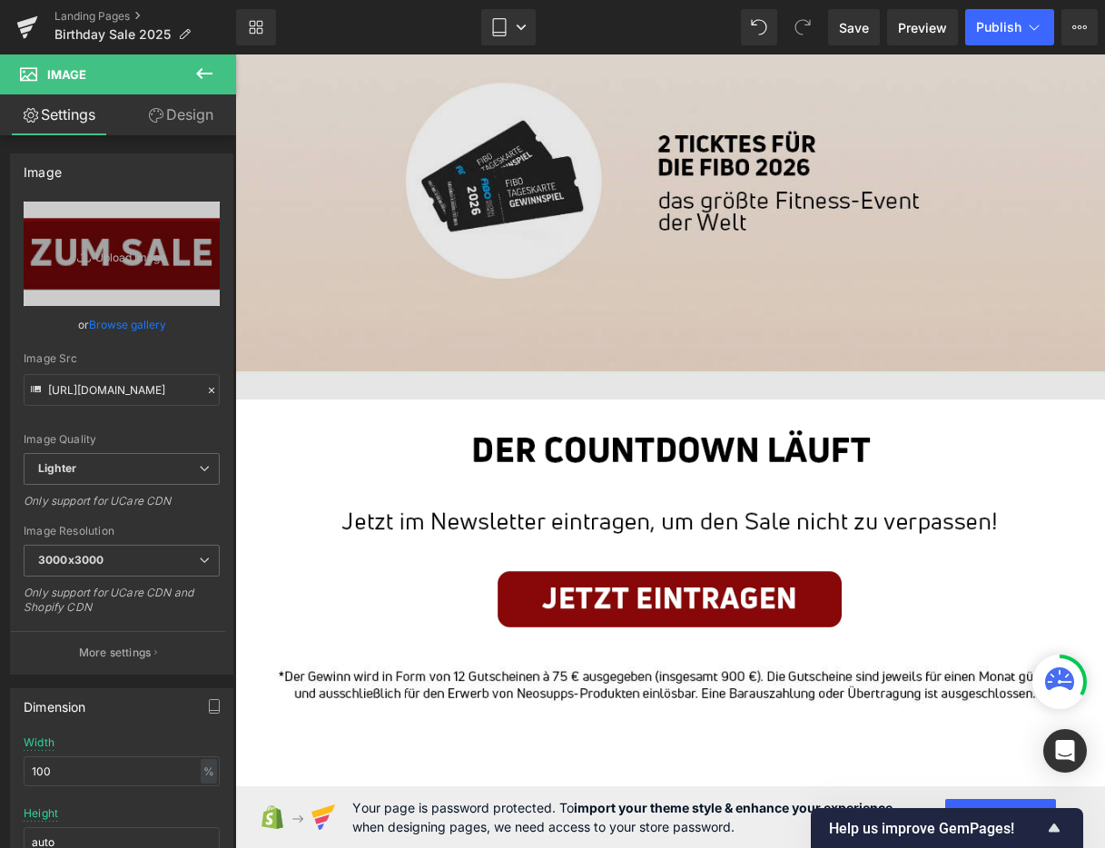
scroll to position [2443, 0]
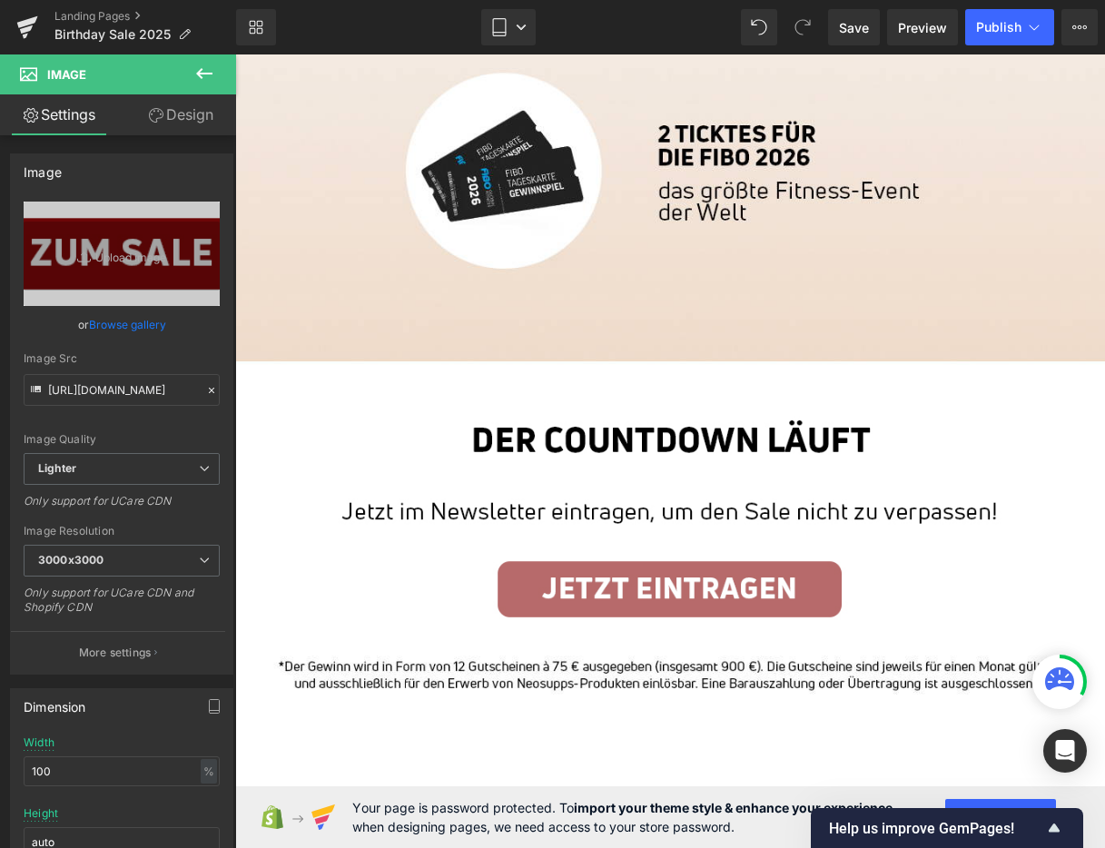
click at [677, 592] on div "Image" at bounding box center [670, 589] width 870 height 82
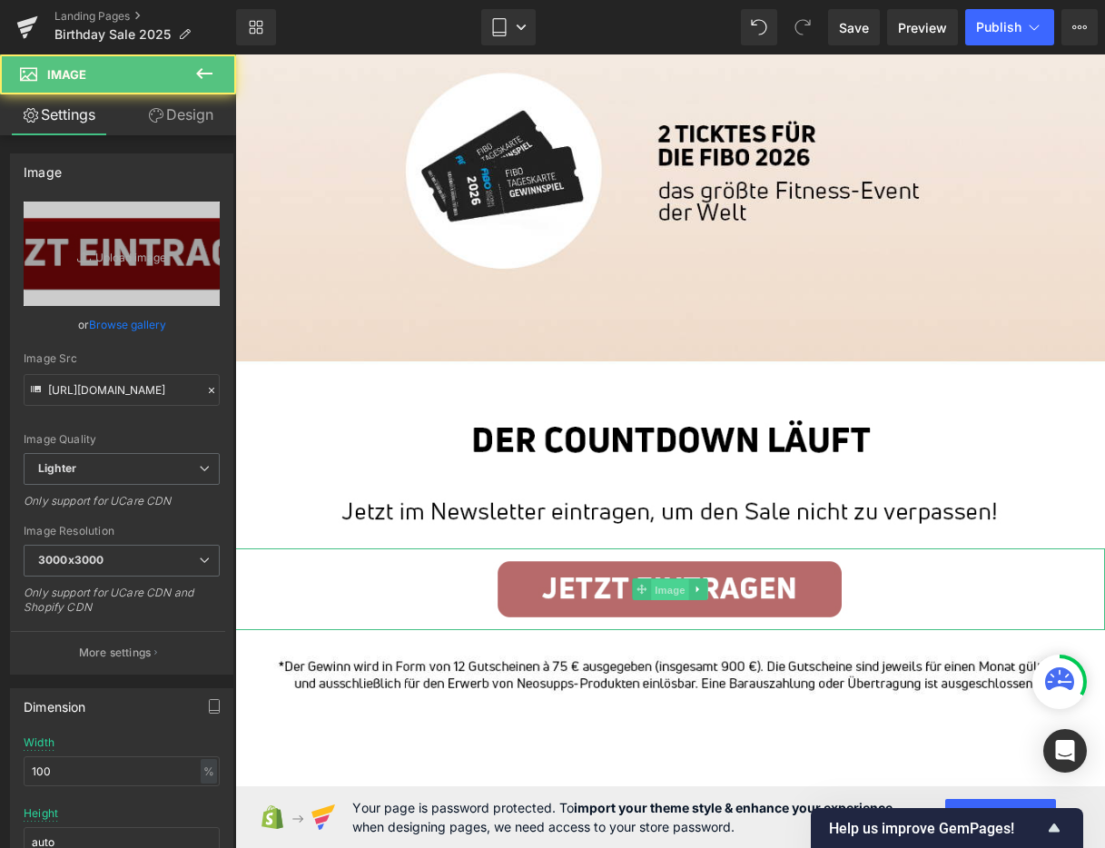
click at [669, 588] on span "Image" at bounding box center [670, 590] width 38 height 22
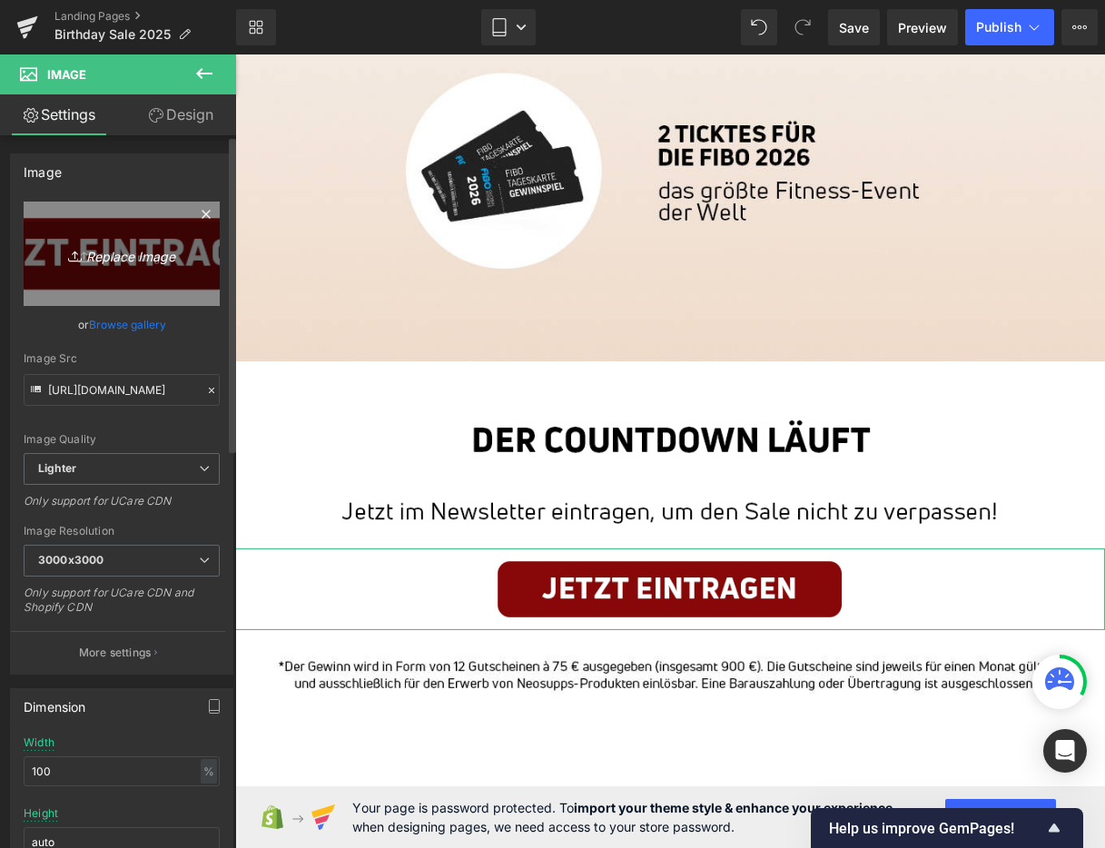
click at [126, 261] on icon "Replace Image" at bounding box center [121, 253] width 145 height 23
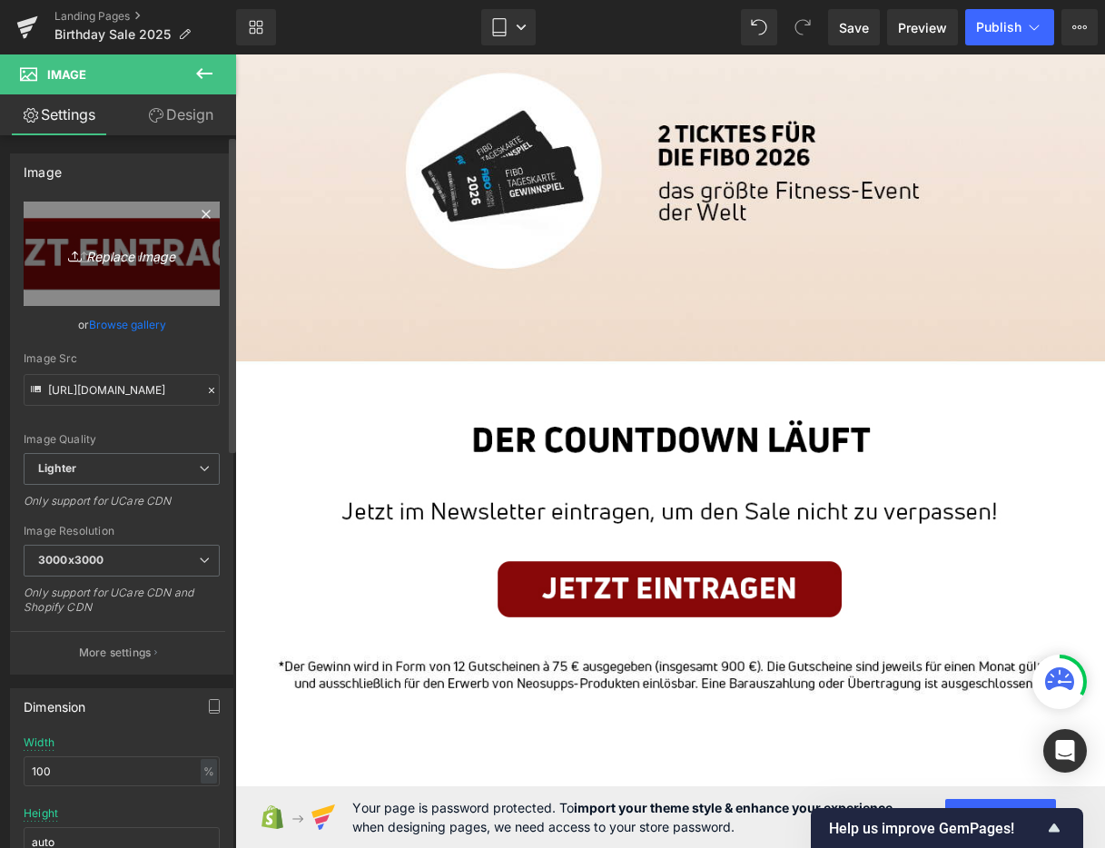
type input "C:\fakepath\02_BirthdaySale_Landingpage_Mobil.jpg"
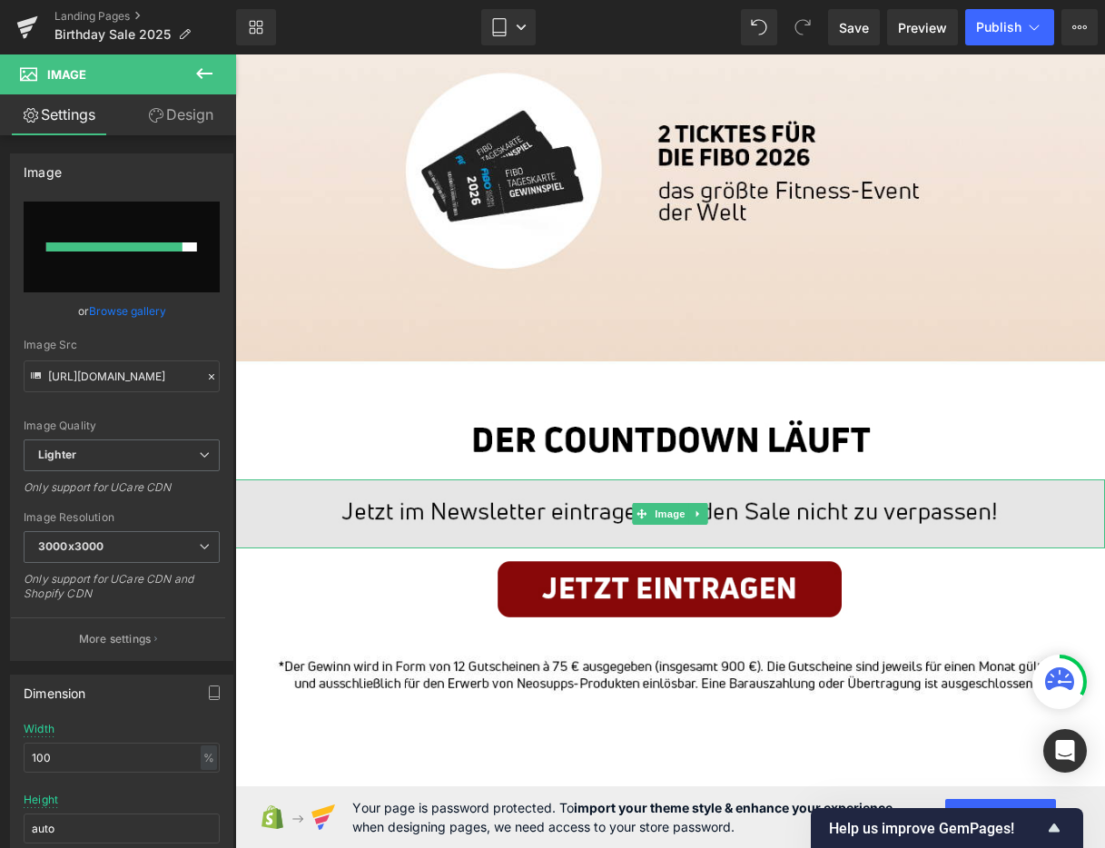
type input "[URL][DOMAIN_NAME]"
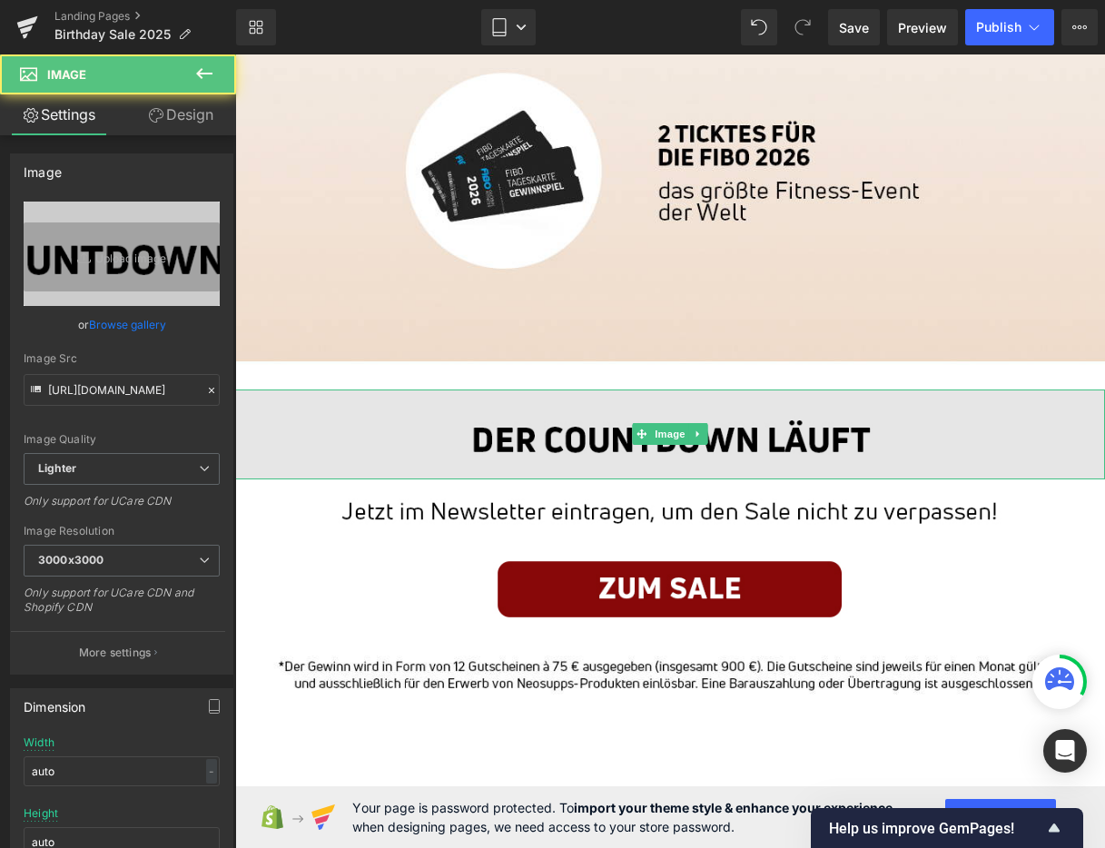
click at [745, 440] on img at bounding box center [670, 434] width 870 height 89
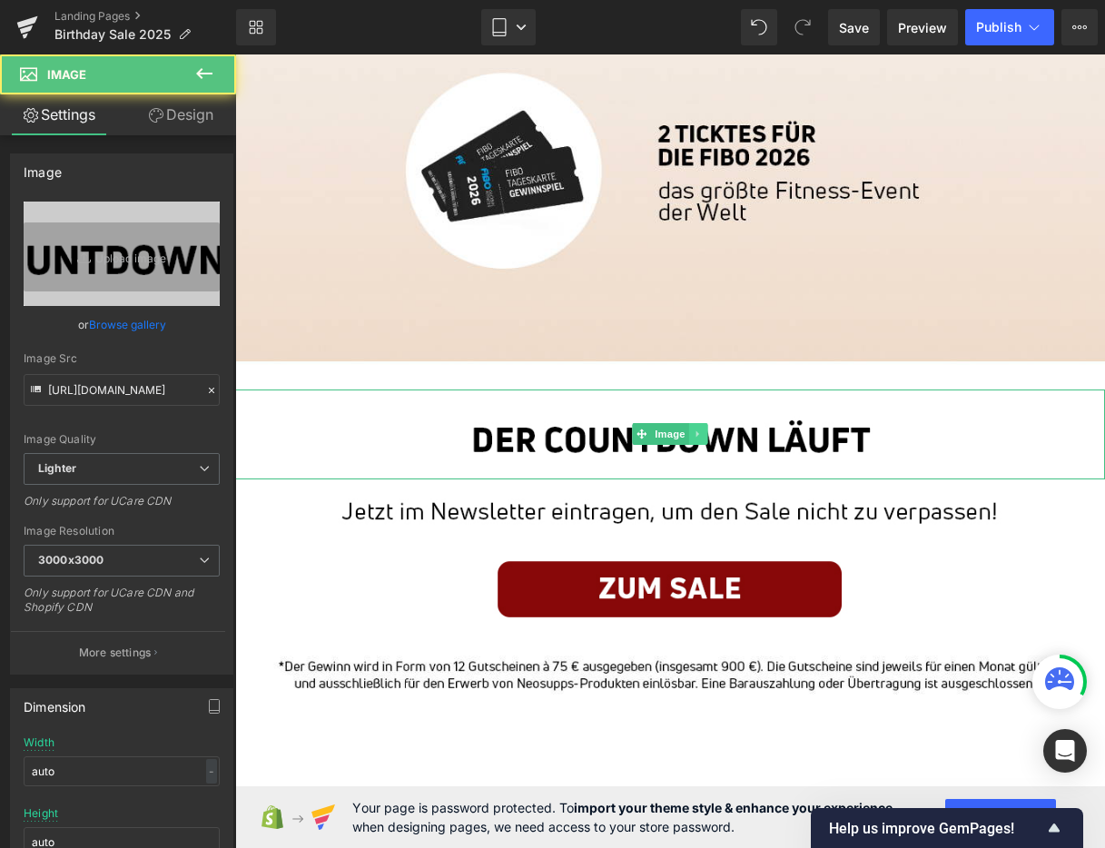
click at [694, 429] on icon at bounding box center [699, 434] width 10 height 11
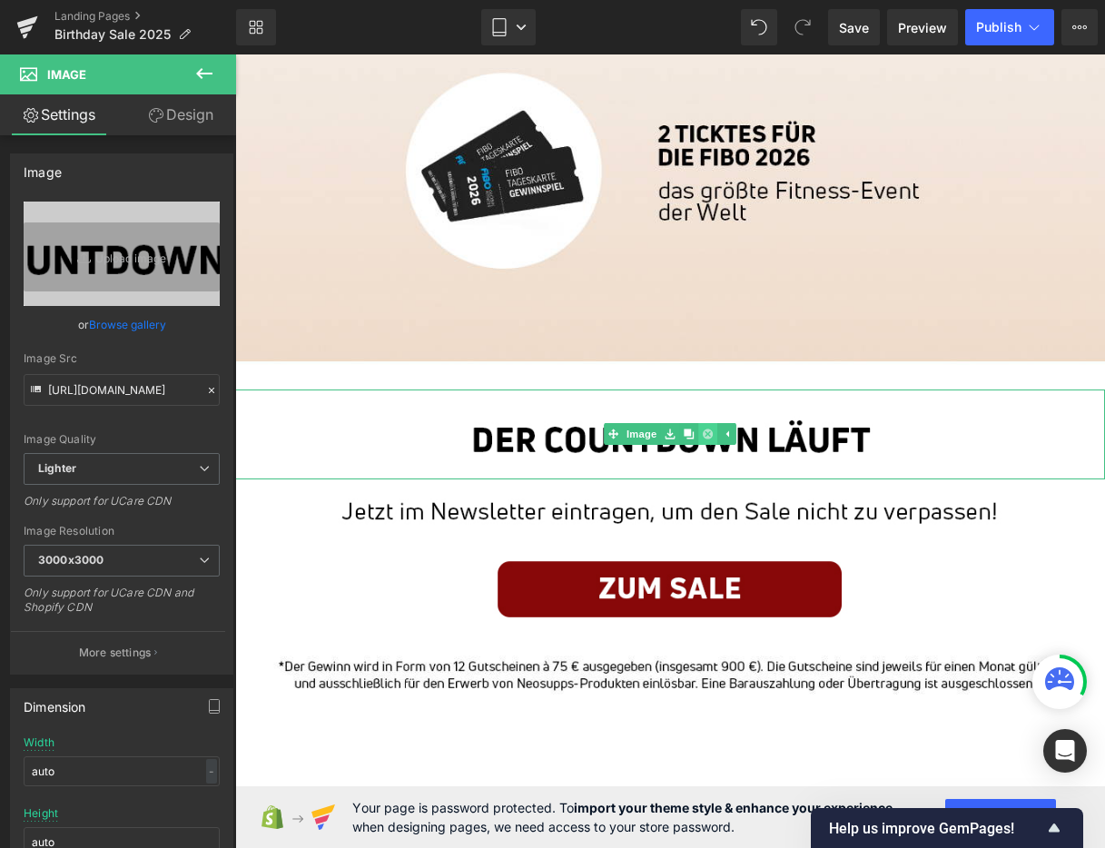
click at [707, 434] on icon at bounding box center [708, 434] width 10 height 11
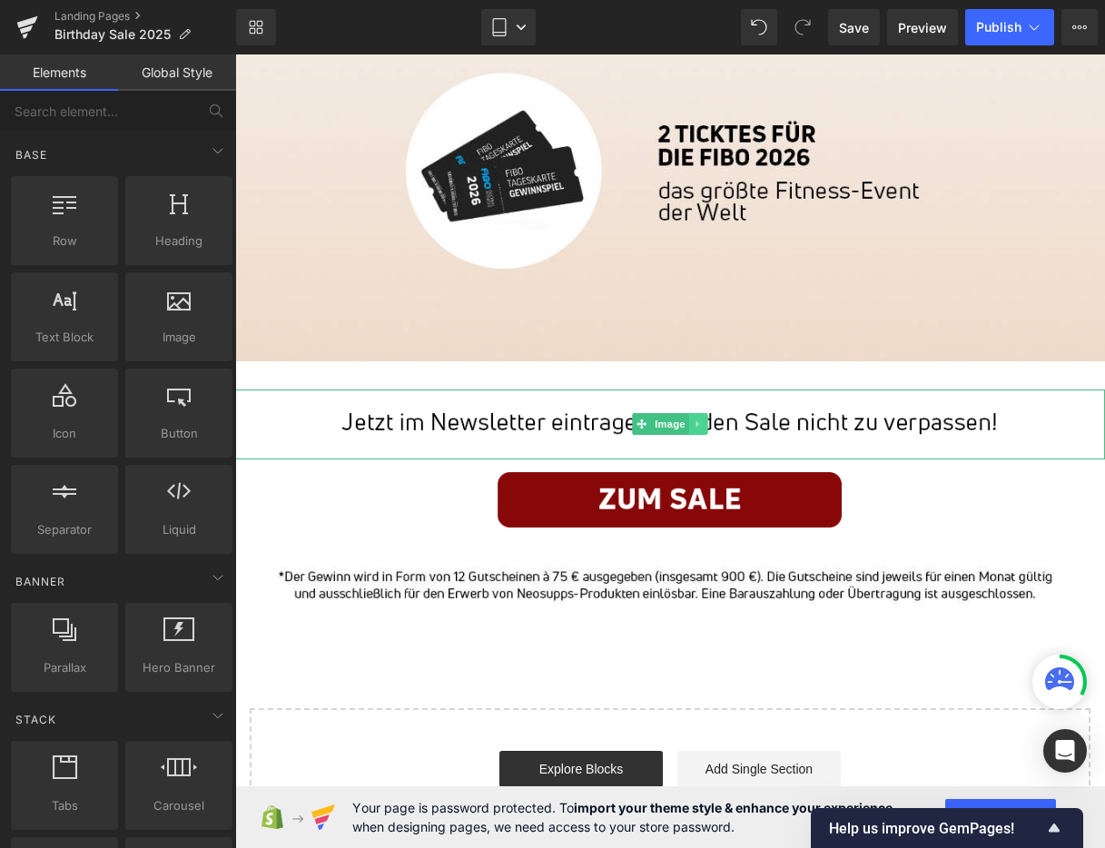
click at [703, 421] on icon at bounding box center [699, 424] width 10 height 11
click at [708, 425] on icon at bounding box center [708, 424] width 10 height 10
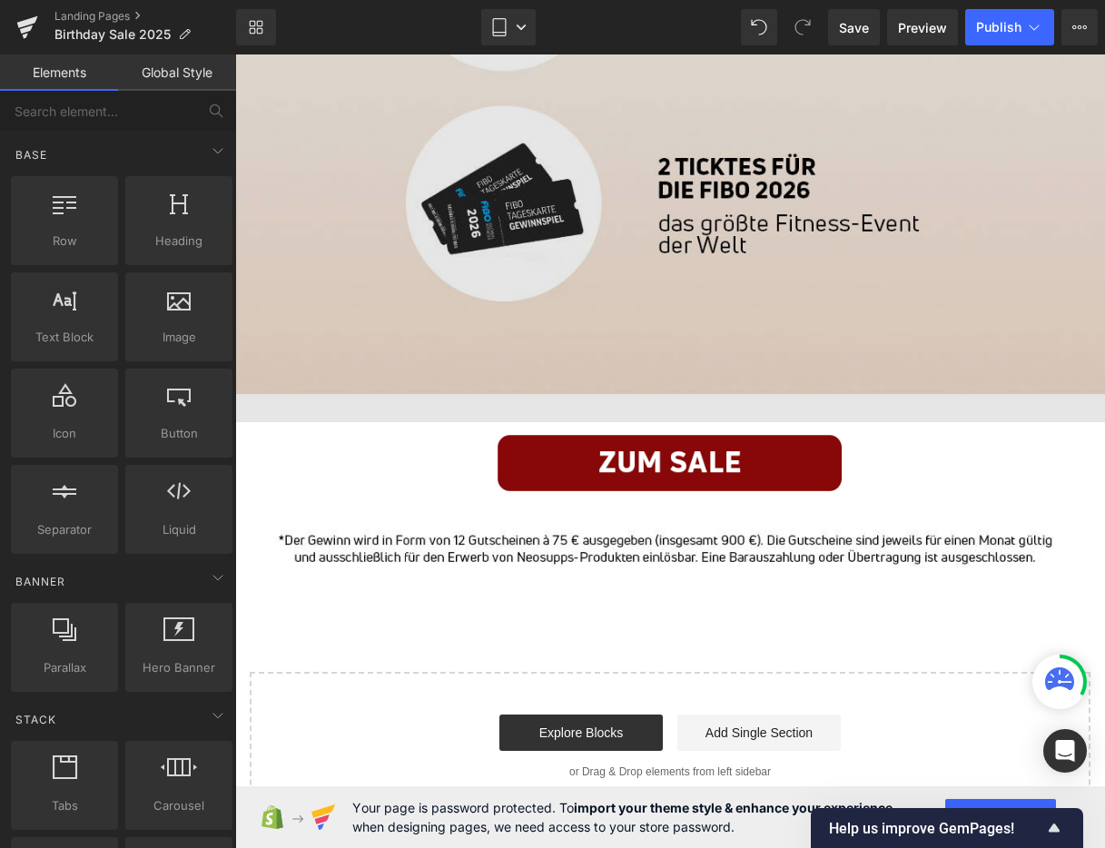
scroll to position [2402, 0]
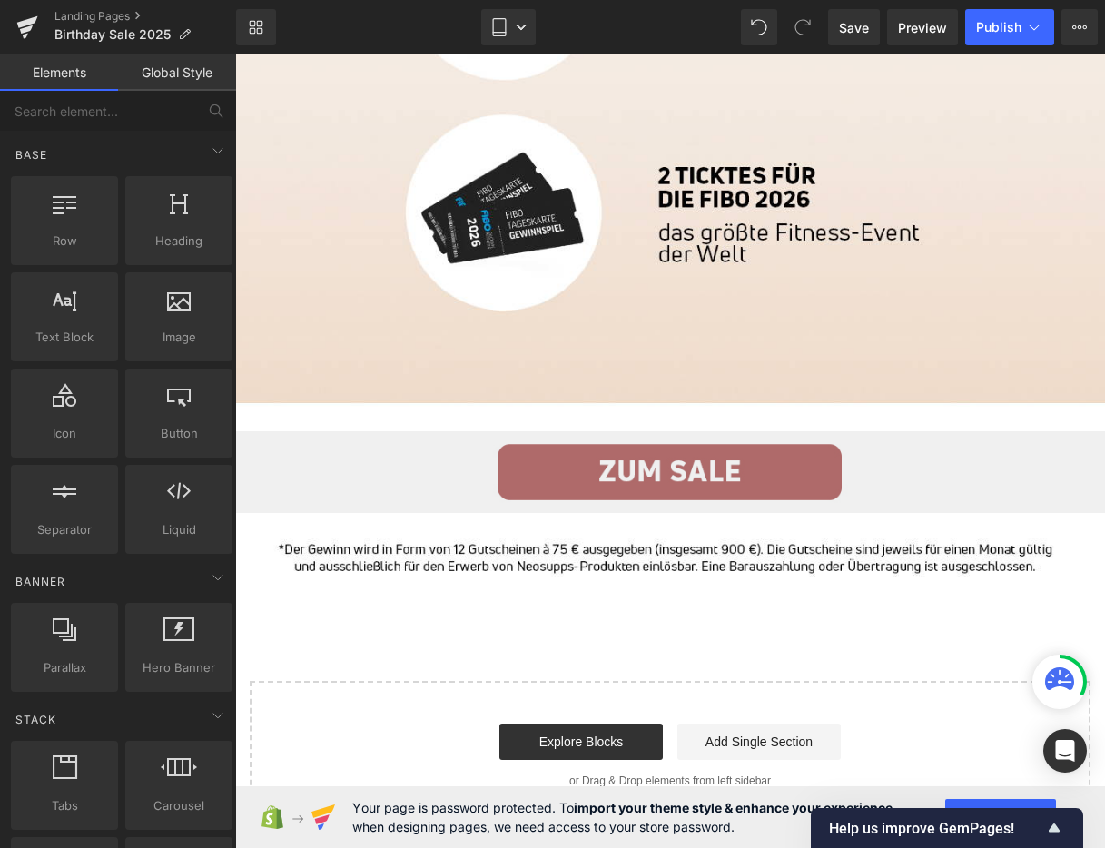
click at [775, 465] on img at bounding box center [670, 472] width 870 height 82
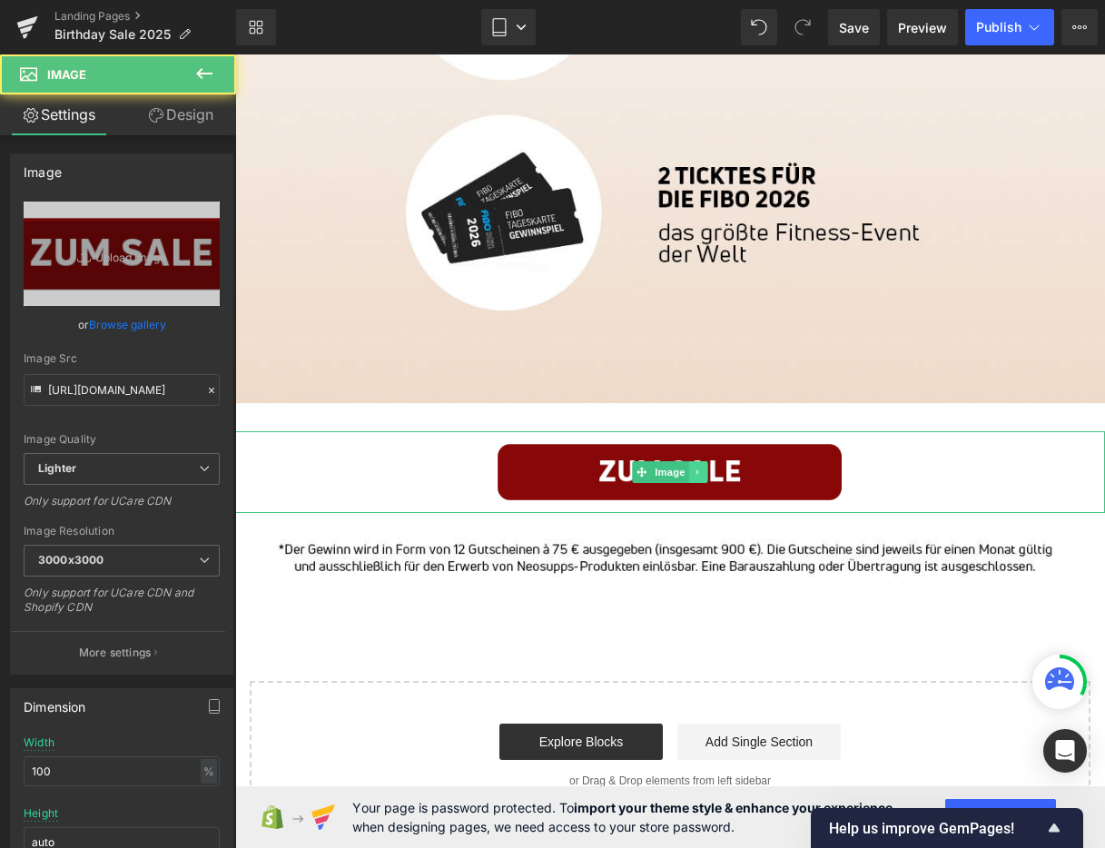
click at [697, 471] on icon at bounding box center [697, 472] width 3 height 6
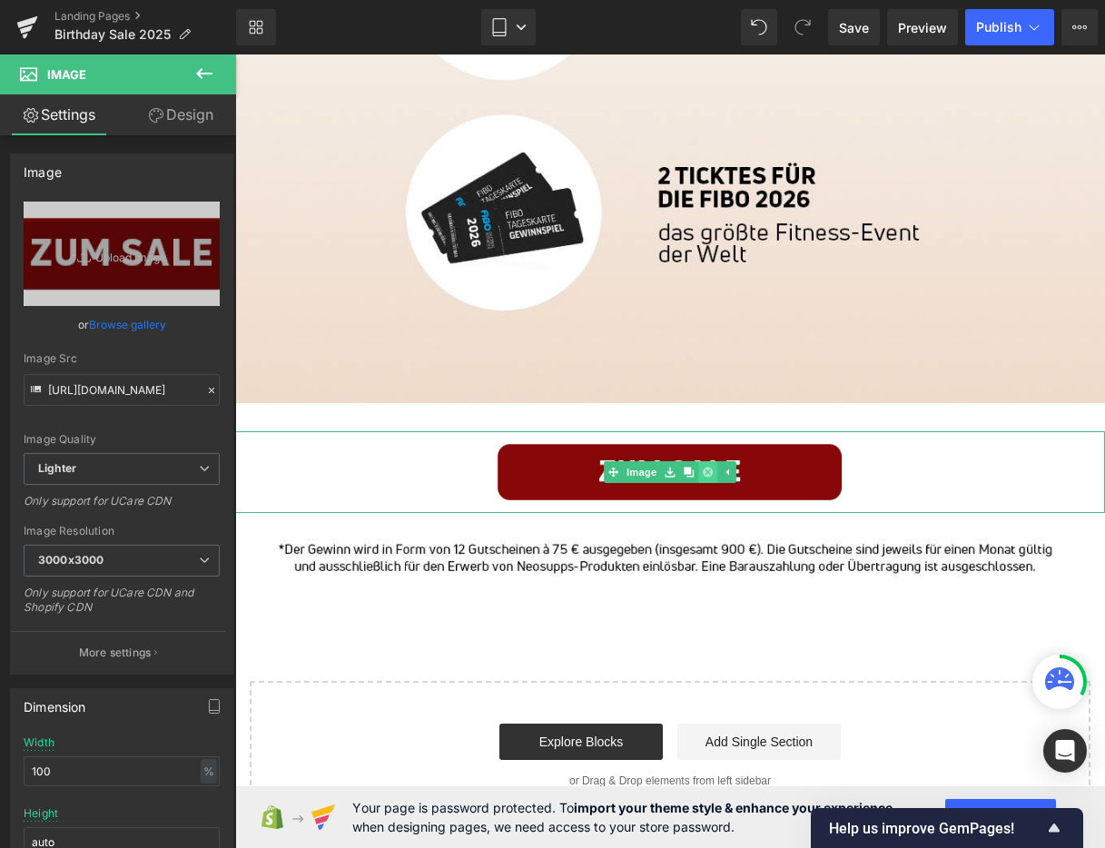
click at [703, 472] on icon at bounding box center [708, 472] width 10 height 10
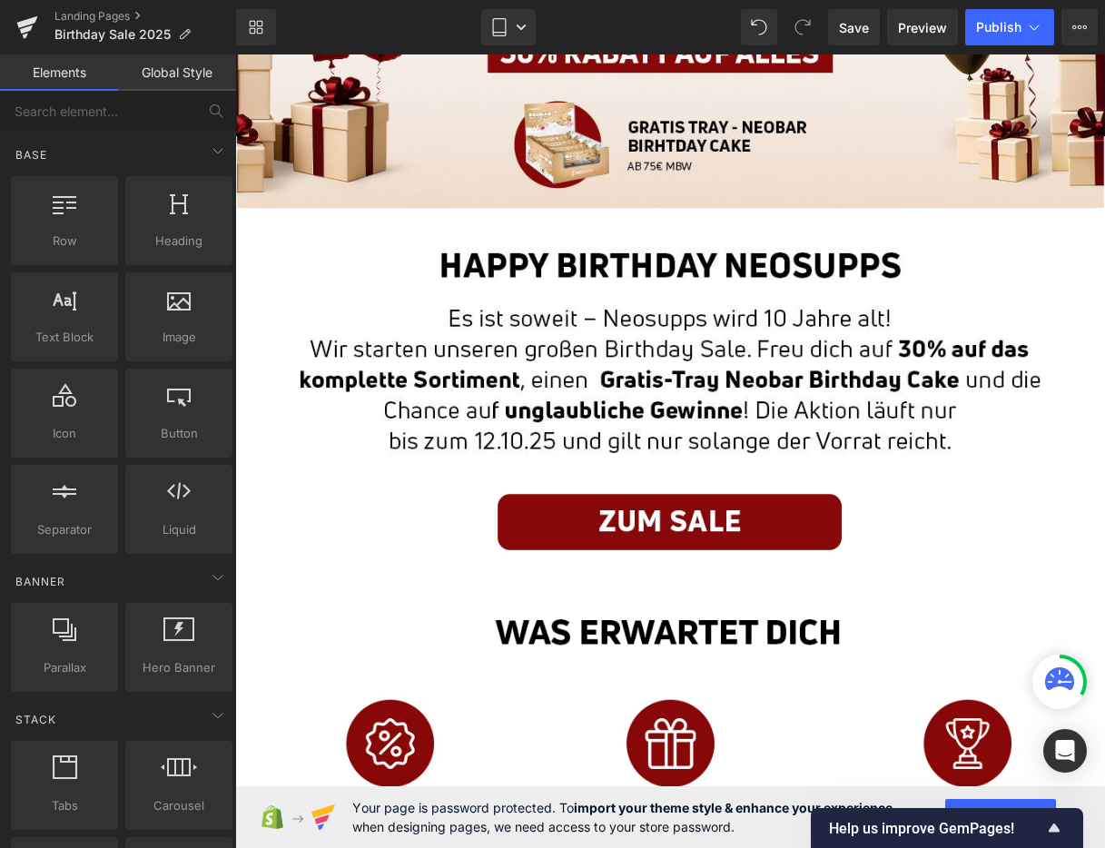
scroll to position [212, 0]
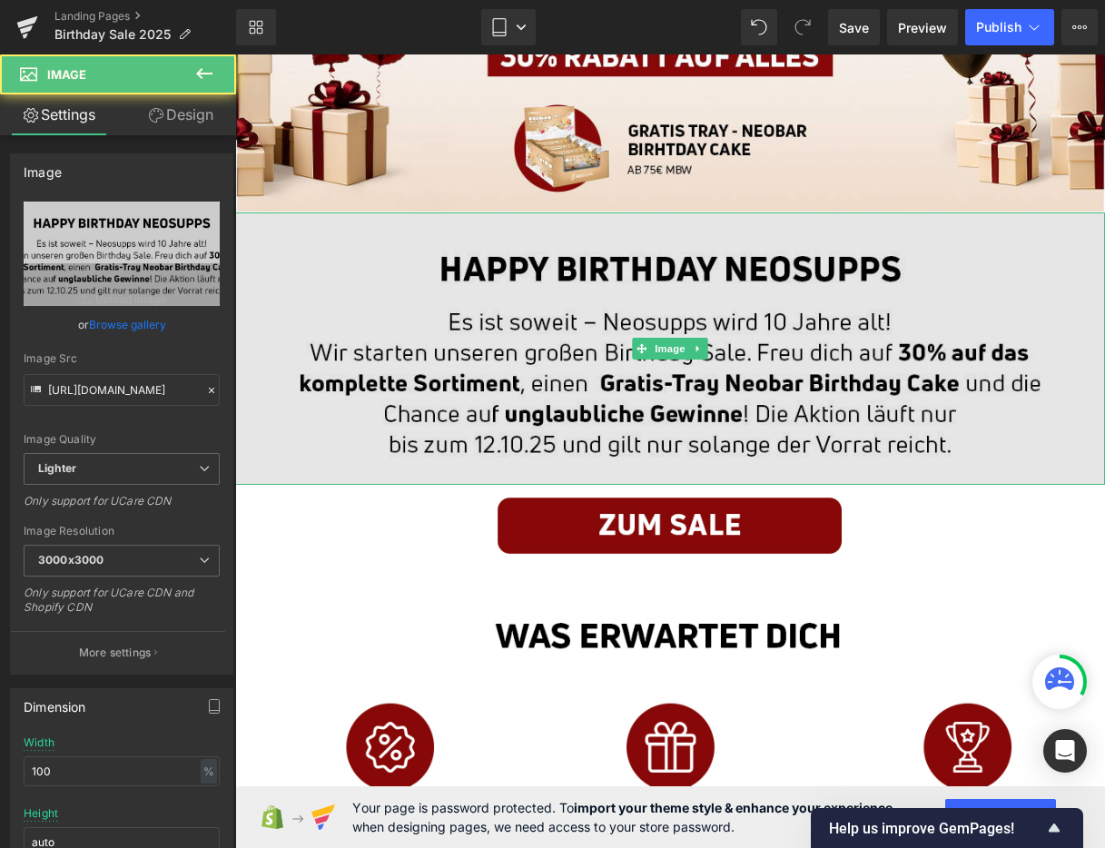
click at [687, 377] on img at bounding box center [670, 348] width 870 height 272
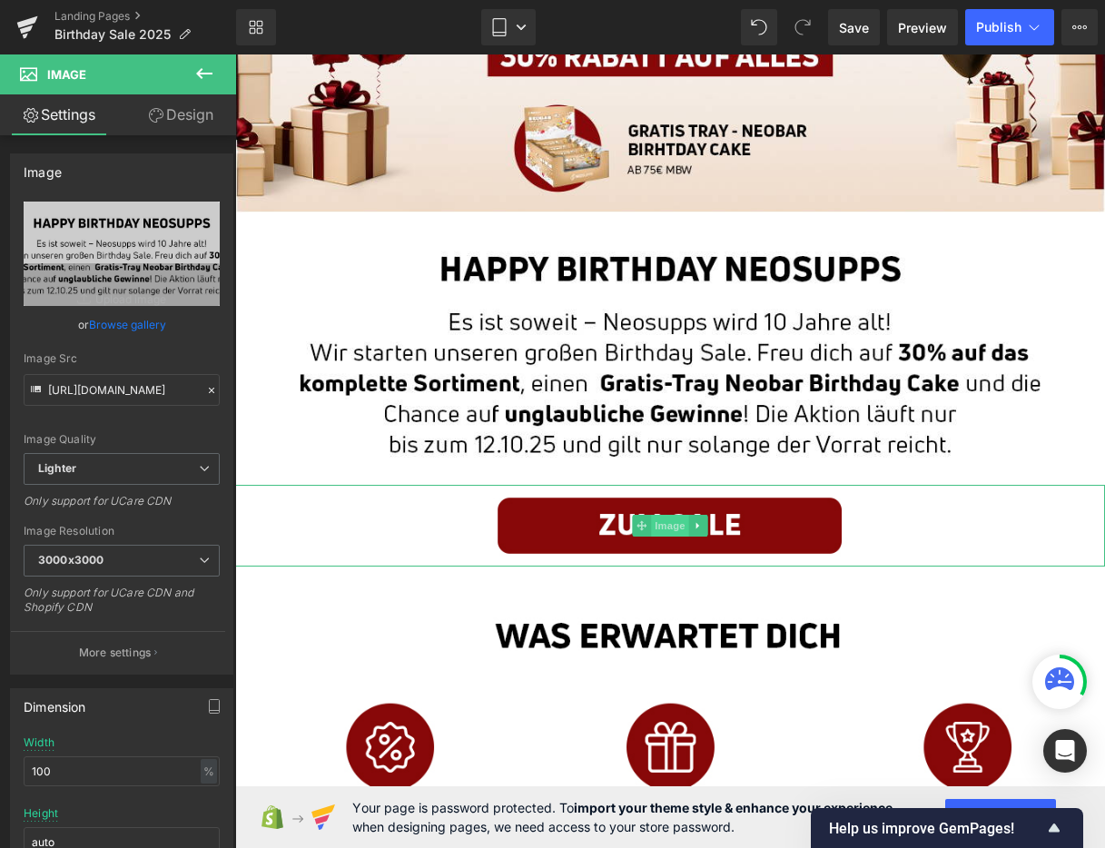
click at [673, 528] on span "Image" at bounding box center [670, 526] width 38 height 22
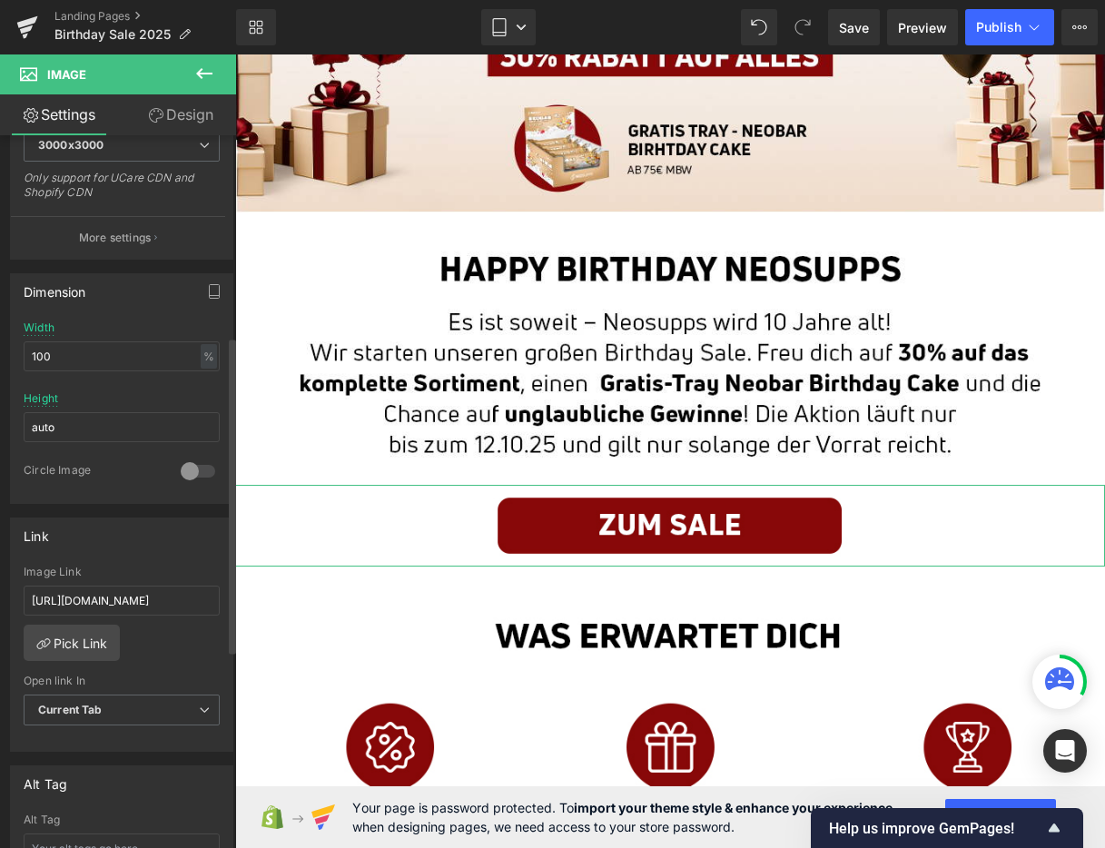
scroll to position [452, 0]
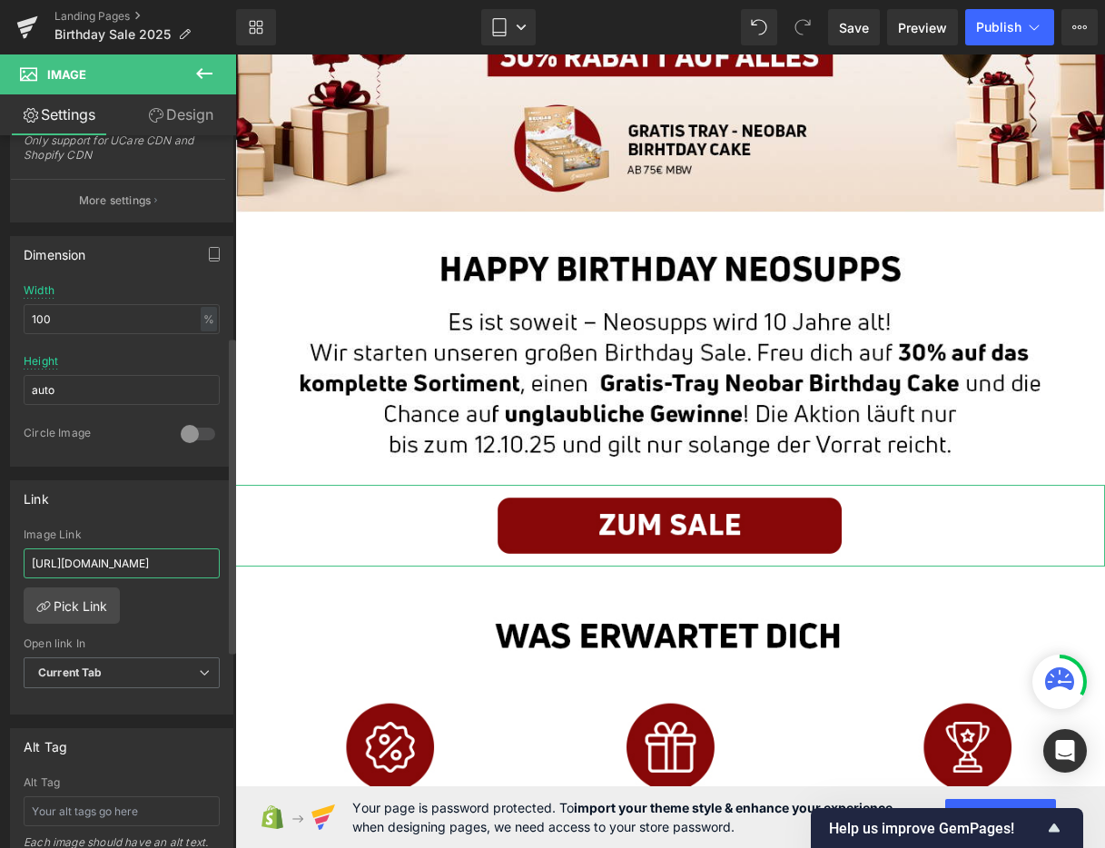
click at [143, 568] on input "[URL][DOMAIN_NAME]" at bounding box center [122, 563] width 196 height 30
paste input "[DOMAIN_NAME][URL]"
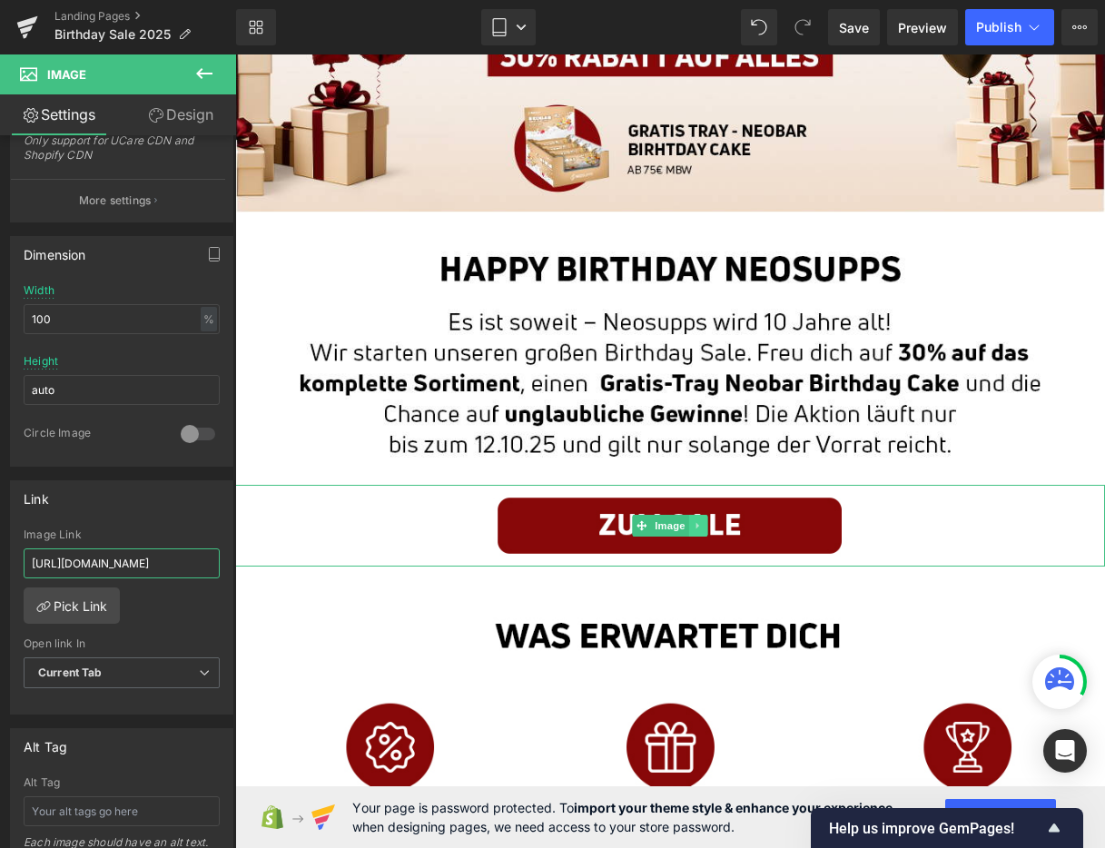
type input "[URL][DOMAIN_NAME]"
click at [697, 522] on icon at bounding box center [699, 525] width 10 height 11
click at [689, 524] on icon at bounding box center [689, 525] width 10 height 10
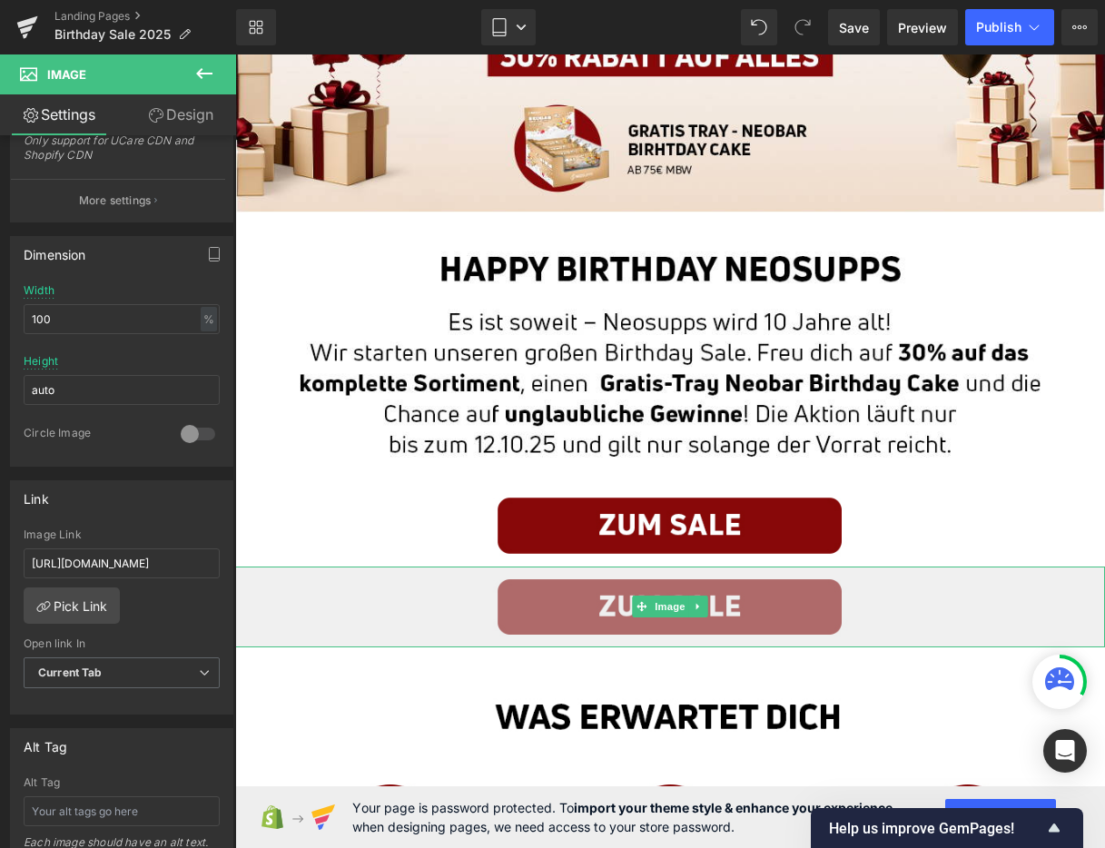
click at [528, 614] on img at bounding box center [670, 608] width 870 height 82
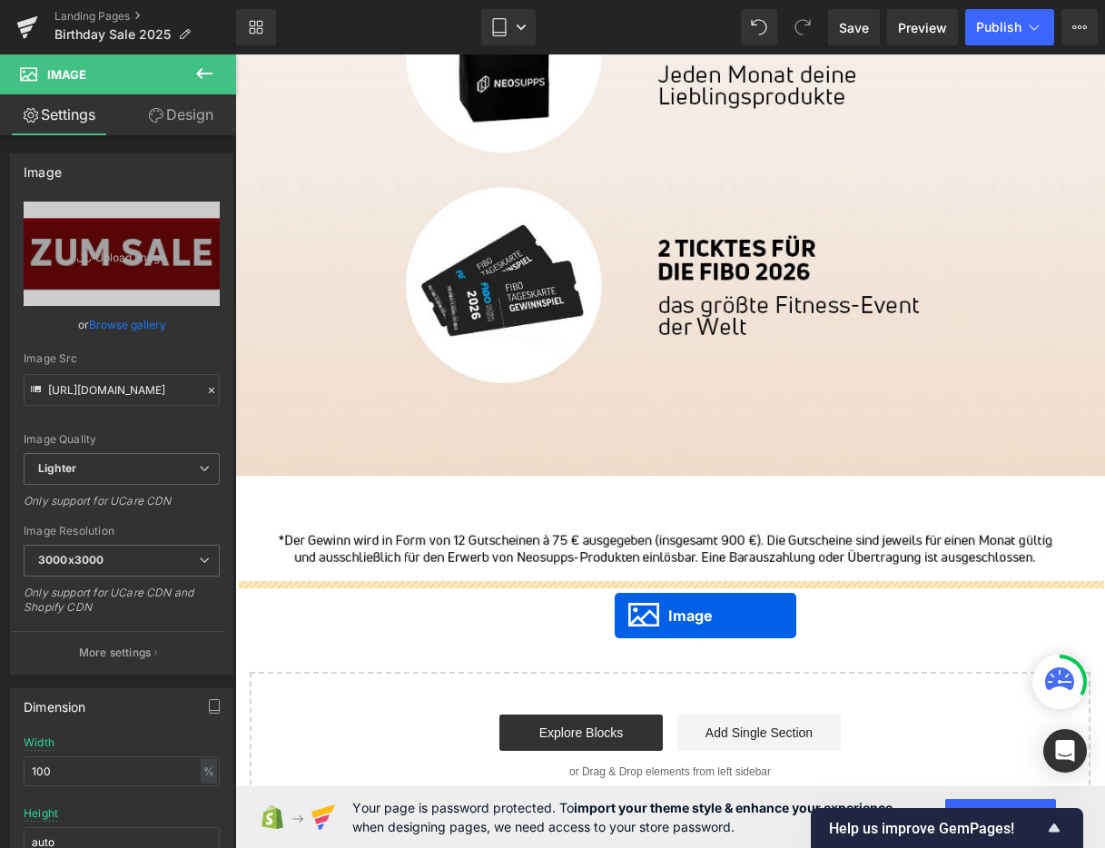
drag, startPoint x: 638, startPoint y: 604, endPoint x: 615, endPoint y: 615, distance: 26.0
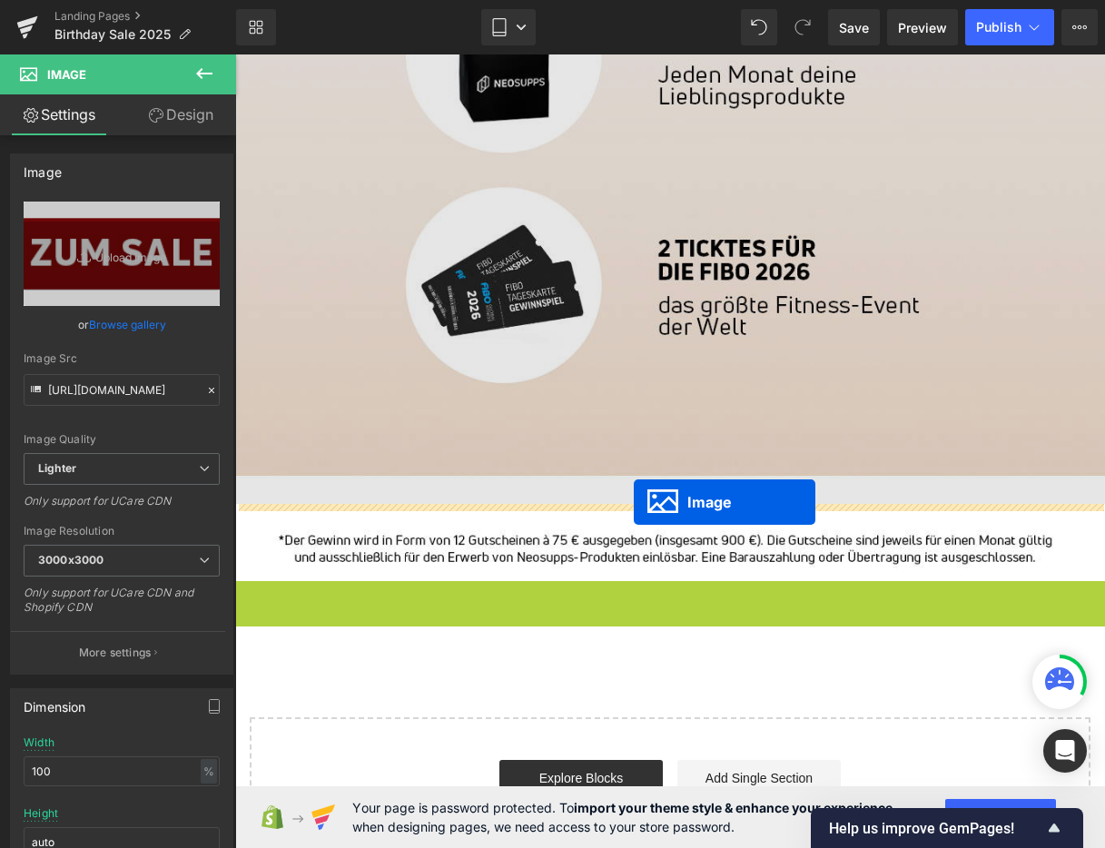
drag, startPoint x: 637, startPoint y: 619, endPoint x: 634, endPoint y: 501, distance: 118.1
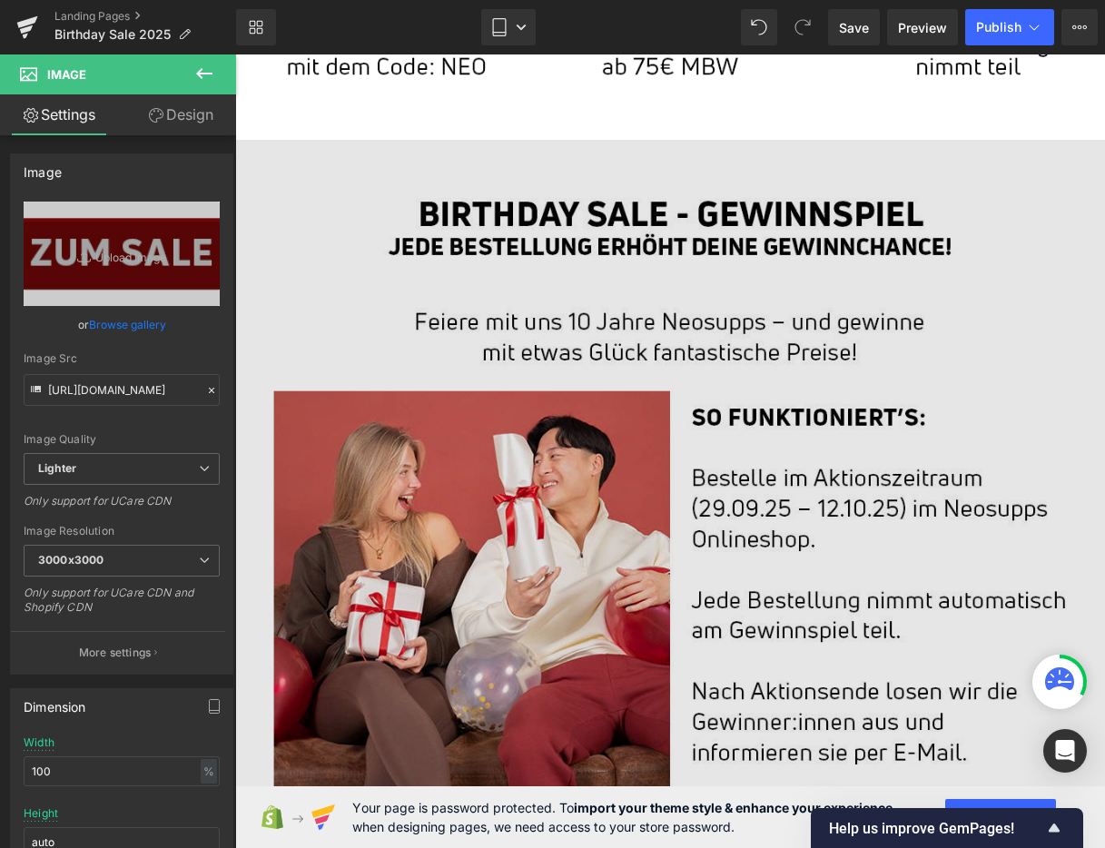
scroll to position [910, 0]
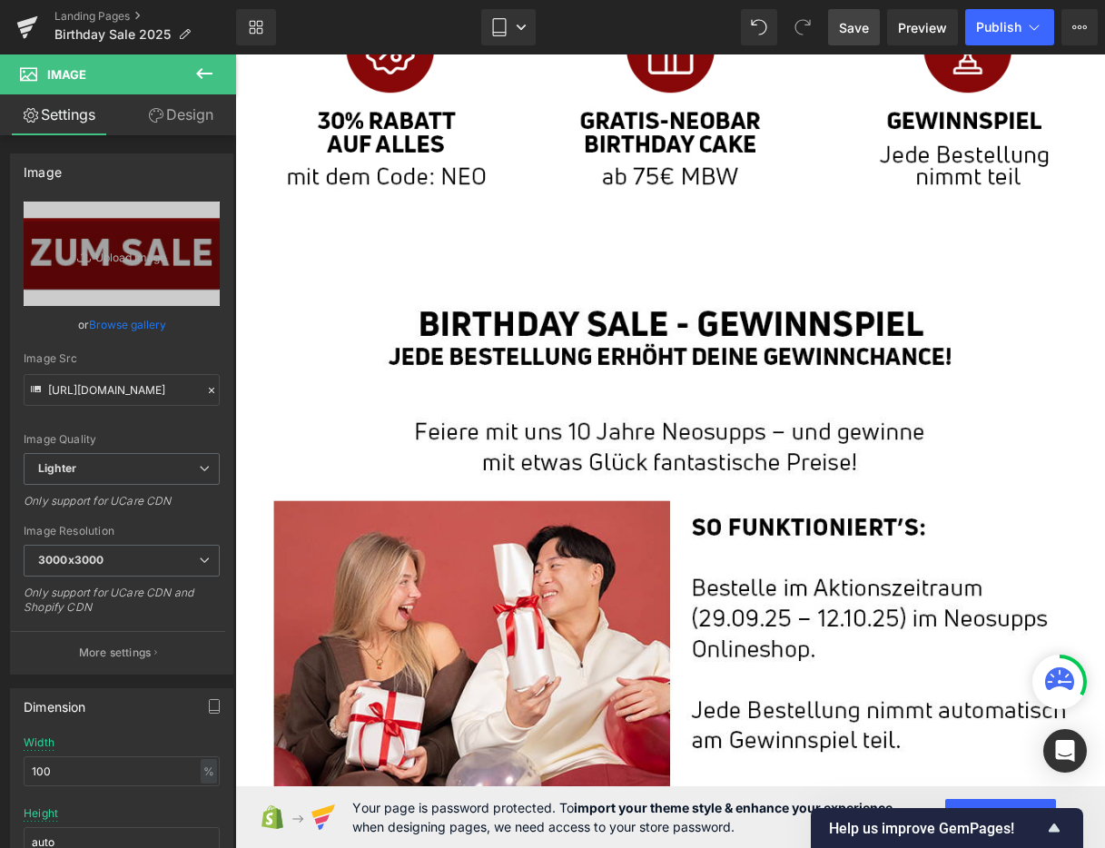
click at [863, 29] on span "Save" at bounding box center [854, 27] width 30 height 19
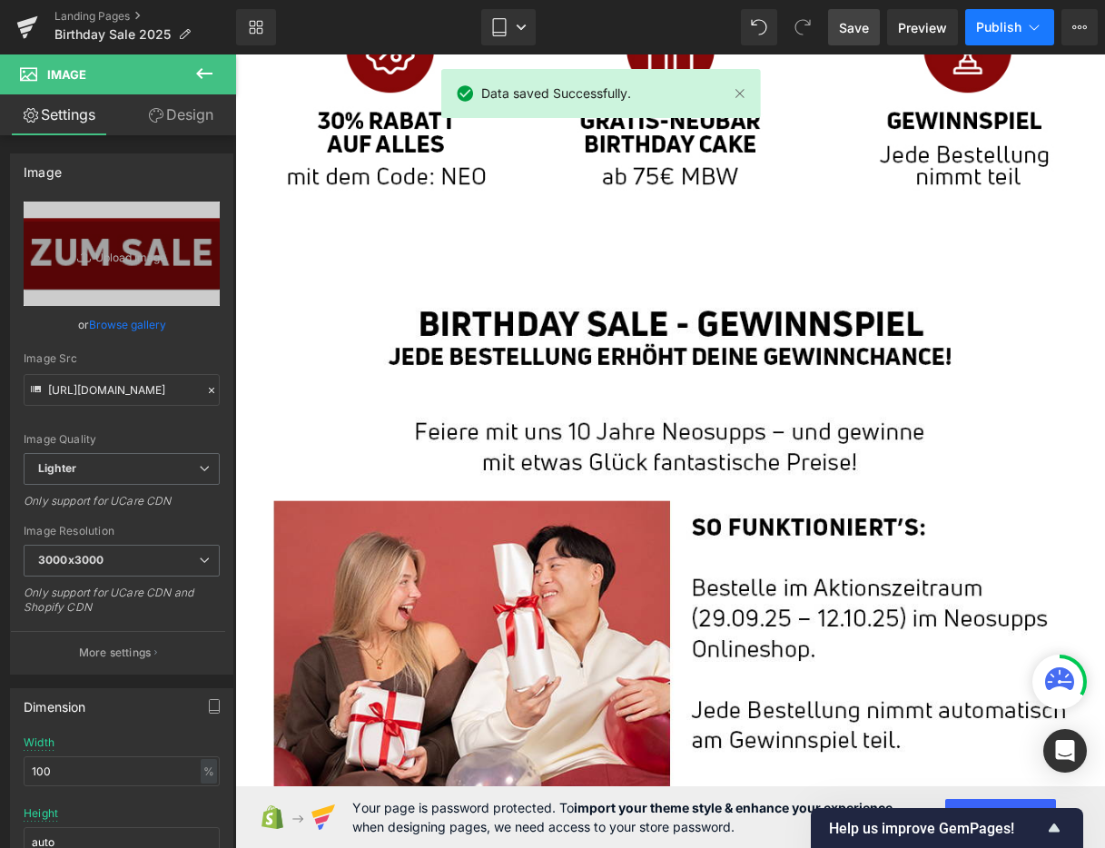
click at [998, 28] on span "Publish" at bounding box center [998, 27] width 45 height 15
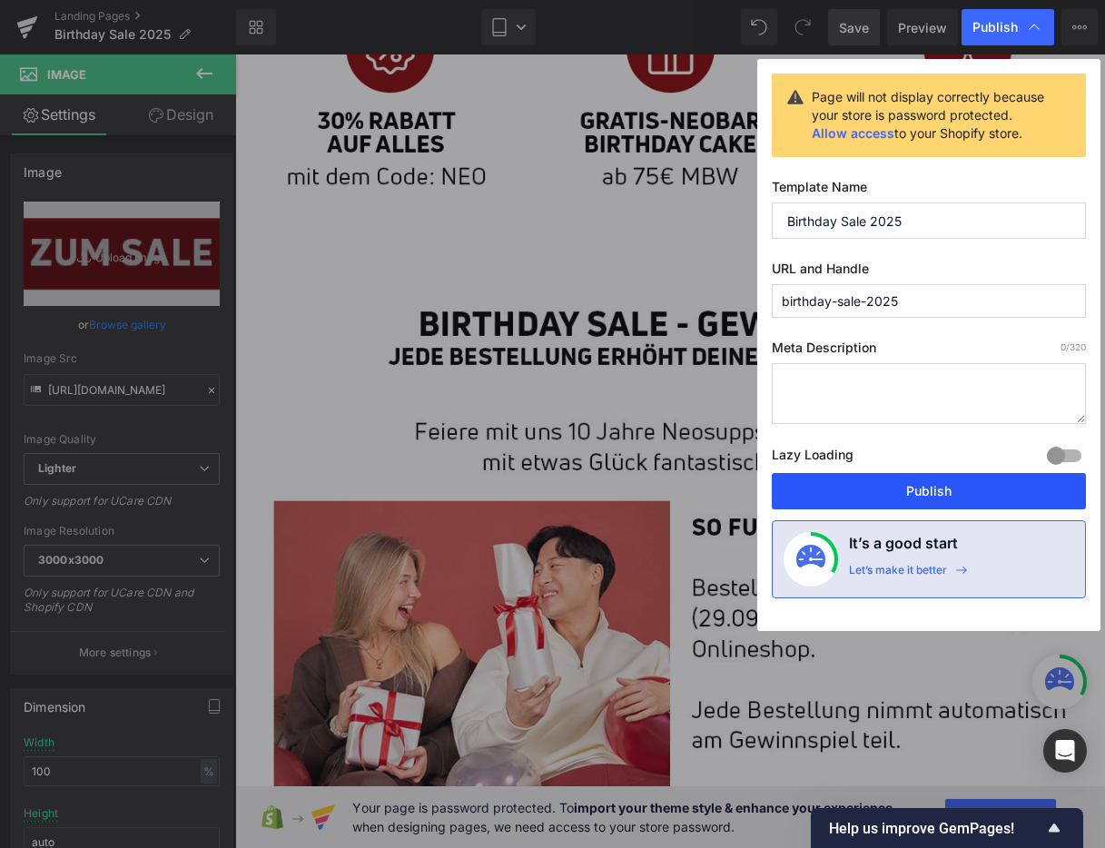
click at [909, 500] on button "Publish" at bounding box center [929, 491] width 314 height 36
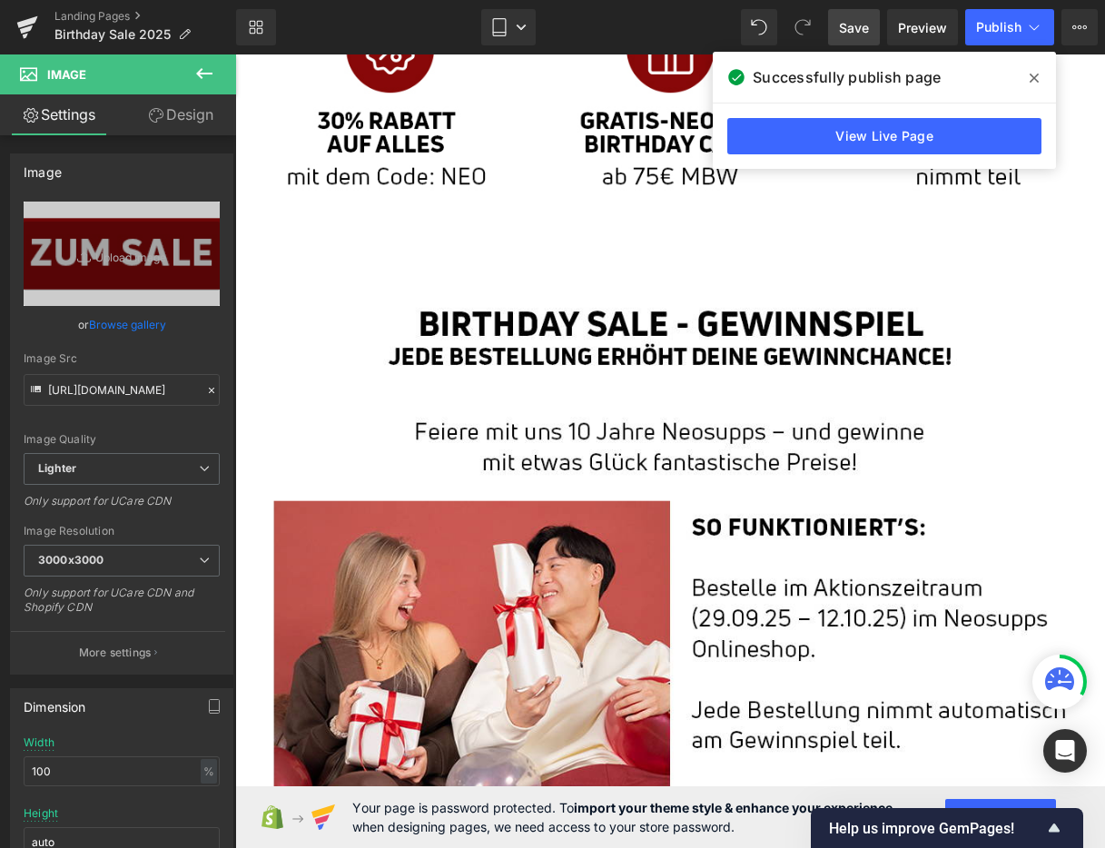
click at [863, 27] on span "Save" at bounding box center [854, 27] width 30 height 19
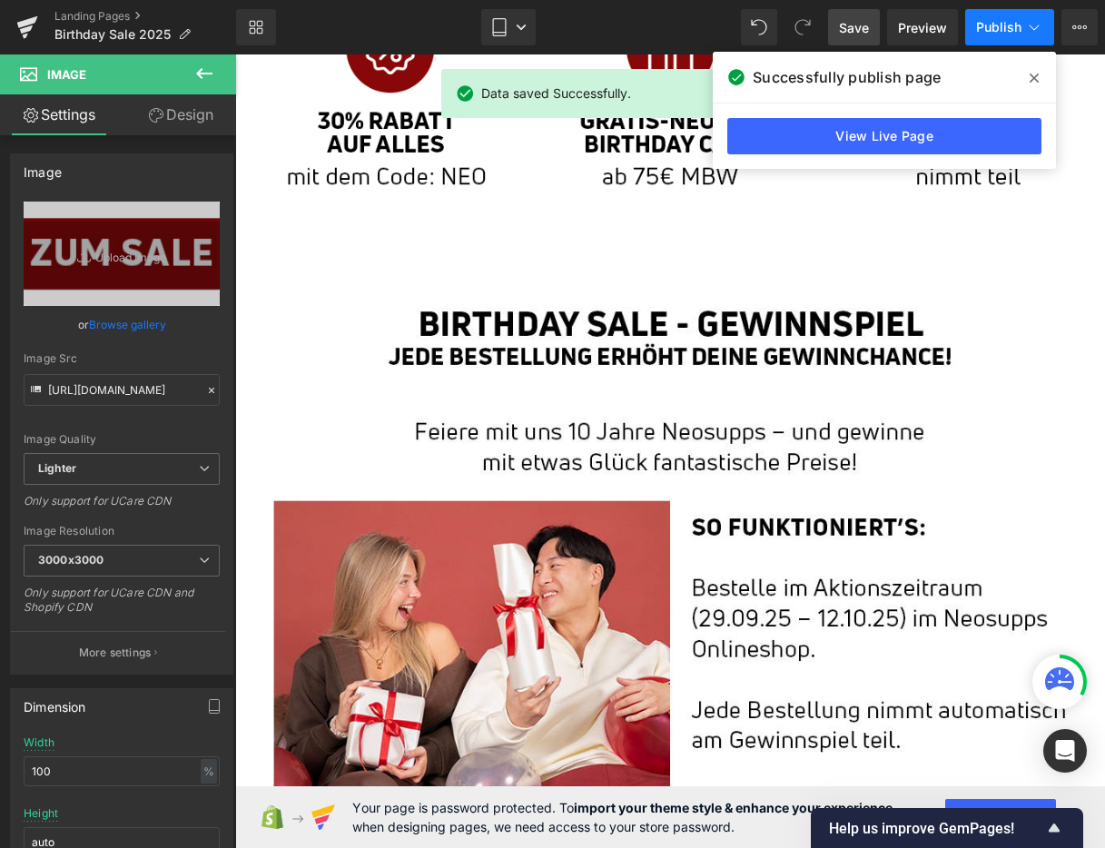
click at [1002, 28] on span "Publish" at bounding box center [998, 27] width 45 height 15
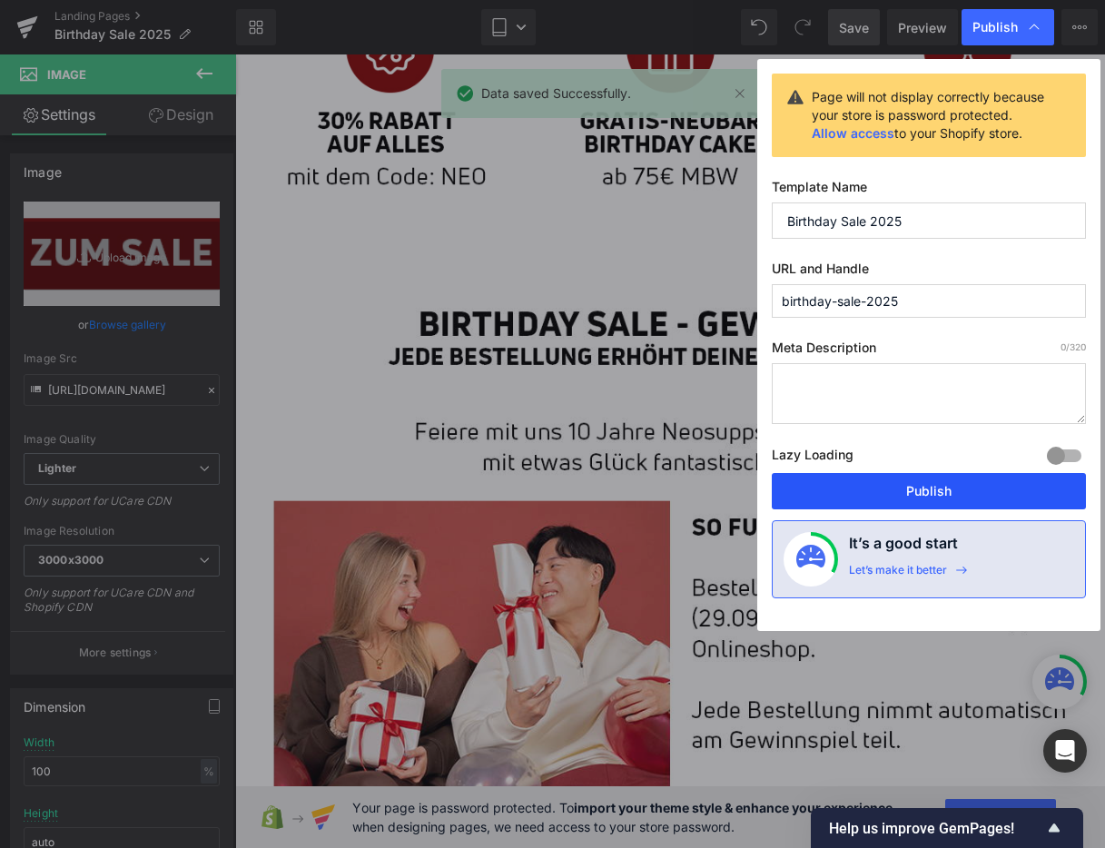
click at [874, 479] on button "Publish" at bounding box center [929, 491] width 314 height 36
